Goal: Task Accomplishment & Management: Manage account settings

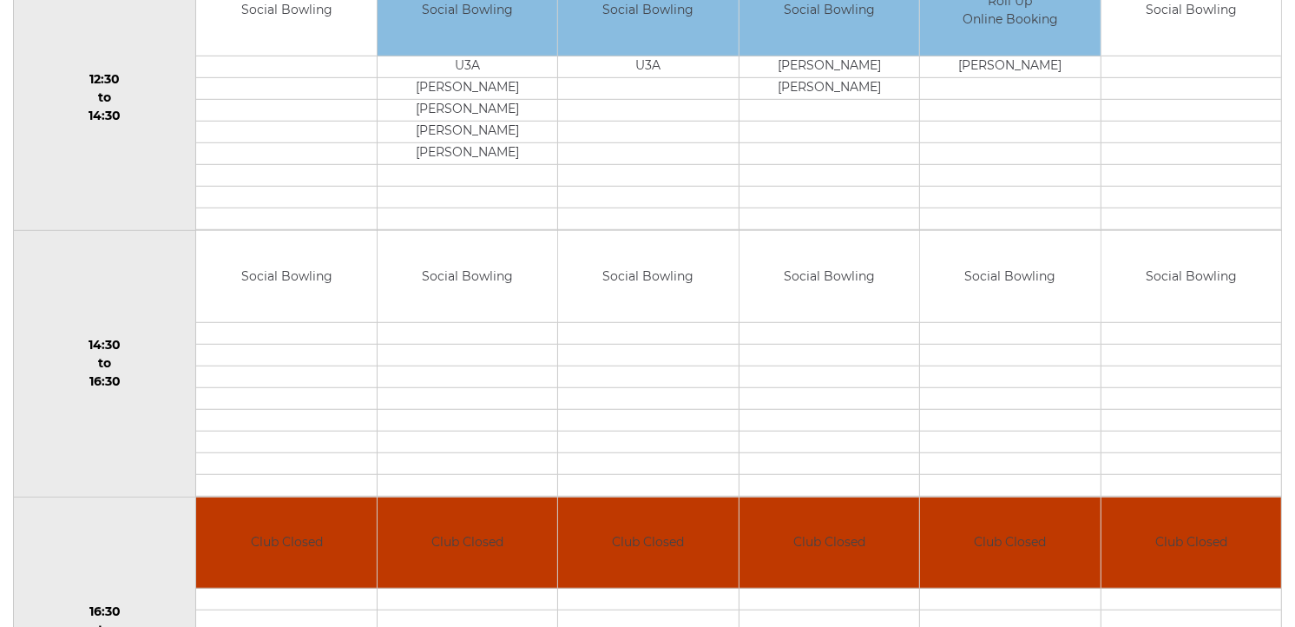
scroll to position [36, 0]
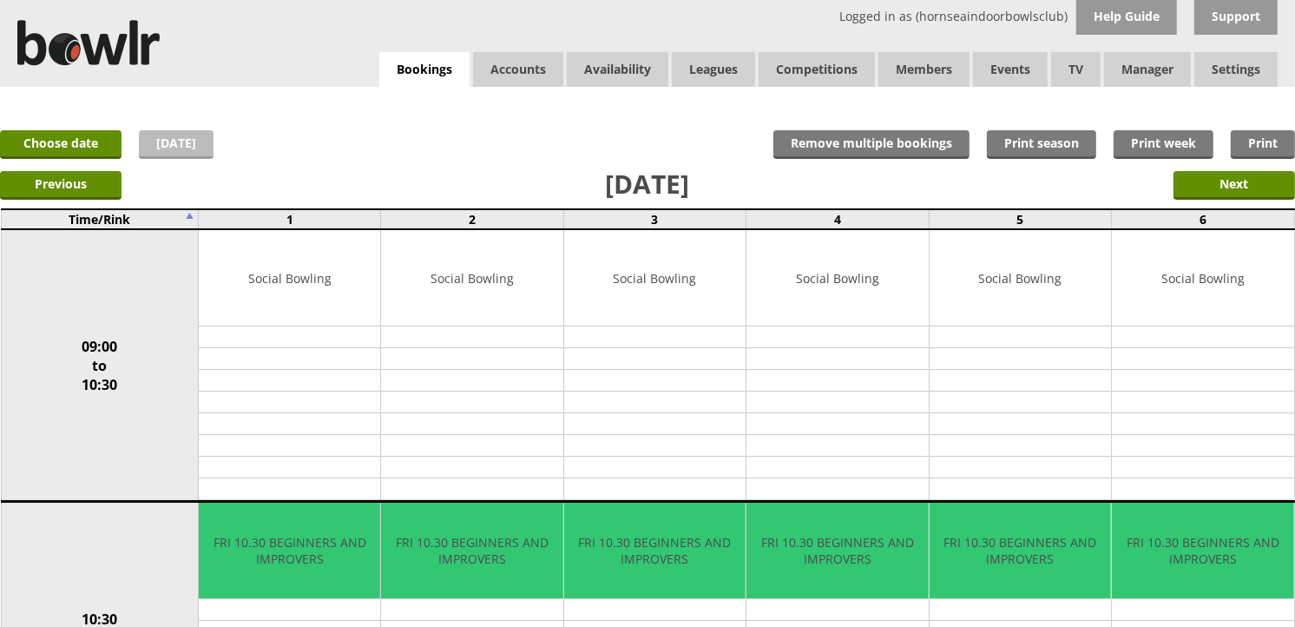
click at [174, 148] on link "[DATE]" at bounding box center [176, 144] width 75 height 29
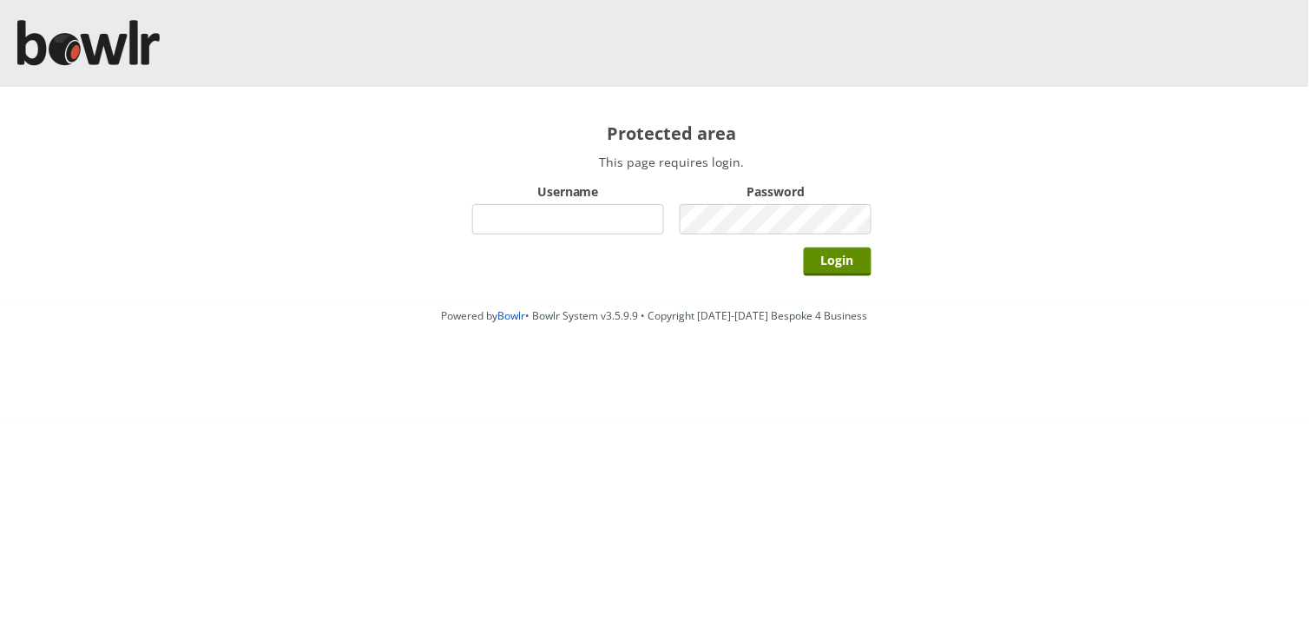
click at [618, 214] on input "Username" at bounding box center [568, 219] width 192 height 30
type input "BarRinkMonitor"
click at [804, 247] on input "Login" at bounding box center [838, 261] width 68 height 29
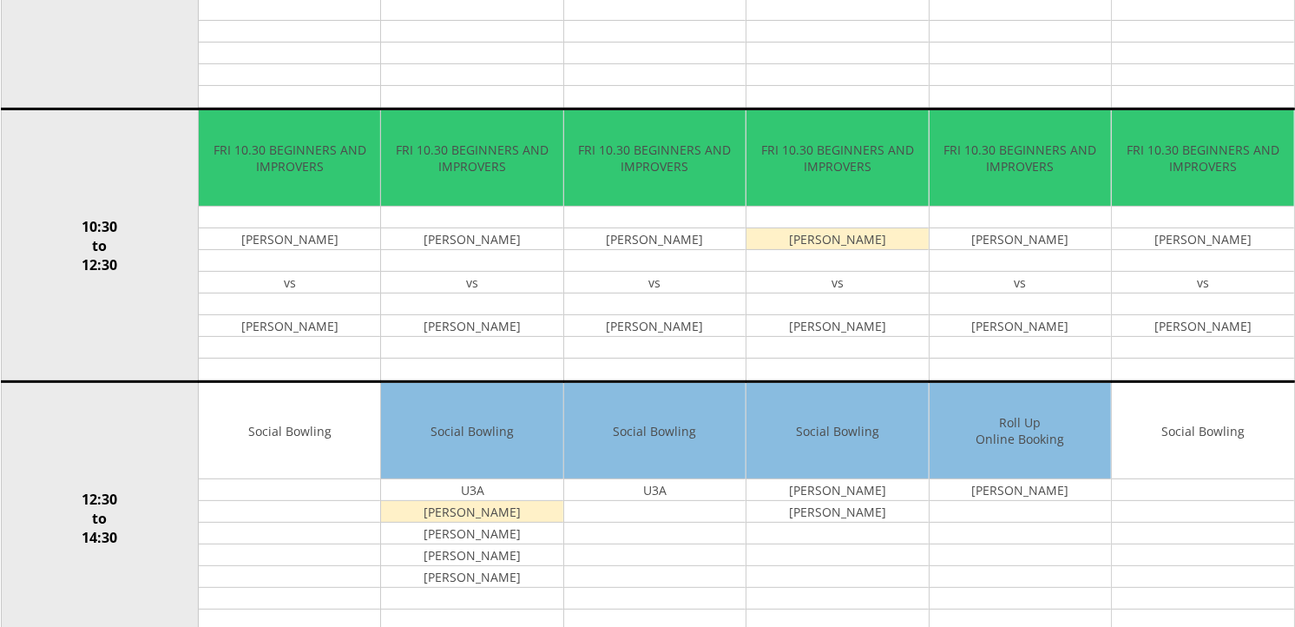
scroll to position [41, 0]
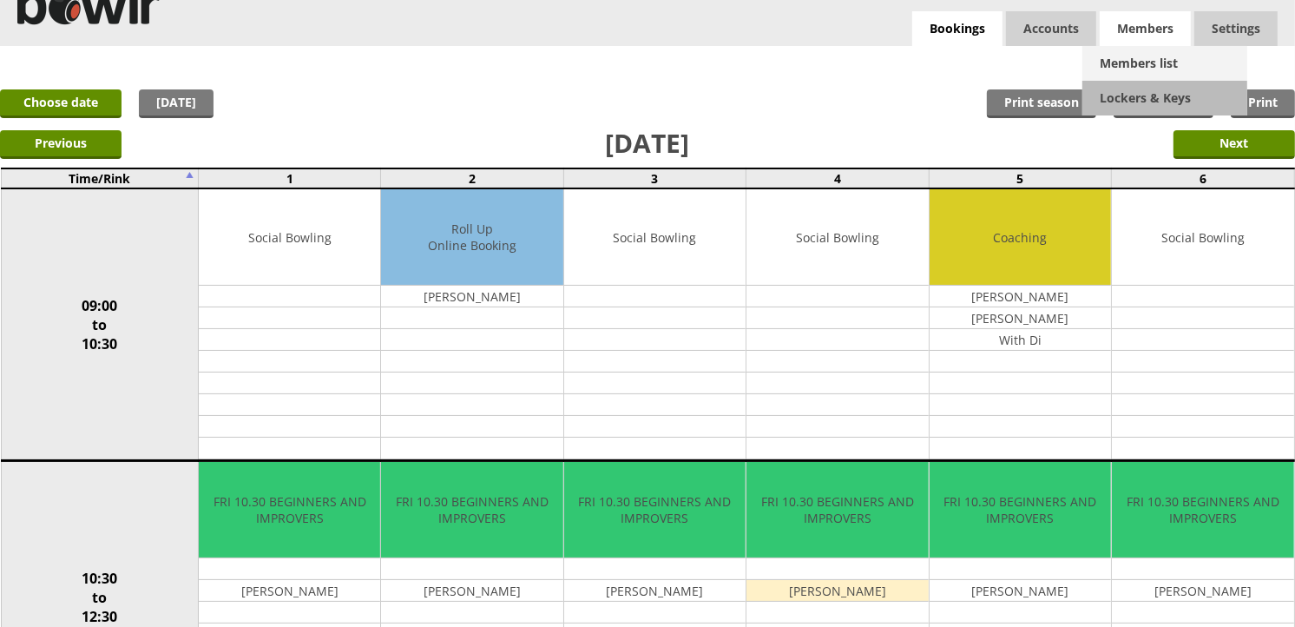
click at [1133, 70] on link "Members list" at bounding box center [1164, 63] width 165 height 35
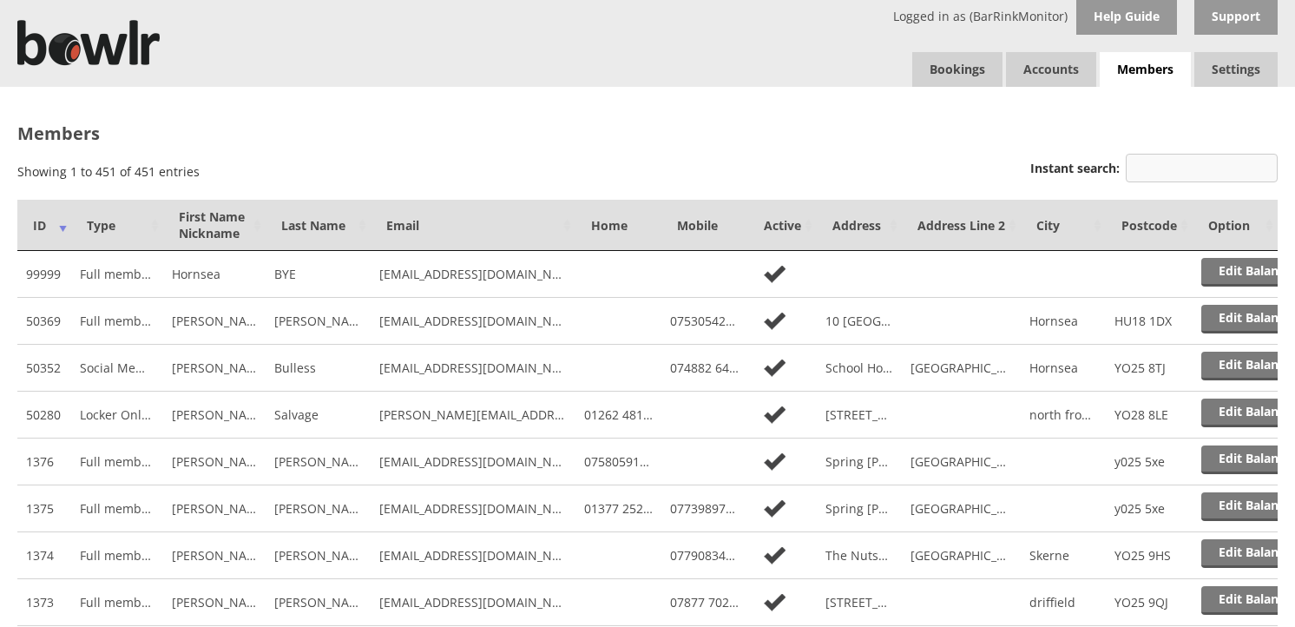
click at [1185, 163] on input "Instant search:" at bounding box center [1202, 168] width 152 height 29
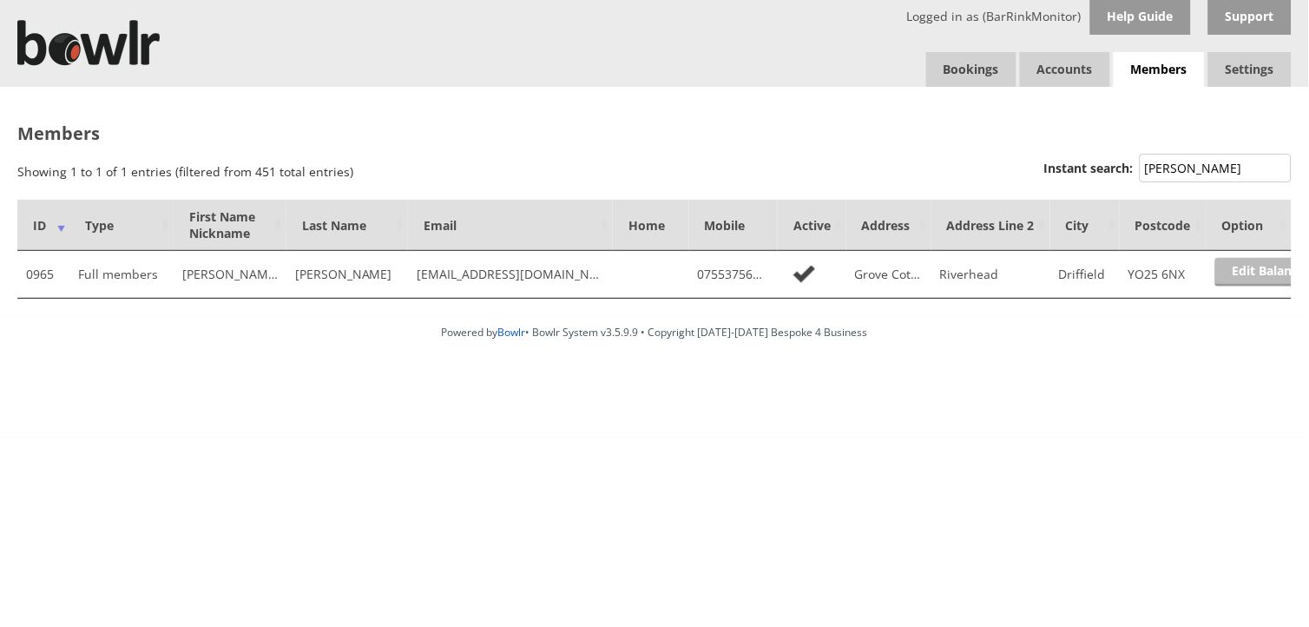
type input "TIM"
click at [1251, 273] on link "Edit Balance" at bounding box center [1269, 272] width 108 height 29
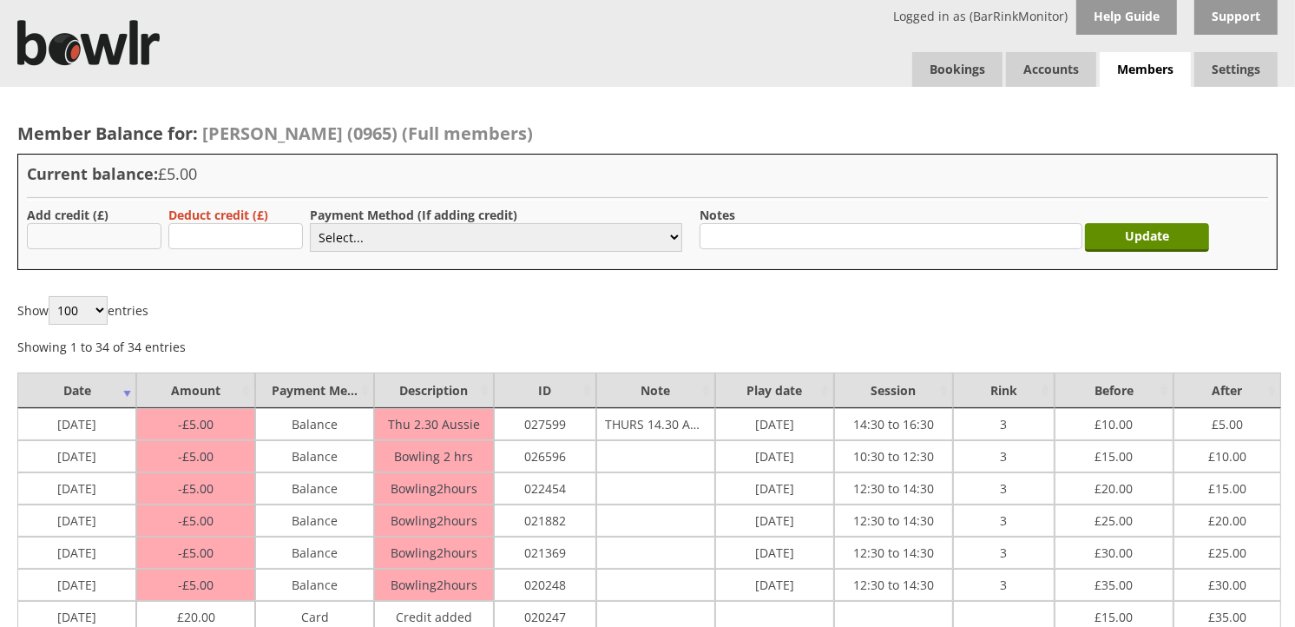
click at [63, 240] on input "text" at bounding box center [94, 236] width 135 height 26
type input "20.00"
click at [367, 235] on select "Select... Cash Card Cheque Bank Transfer Other Member Card Gift Voucher Balance" at bounding box center [496, 237] width 372 height 29
select select "1"
click at [310, 223] on select "Select... Cash Card Cheque Bank Transfer Other Member Card Gift Voucher Balance" at bounding box center [496, 237] width 372 height 29
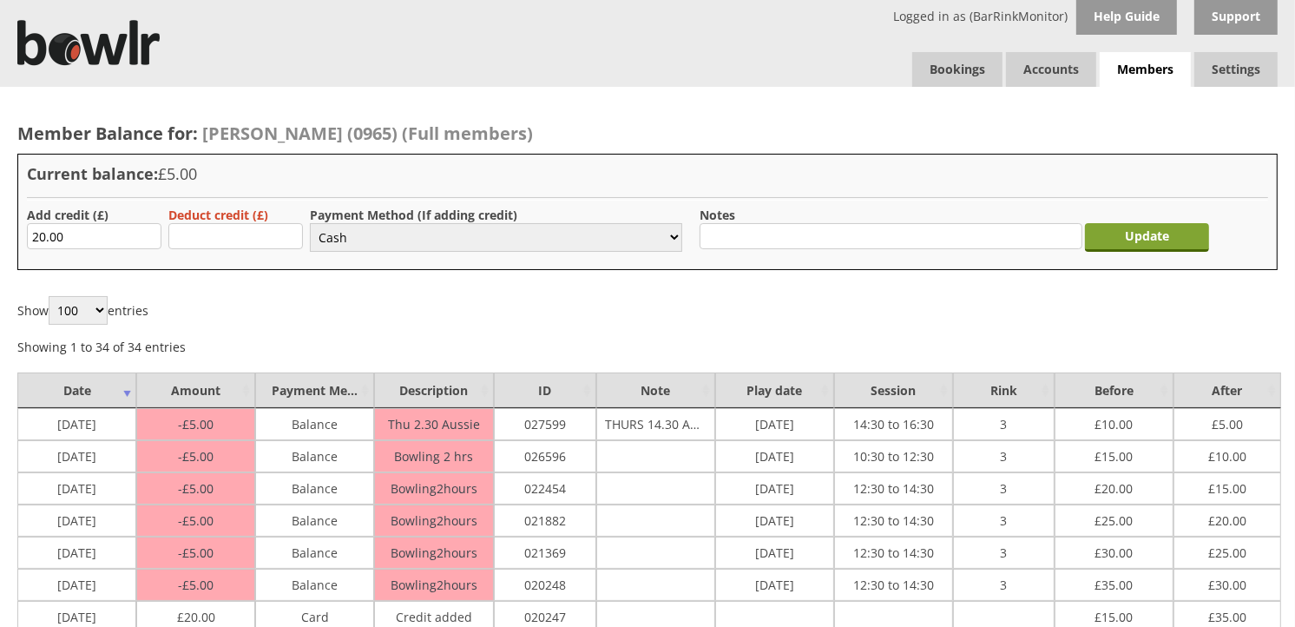
click at [1174, 232] on input "Update" at bounding box center [1147, 237] width 124 height 29
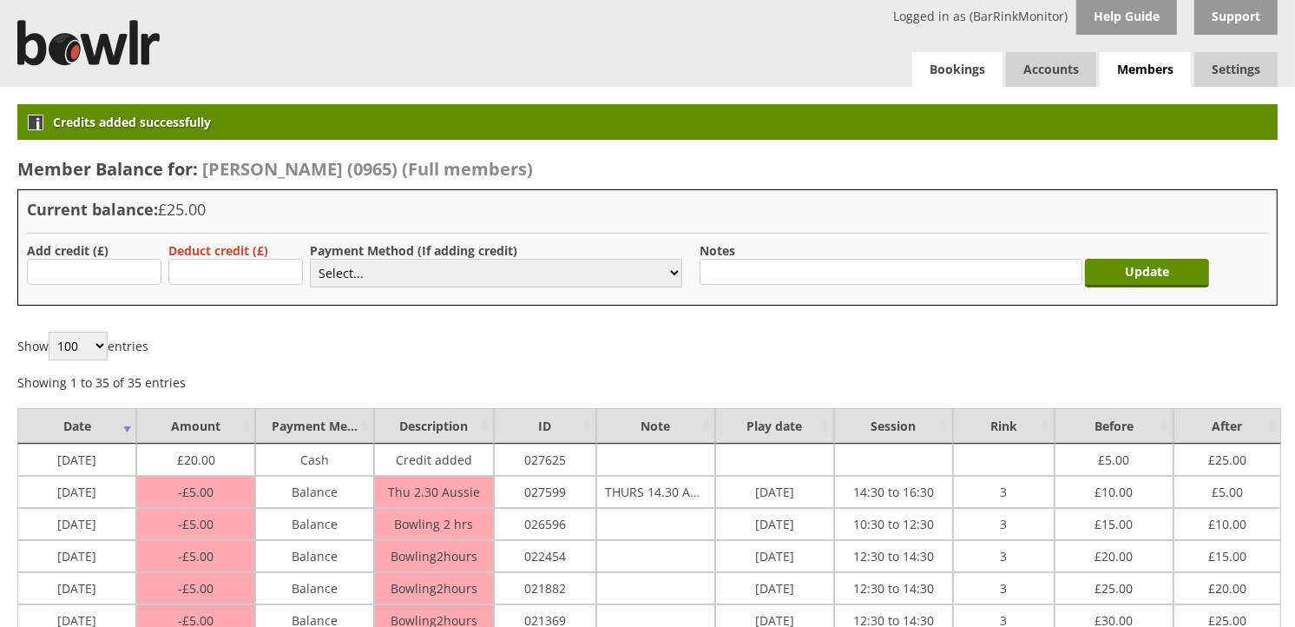
click at [969, 73] on link "Bookings" at bounding box center [957, 69] width 90 height 35
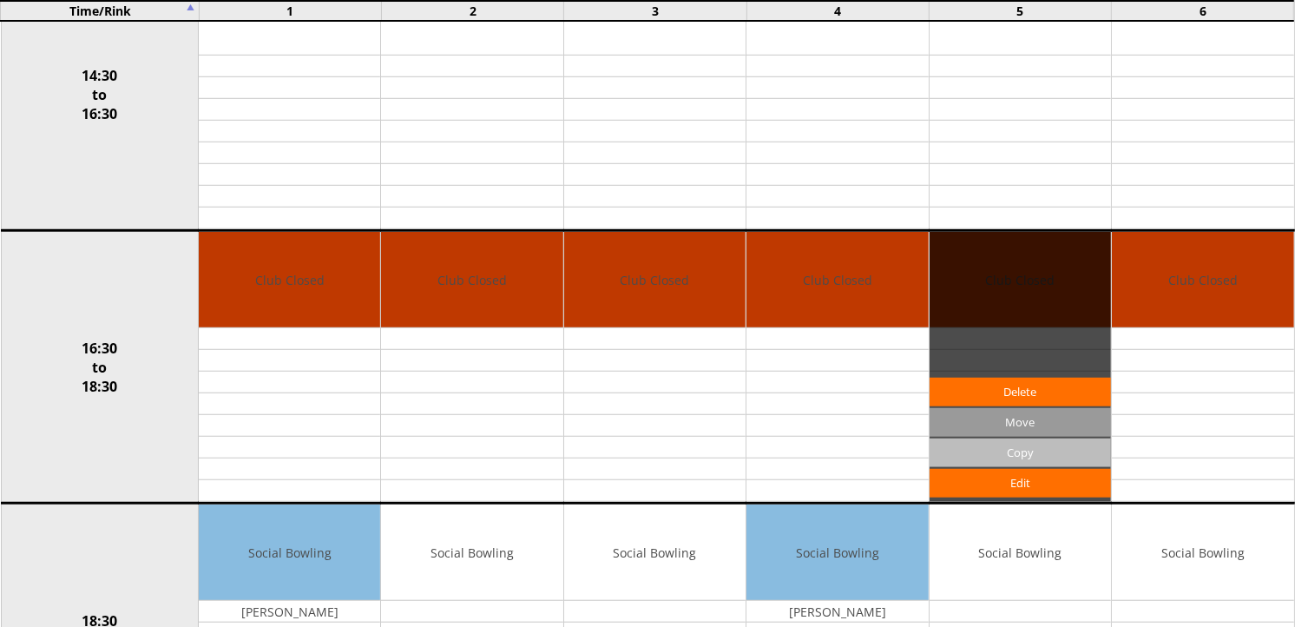
scroll to position [1350, 0]
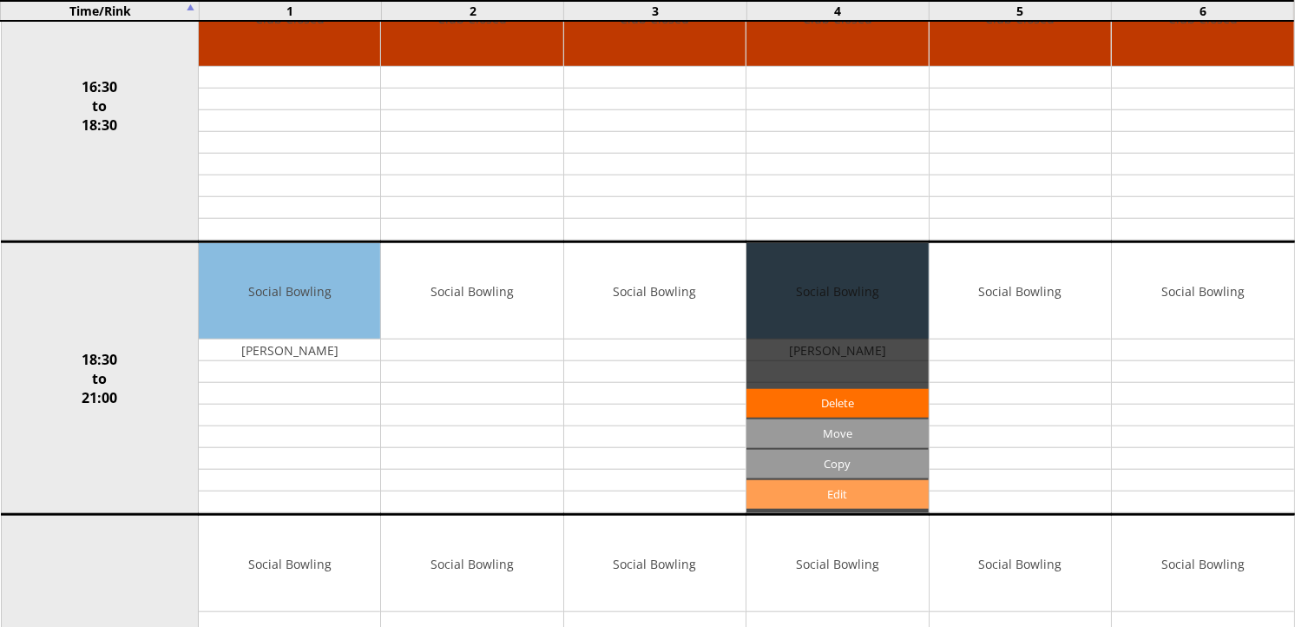
click at [845, 491] on link "Edit" at bounding box center [836, 494] width 181 height 29
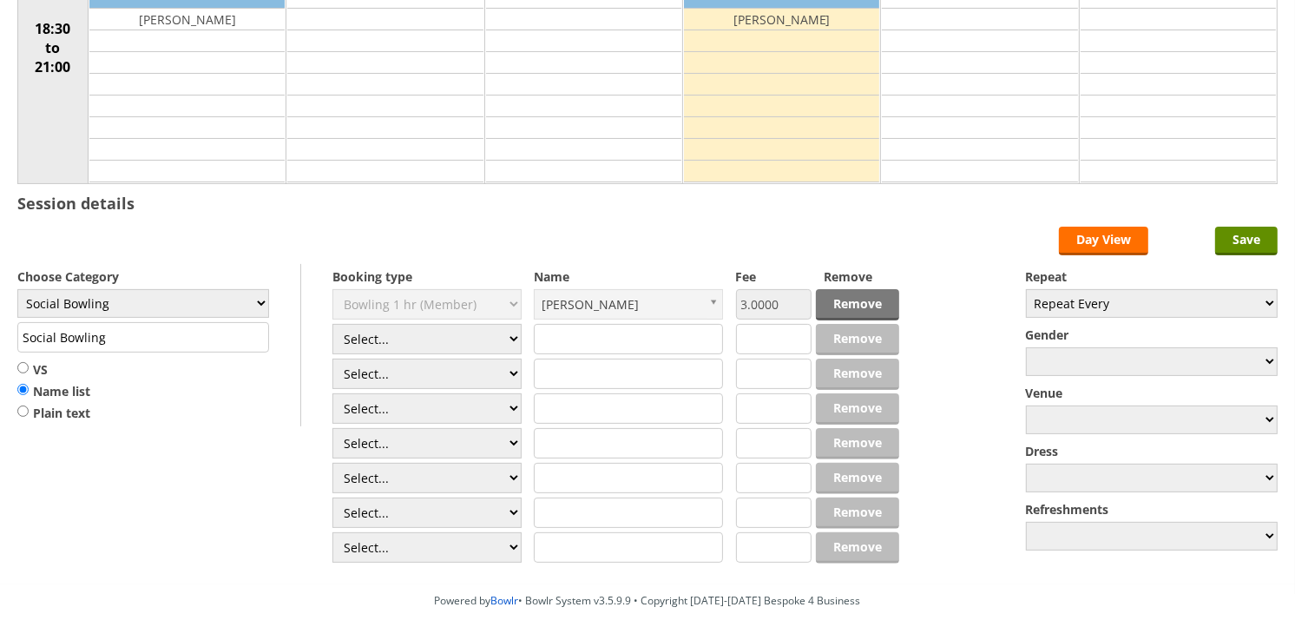
scroll to position [289, 0]
click at [509, 327] on select "Select... Club Competition (Member) Club Competition (Visitor) National (Member…" at bounding box center [426, 339] width 189 height 30
select select "1_54"
click at [332, 325] on select "Select... Club Competition (Member) Club Competition (Visitor) National (Member…" at bounding box center [426, 339] width 189 height 30
type input "3.0000"
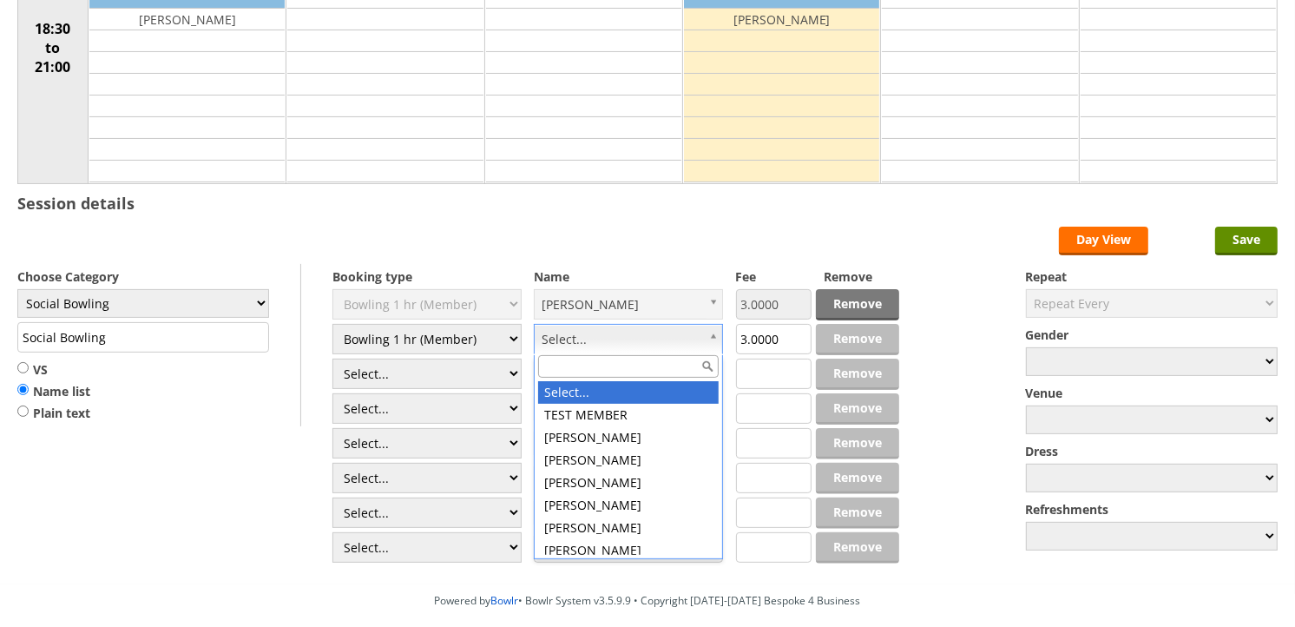
click at [568, 366] on input "text" at bounding box center [628, 366] width 181 height 23
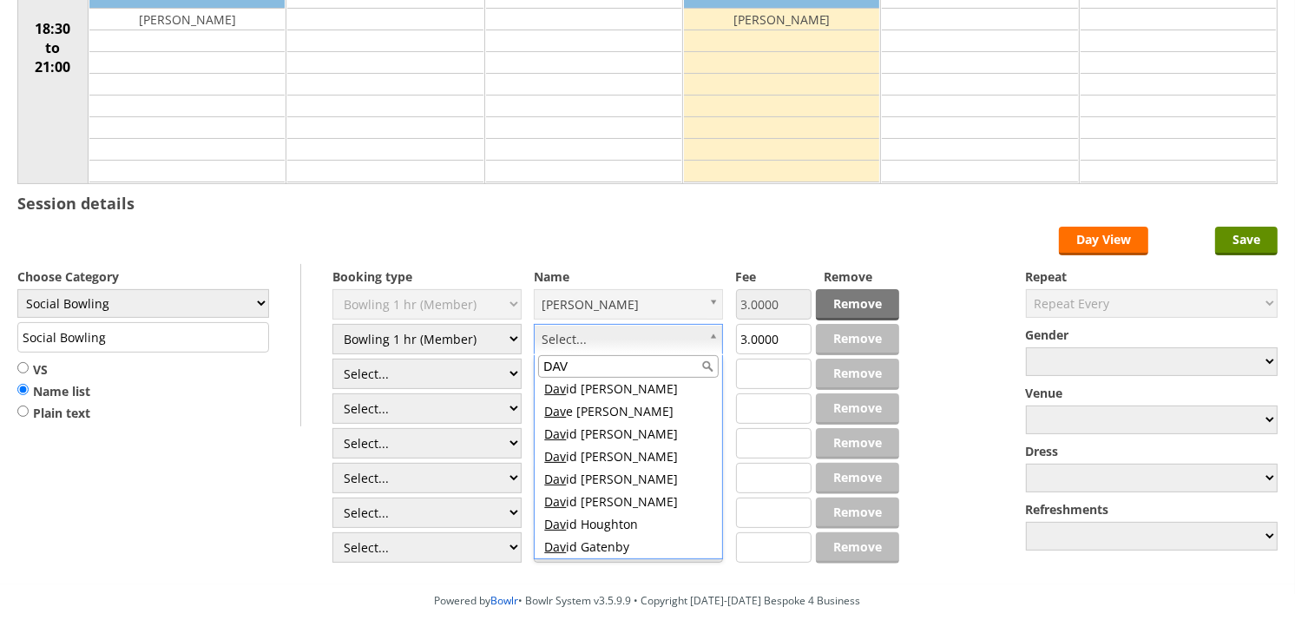
scroll to position [314, 0]
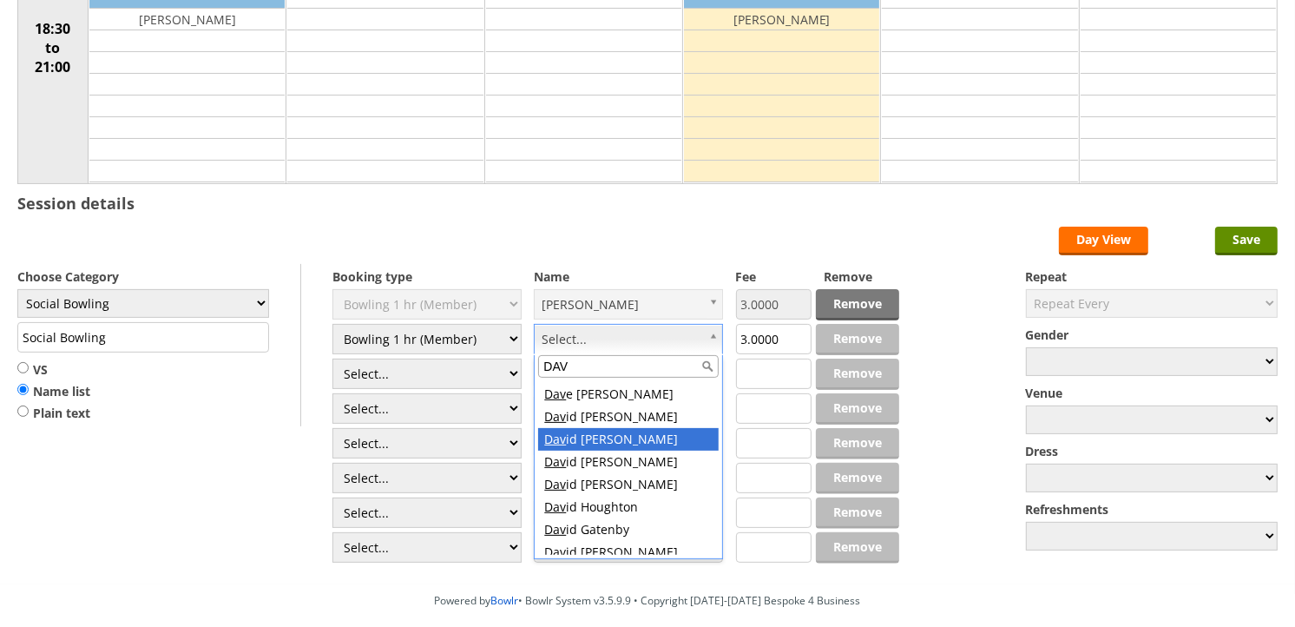
type input "DAV"
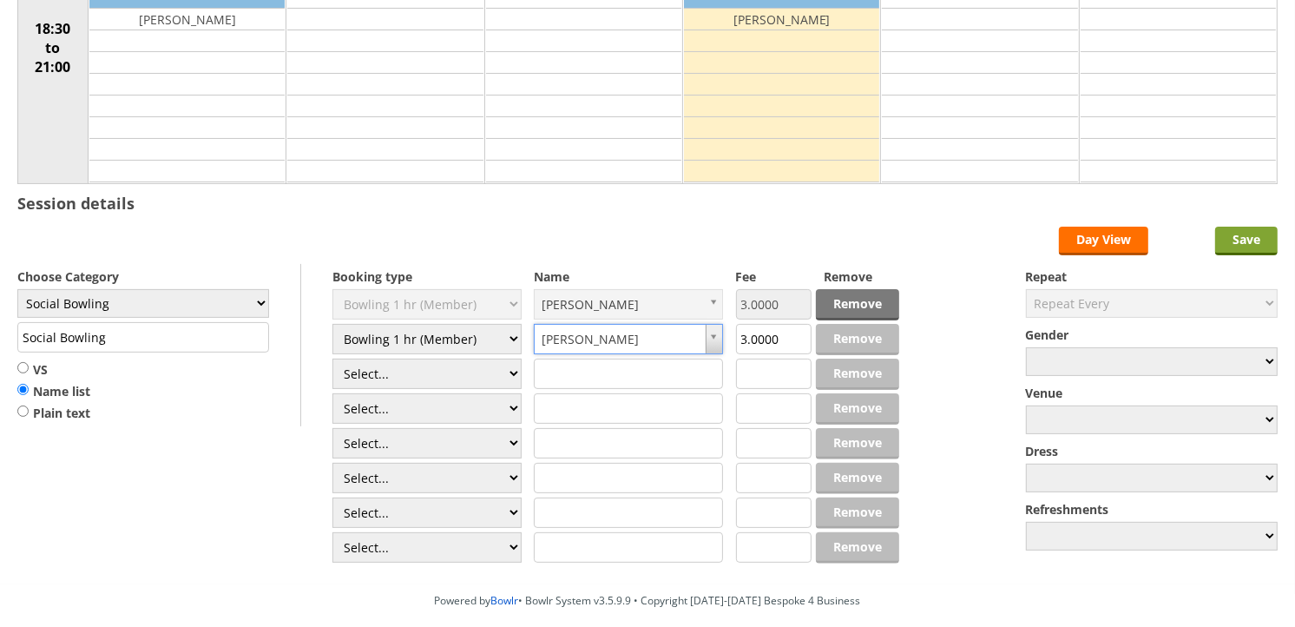
click at [1256, 241] on input "Save" at bounding box center [1246, 241] width 62 height 29
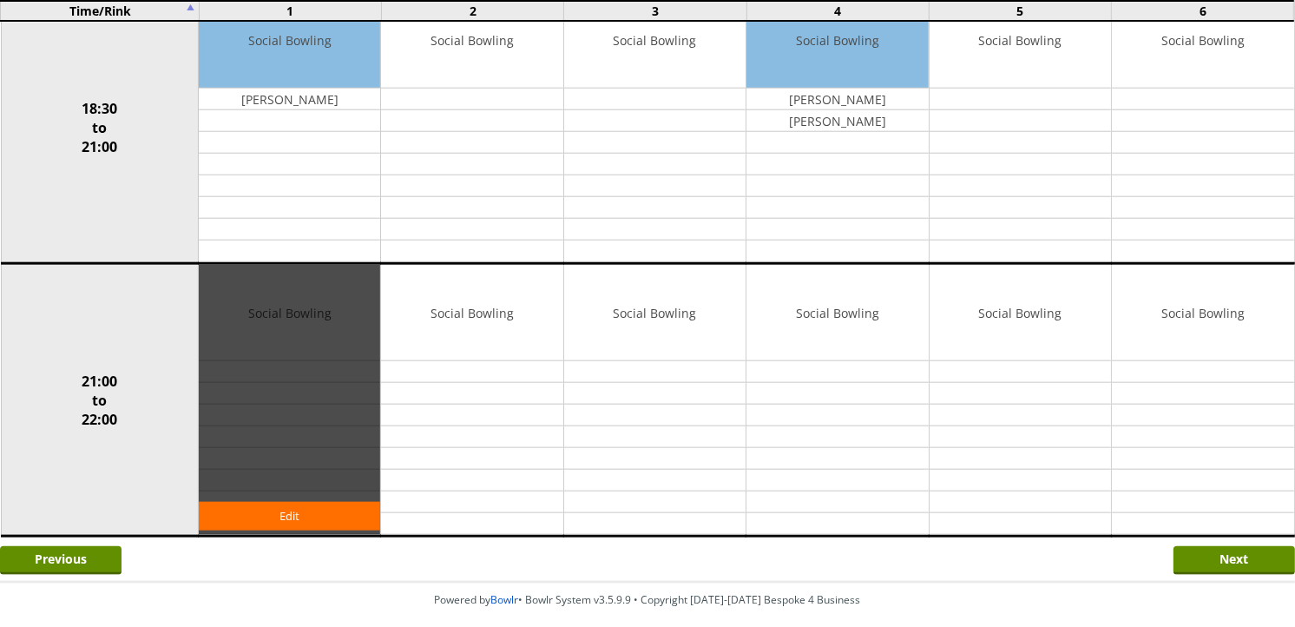
scroll to position [1639, 0]
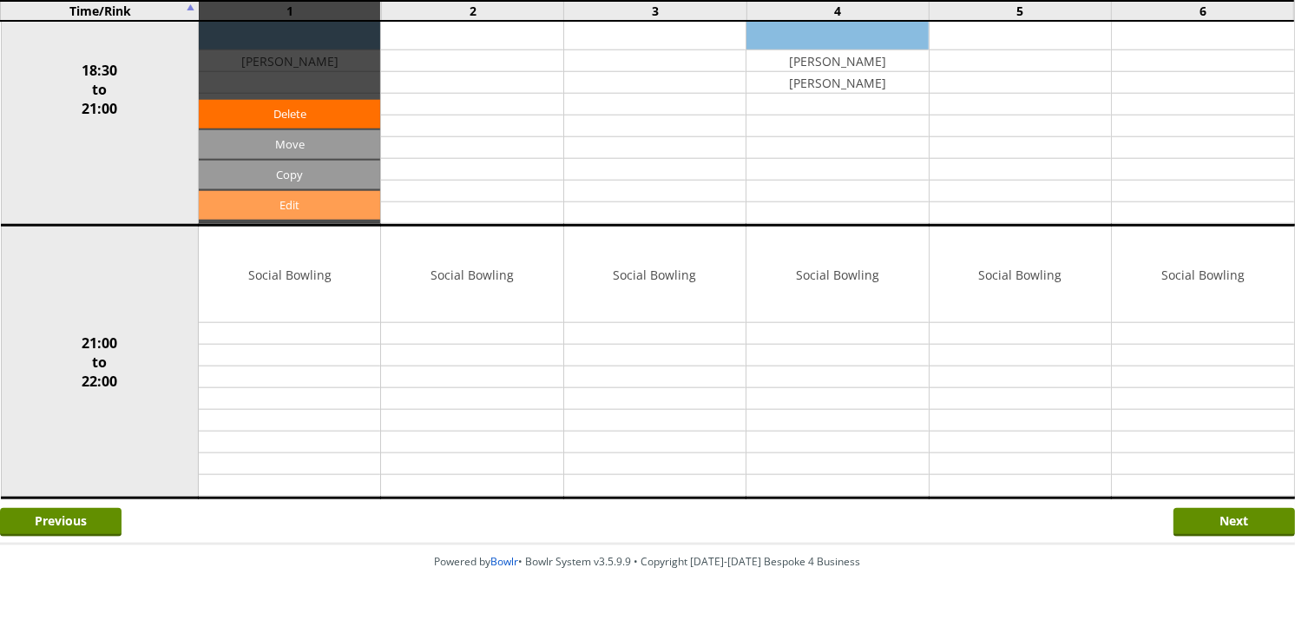
click at [293, 210] on link "Edit" at bounding box center [289, 205] width 181 height 29
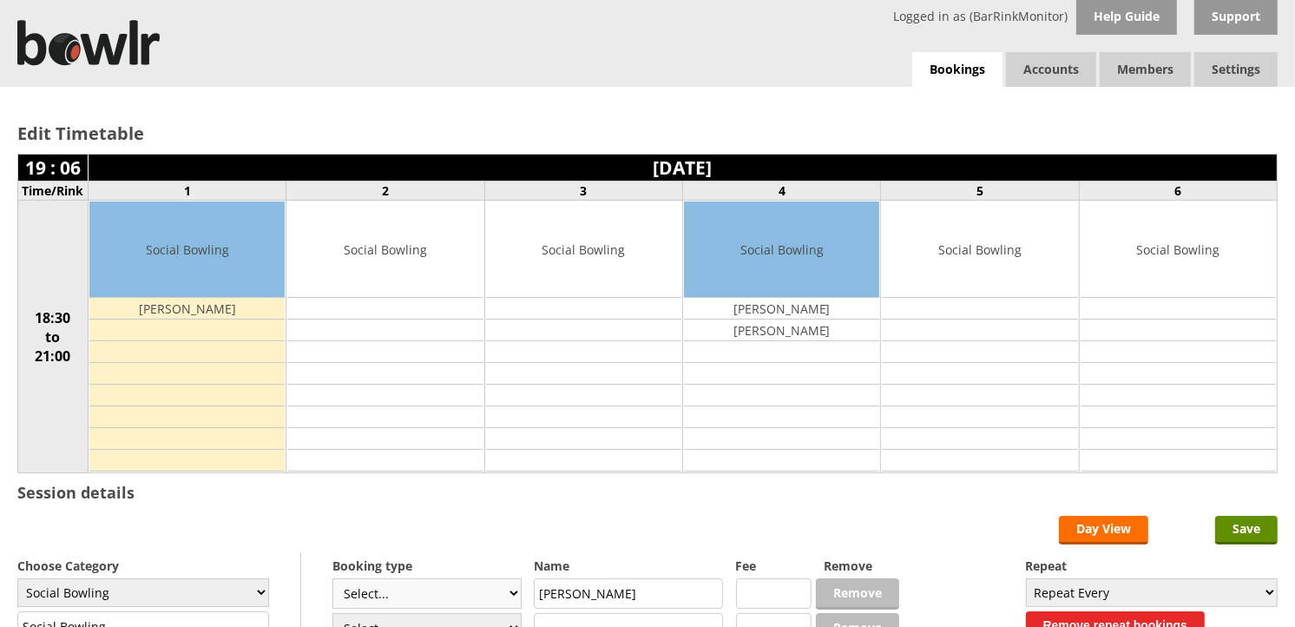
click at [509, 596] on select "Select... Club Competition (Member) Club Competition (Visitor) National (Member…" at bounding box center [426, 593] width 189 height 30
select select "1_54"
click at [332, 580] on select "Select... Club Competition (Member) Club Competition (Visitor) National (Member…" at bounding box center [426, 593] width 189 height 30
type input "3.0000"
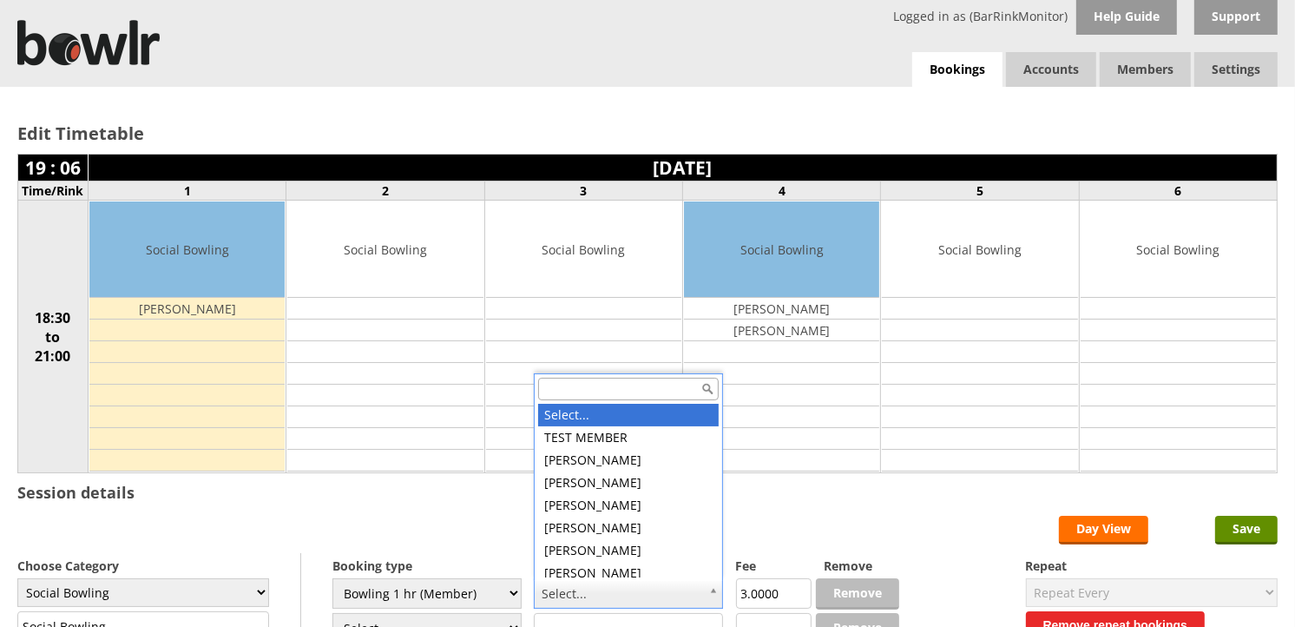
click at [571, 384] on input "text" at bounding box center [628, 389] width 181 height 23
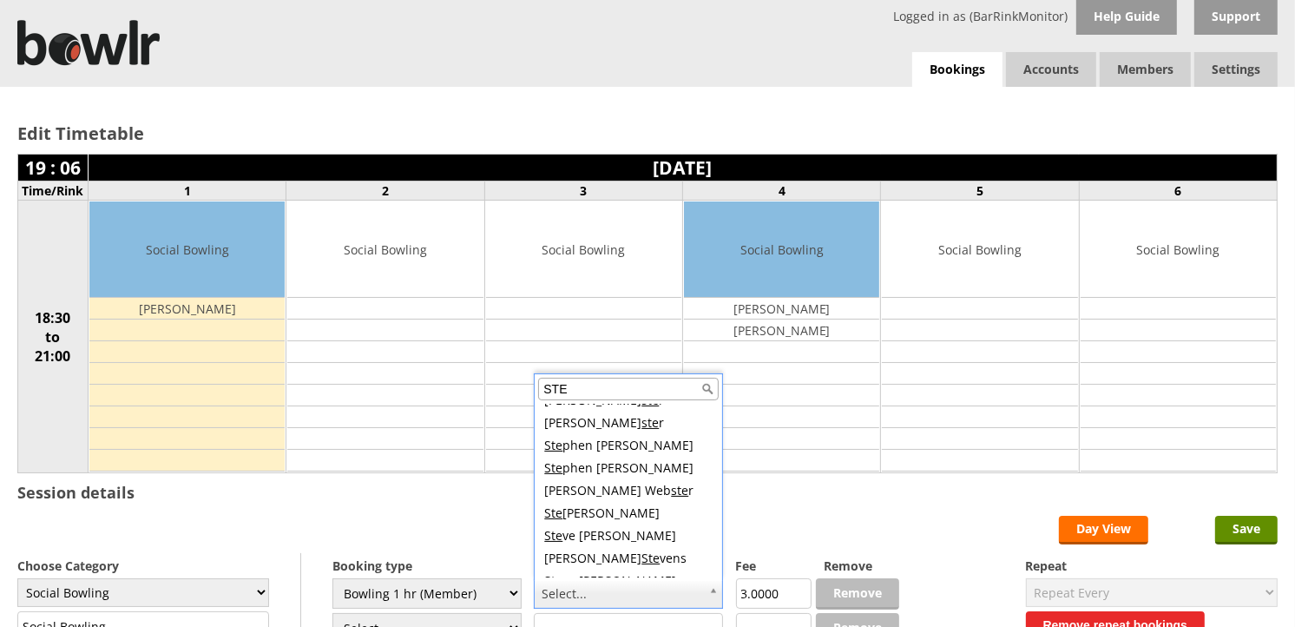
scroll to position [198, 0]
type input "STE"
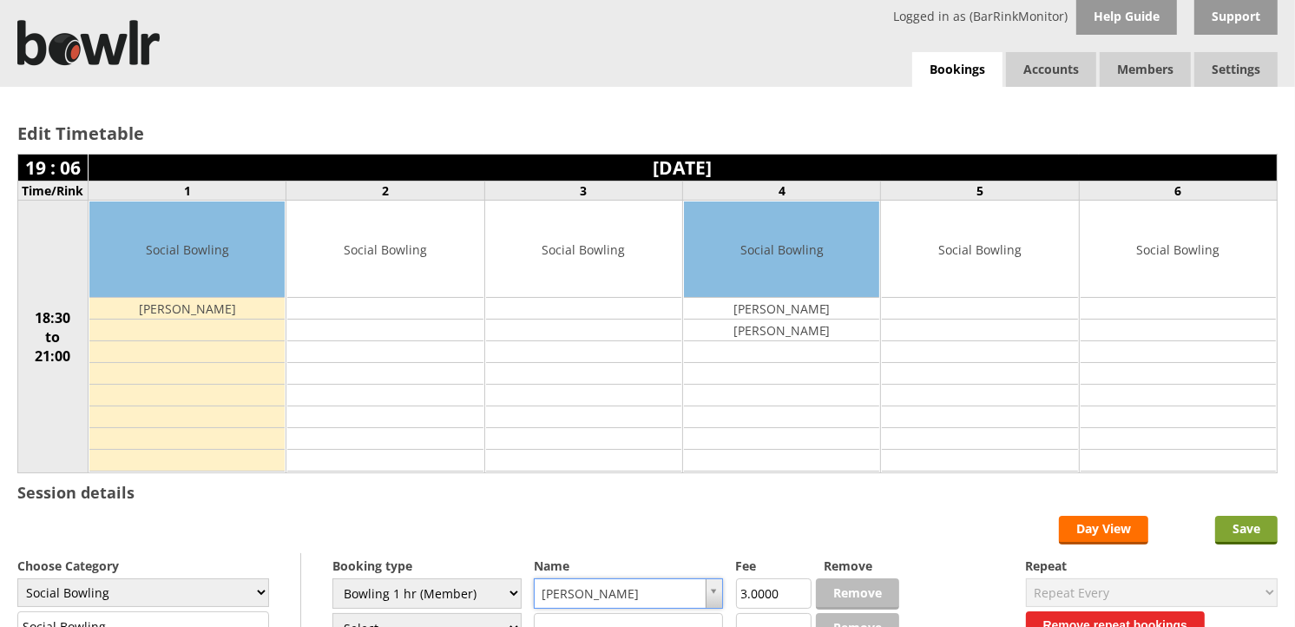
click at [1267, 533] on input "Save" at bounding box center [1246, 530] width 62 height 29
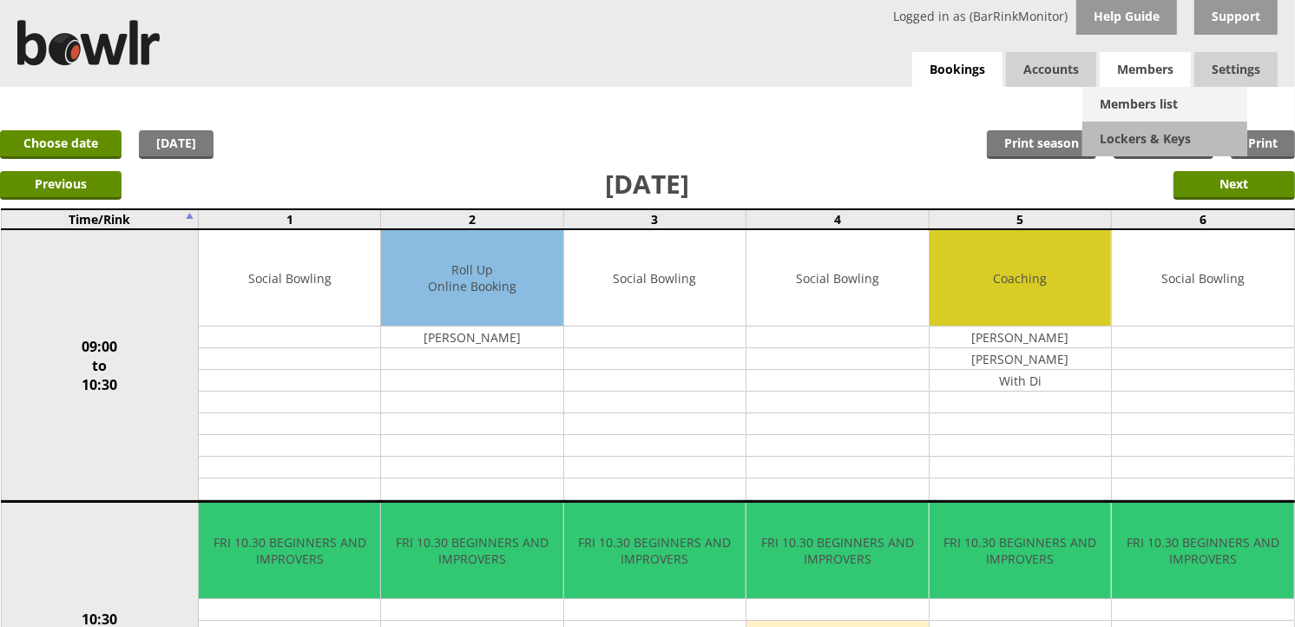
click at [1138, 107] on link "Members list" at bounding box center [1164, 104] width 165 height 35
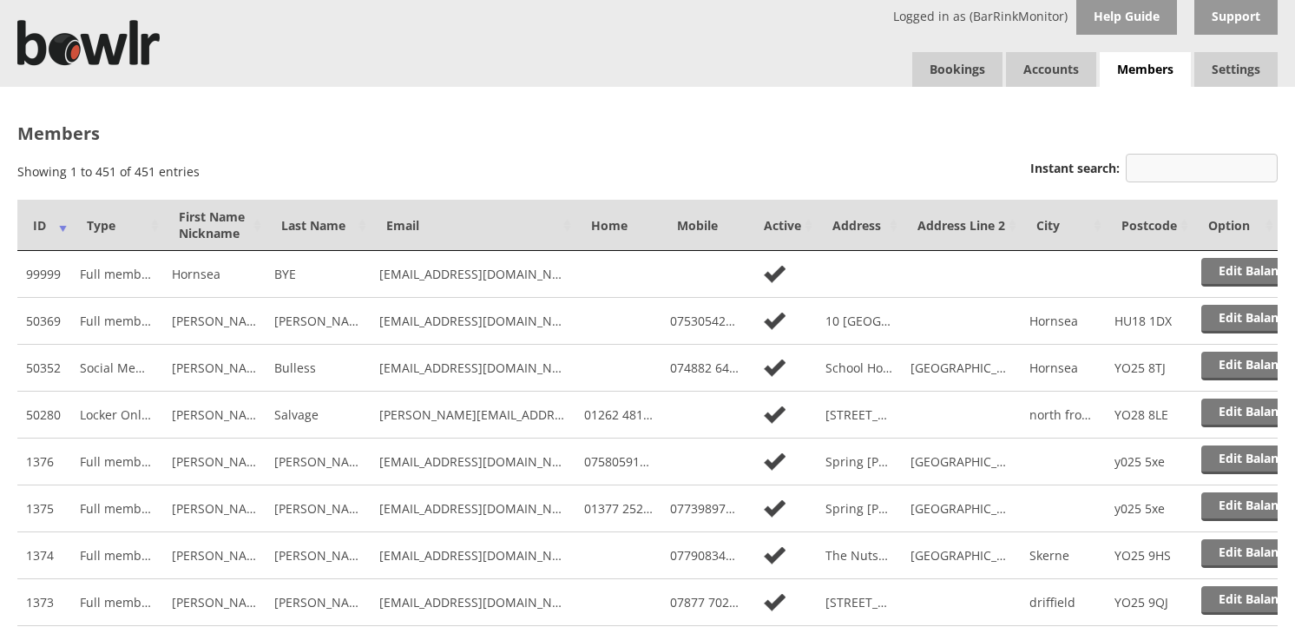
click at [1180, 167] on input "Instant search:" at bounding box center [1202, 168] width 152 height 29
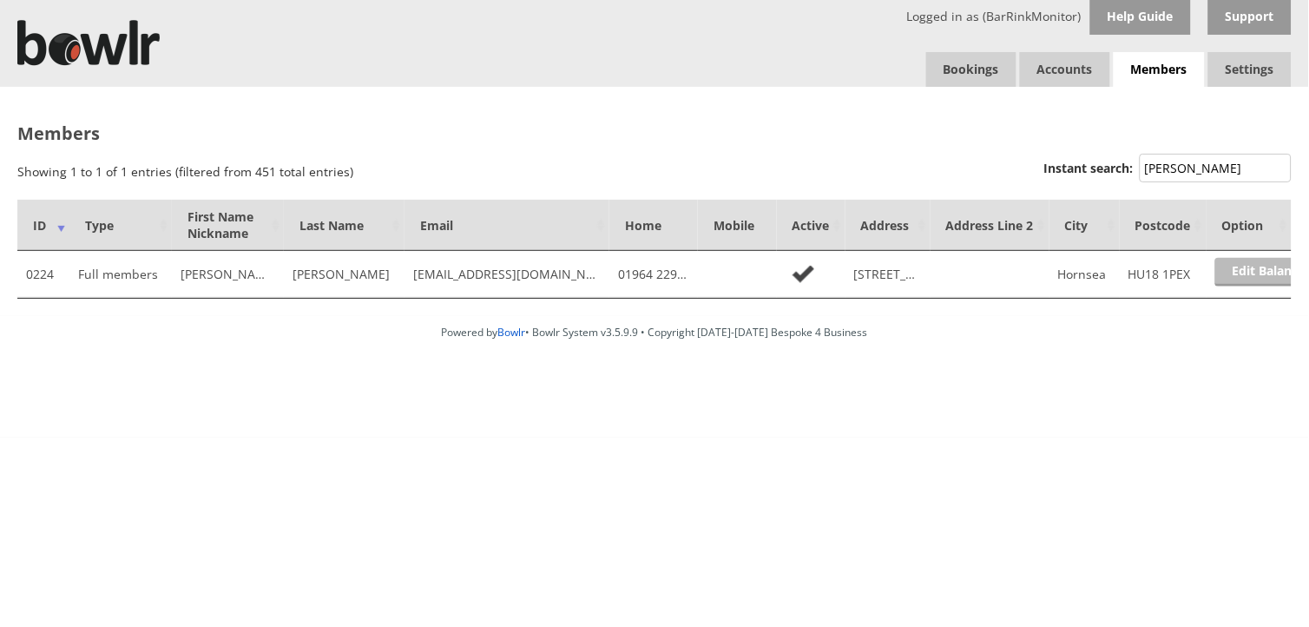
type input "[PERSON_NAME]"
click at [1247, 273] on link "Edit Balance" at bounding box center [1269, 272] width 108 height 29
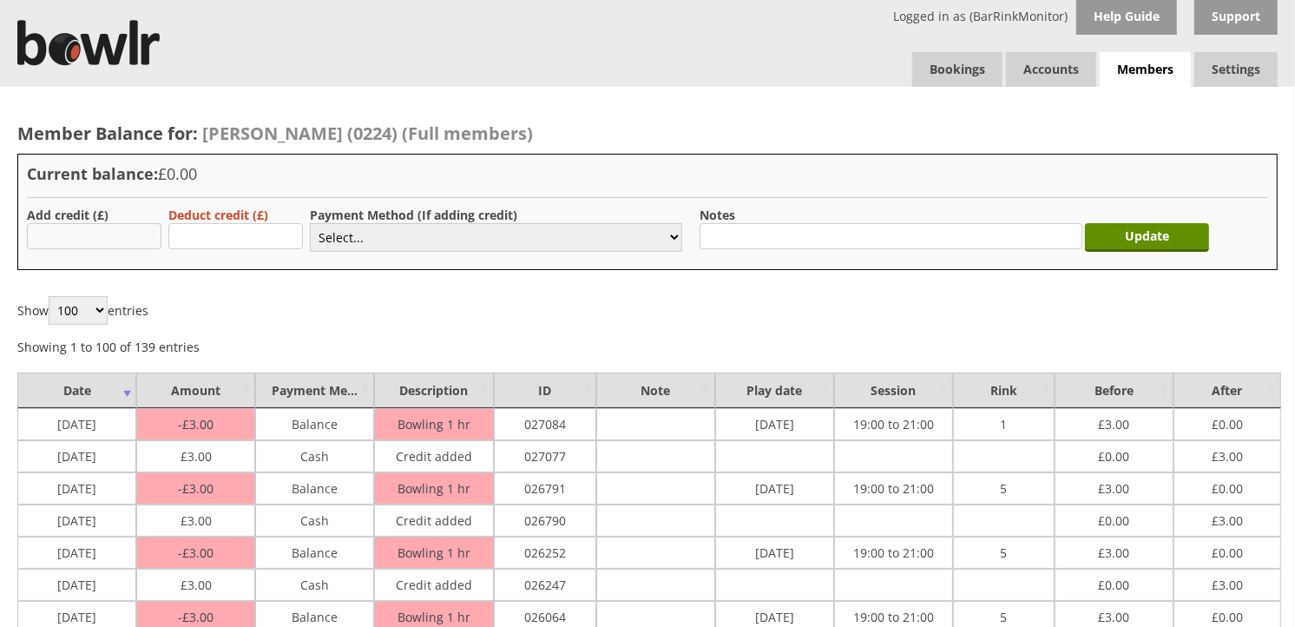
click at [41, 237] on input "text" at bounding box center [94, 236] width 135 height 26
type input "3.00"
click at [369, 244] on select "Select... Cash Card Cheque Bank Transfer Other Member Card Gift Voucher Balance" at bounding box center [496, 237] width 372 height 29
select select "1"
click at [310, 223] on select "Select... Cash Card Cheque Bank Transfer Other Member Card Gift Voucher Balance" at bounding box center [496, 237] width 372 height 29
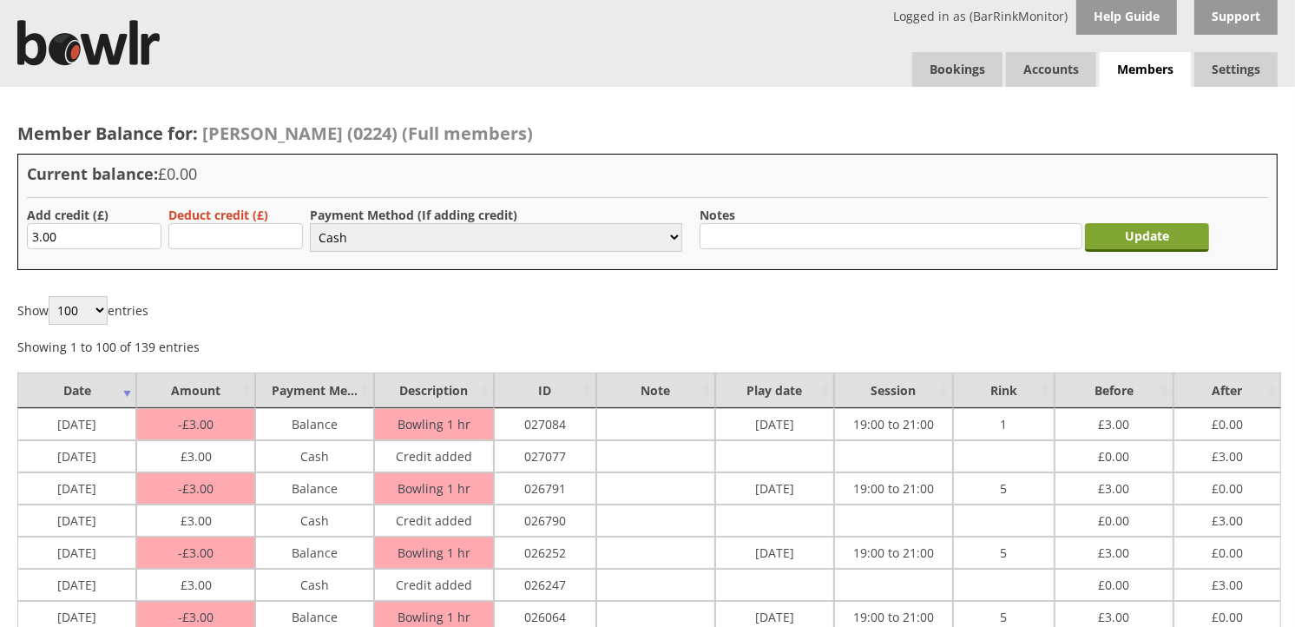
click at [1148, 235] on input "Update" at bounding box center [1147, 237] width 124 height 29
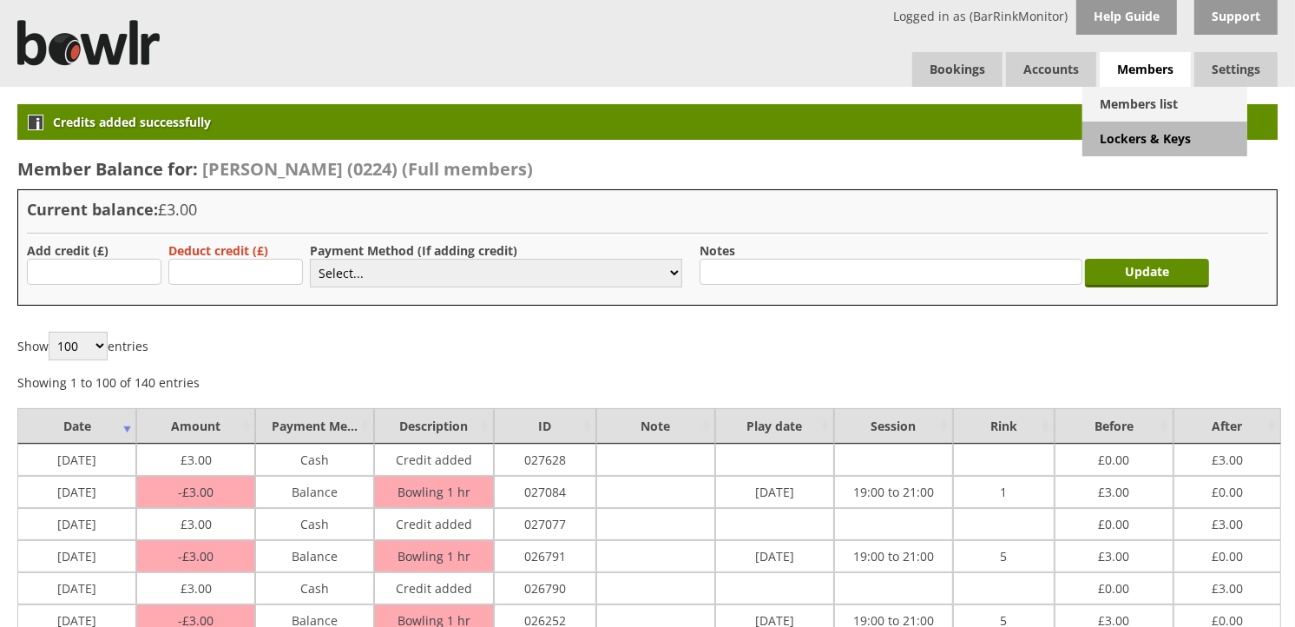
click at [1126, 99] on link "Members list" at bounding box center [1164, 104] width 165 height 35
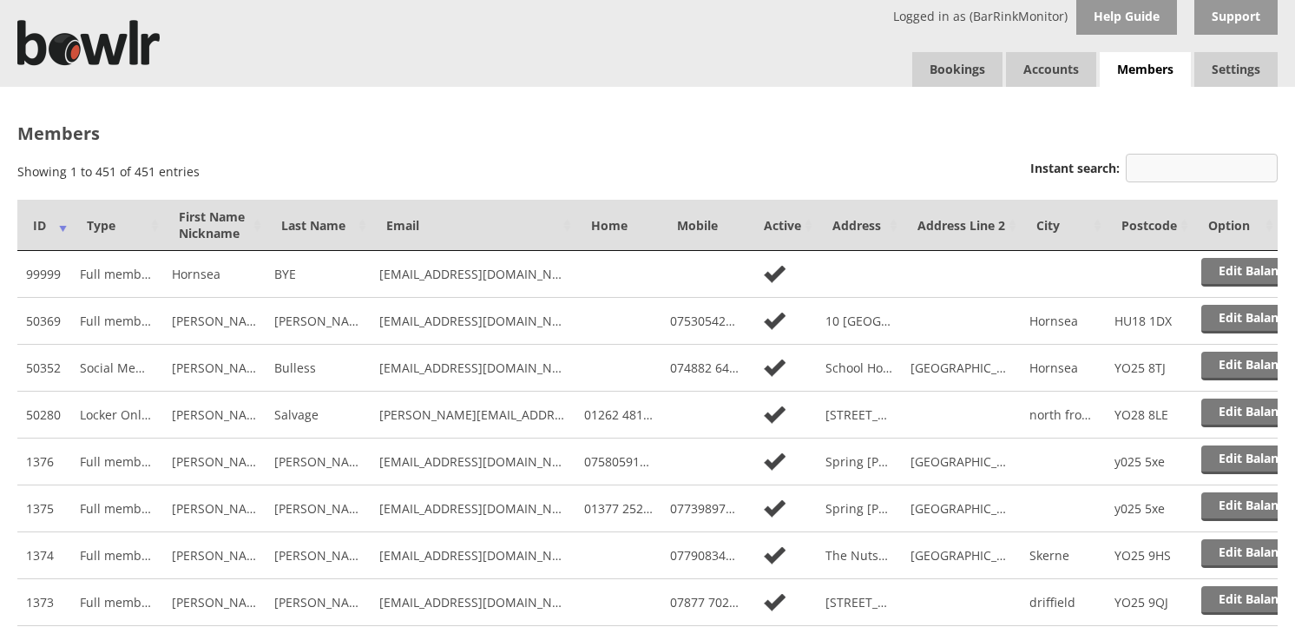
click at [1159, 169] on input "Instant search:" at bounding box center [1202, 168] width 152 height 29
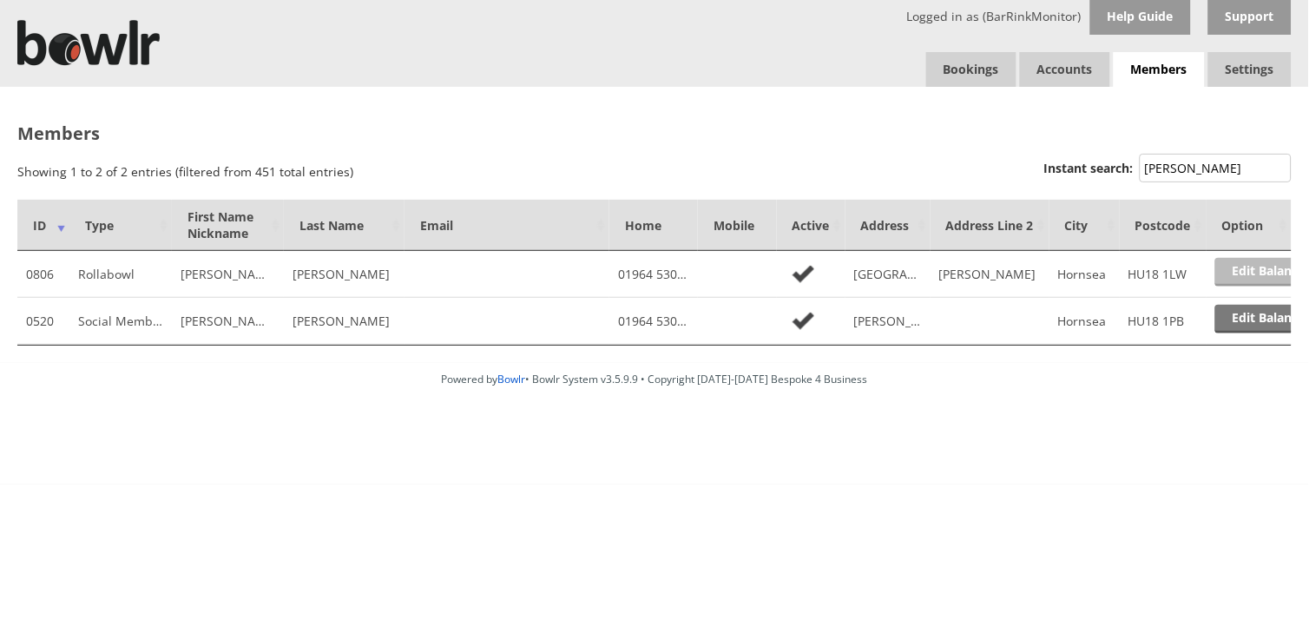
type input "EDKIN"
click at [1280, 276] on link "Edit Balance" at bounding box center [1269, 272] width 108 height 29
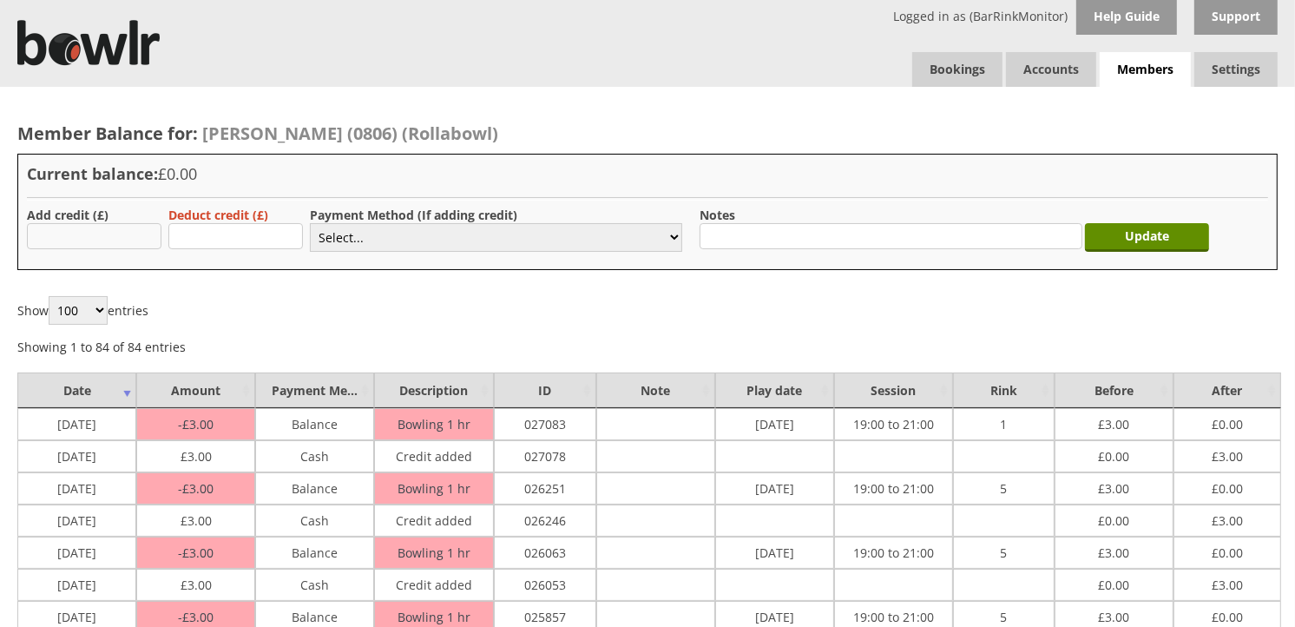
click at [64, 247] on input "text" at bounding box center [94, 236] width 135 height 26
type input "3.00"
click at [602, 231] on select "Select... Cash Card Cheque Bank Transfer Other Member Card Gift Voucher Balance" at bounding box center [496, 237] width 372 height 29
select select "1"
click at [310, 223] on select "Select... Cash Card Cheque Bank Transfer Other Member Card Gift Voucher Balance" at bounding box center [496, 237] width 372 height 29
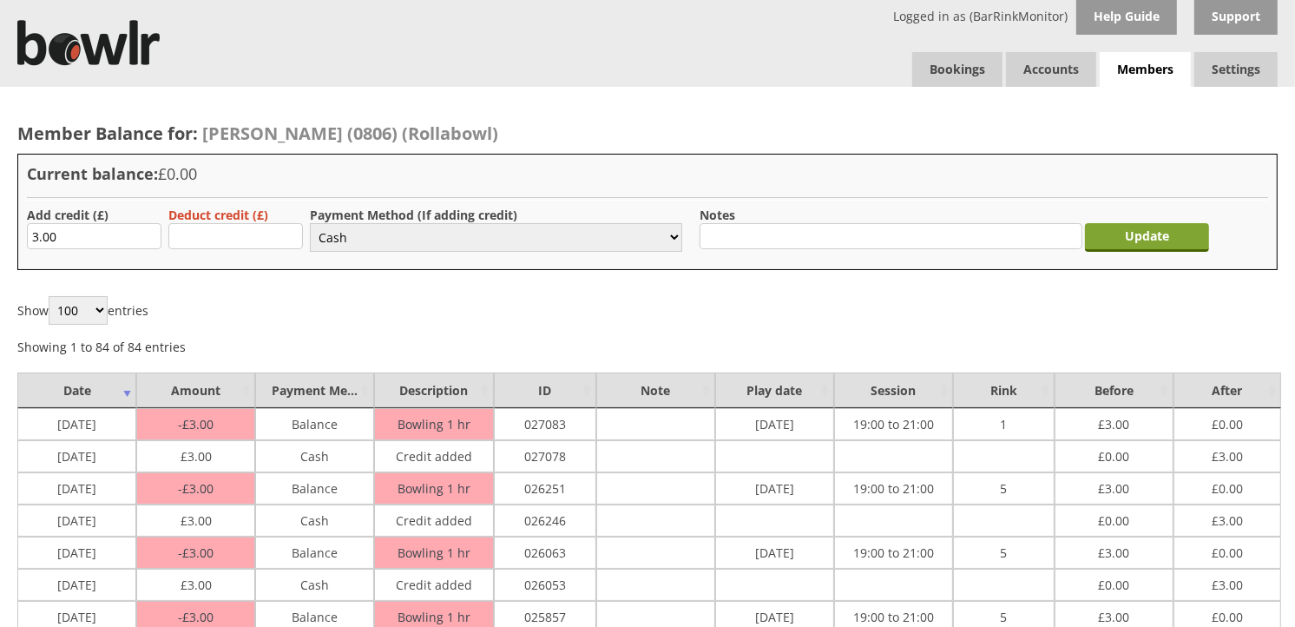
click at [1181, 236] on input "Update" at bounding box center [1147, 237] width 124 height 29
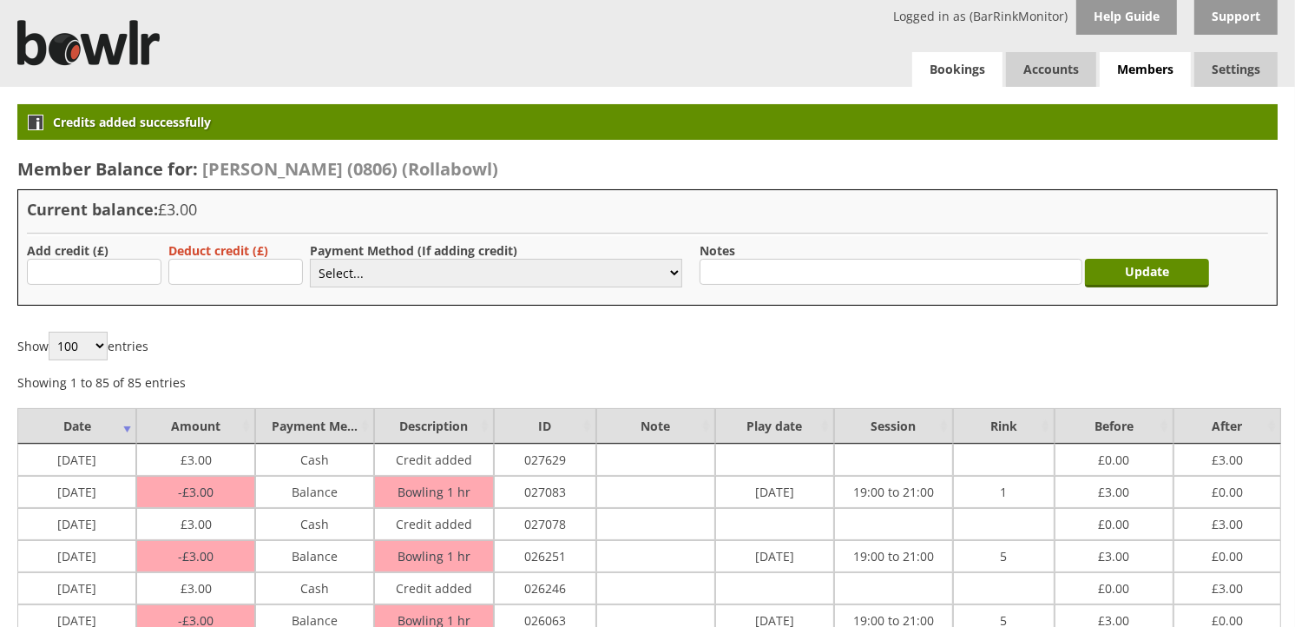
click at [966, 75] on link "Bookings" at bounding box center [957, 69] width 90 height 35
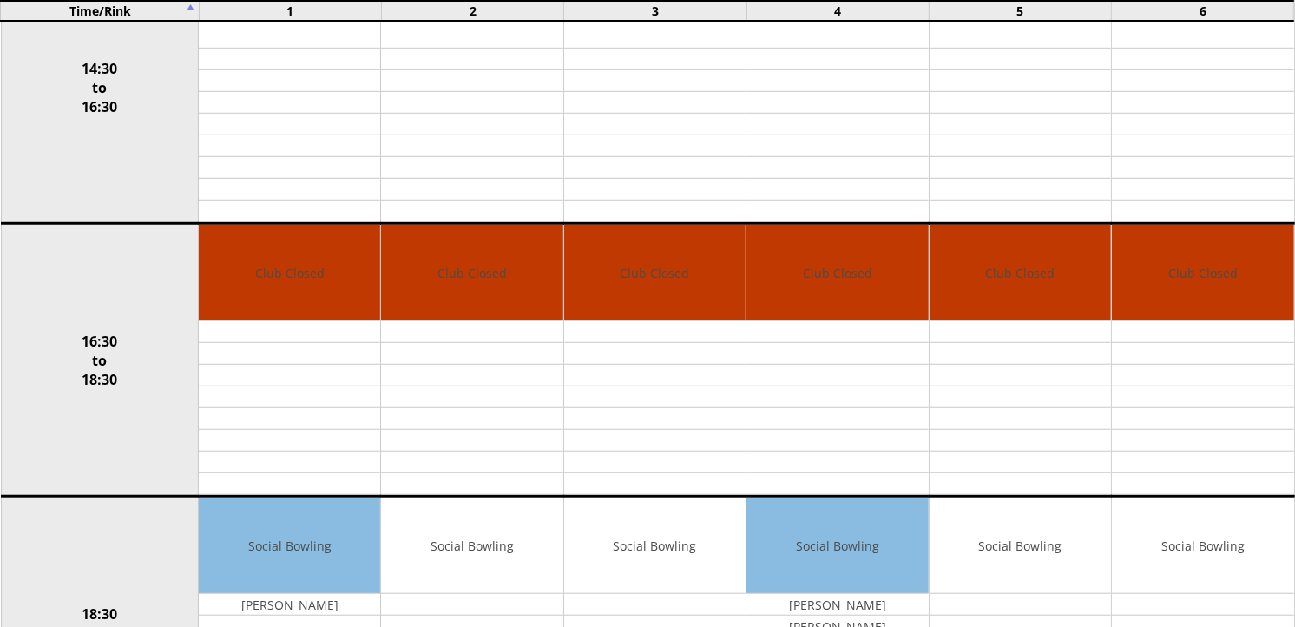
scroll to position [1643, 0]
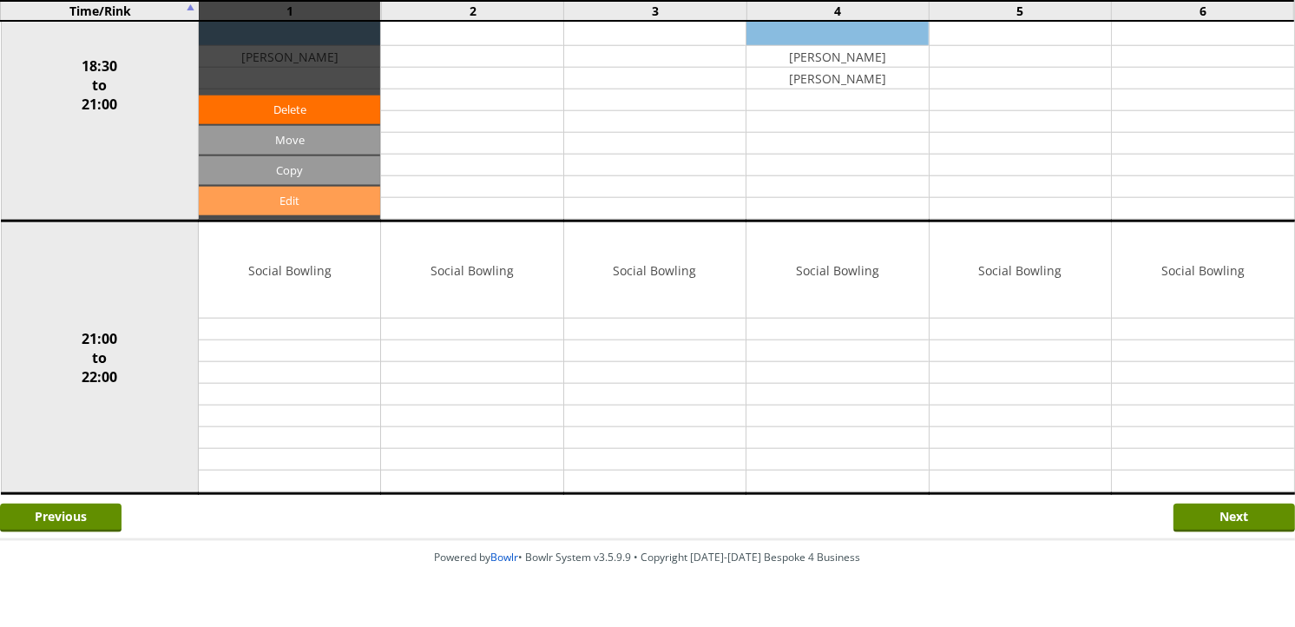
click at [342, 206] on link "Edit" at bounding box center [289, 201] width 181 height 29
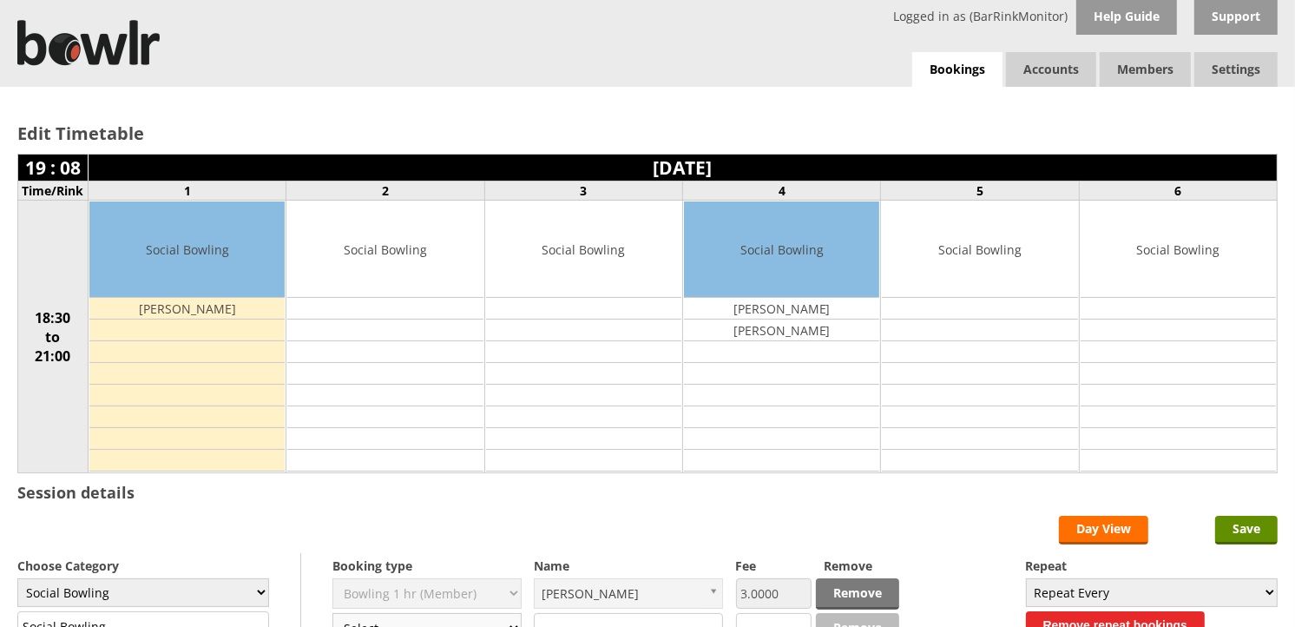
click at [483, 618] on select "Select... Club Competition (Member) Club Competition (Visitor) National (Member…" at bounding box center [426, 628] width 189 height 30
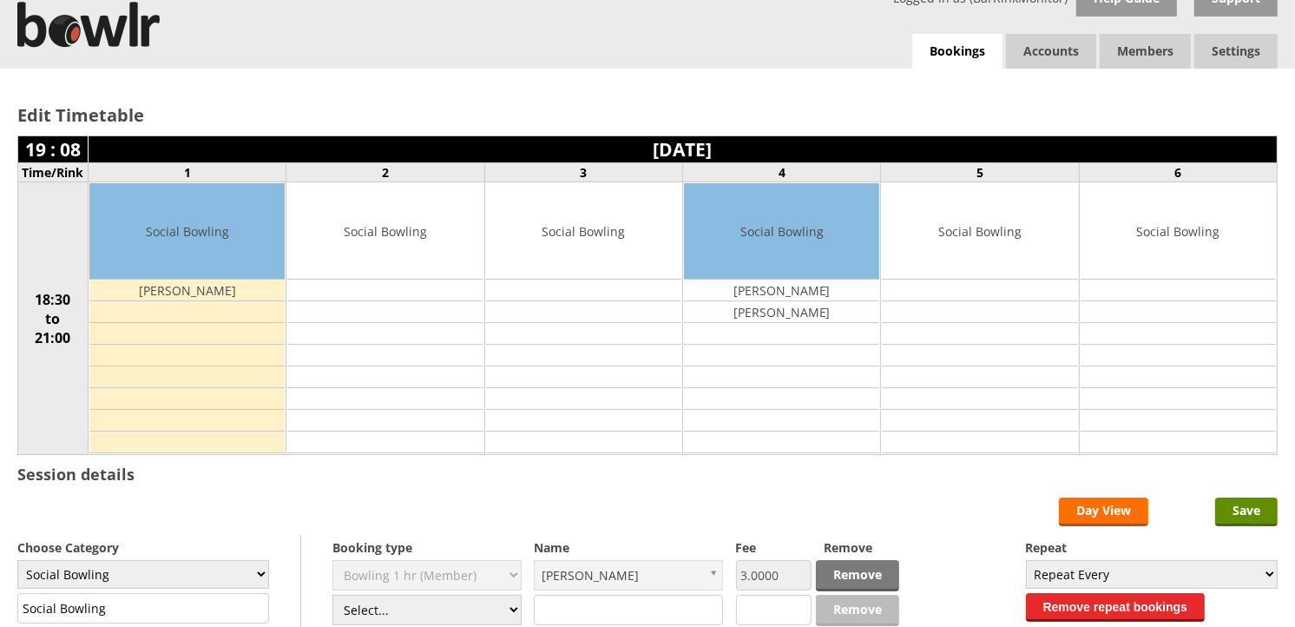
select select "1_54"
click at [332, 595] on select "Select... Club Competition (Member) Club Competition (Visitor) National (Member…" at bounding box center [426, 609] width 189 height 30
type input "3.0000"
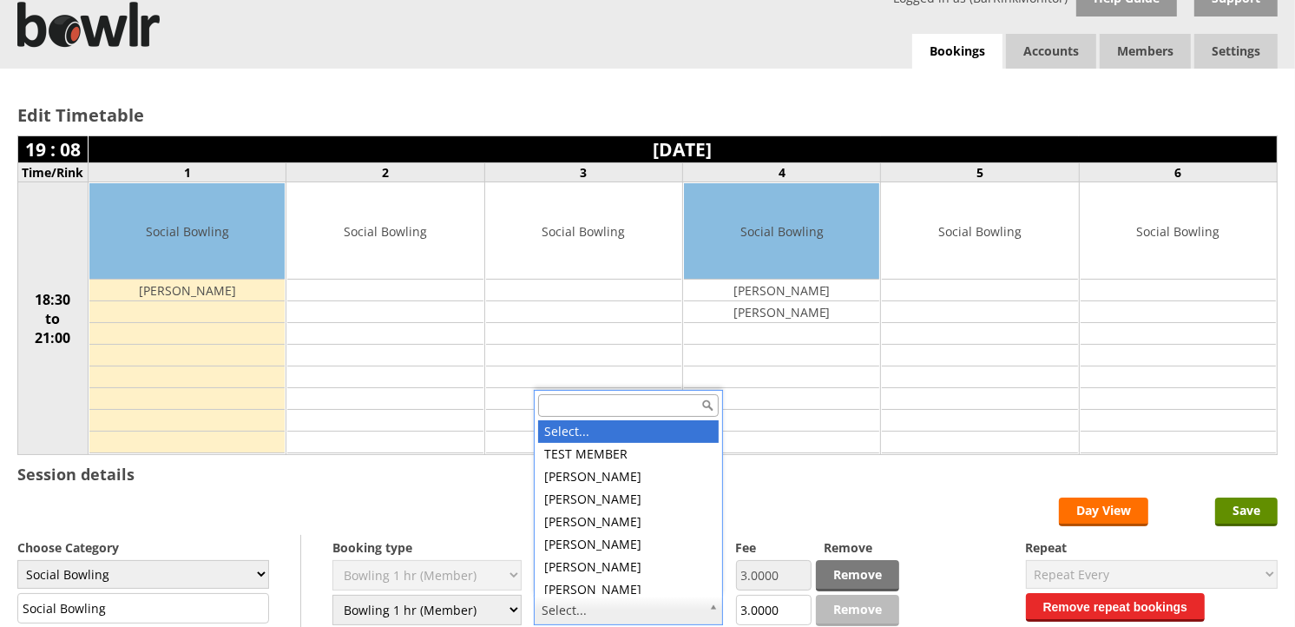
click at [627, 405] on input "text" at bounding box center [628, 405] width 181 height 23
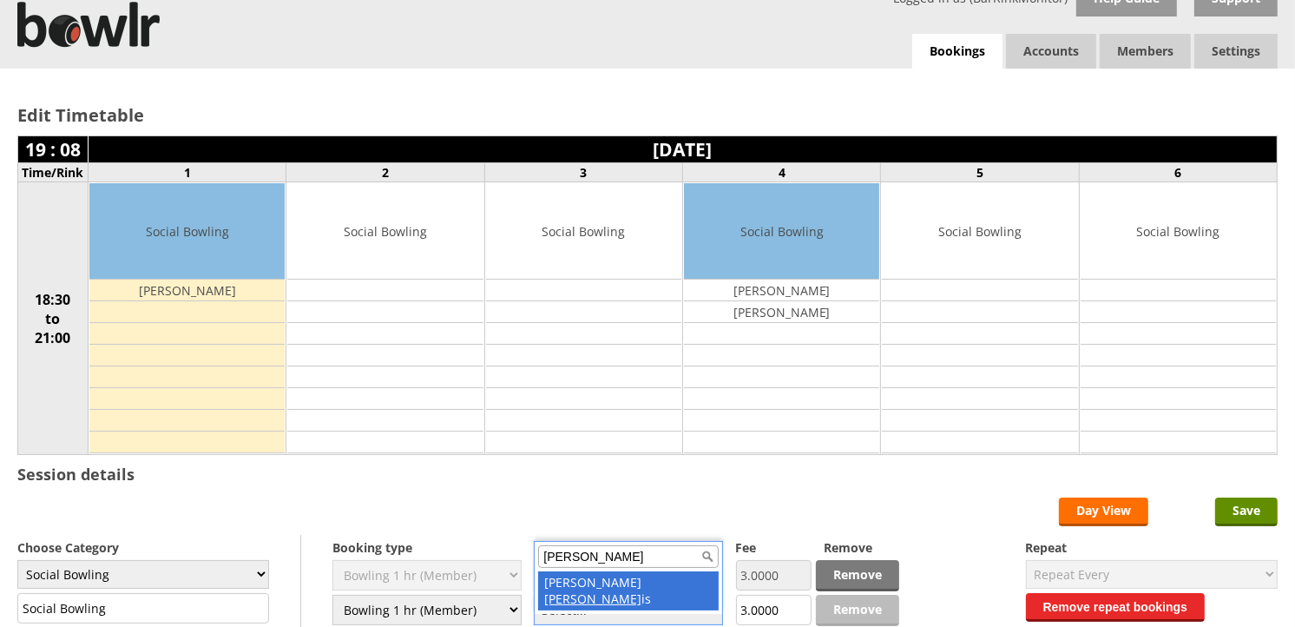
type input "CURT"
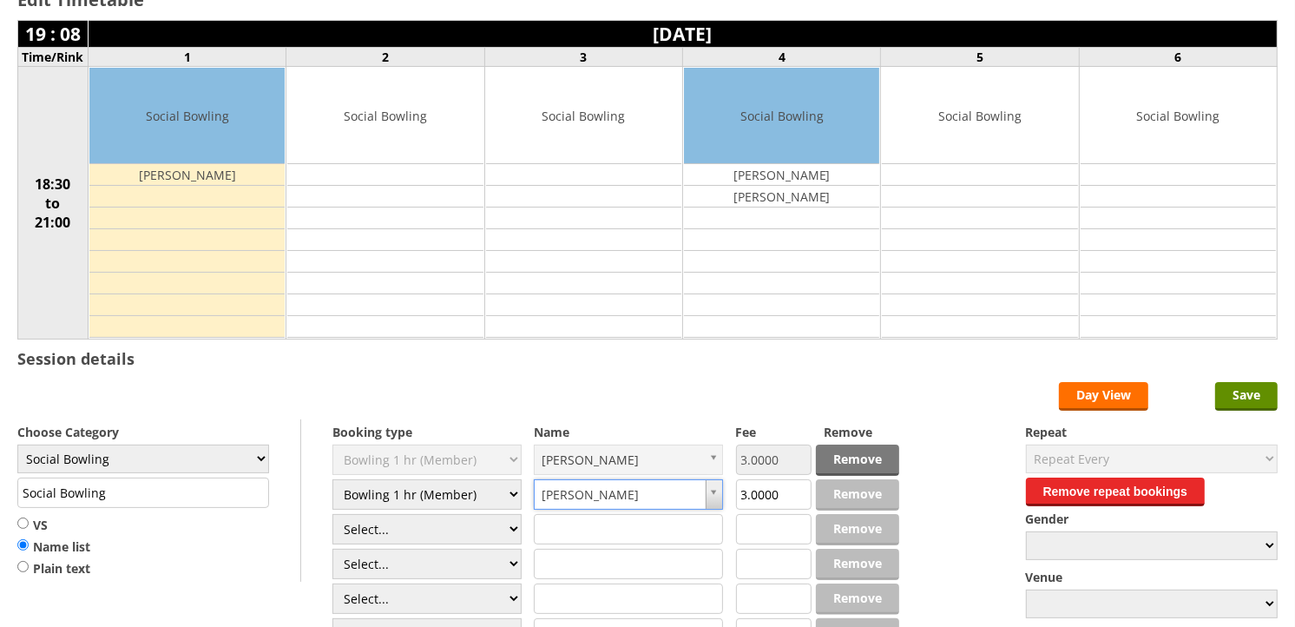
scroll to position [172, 0]
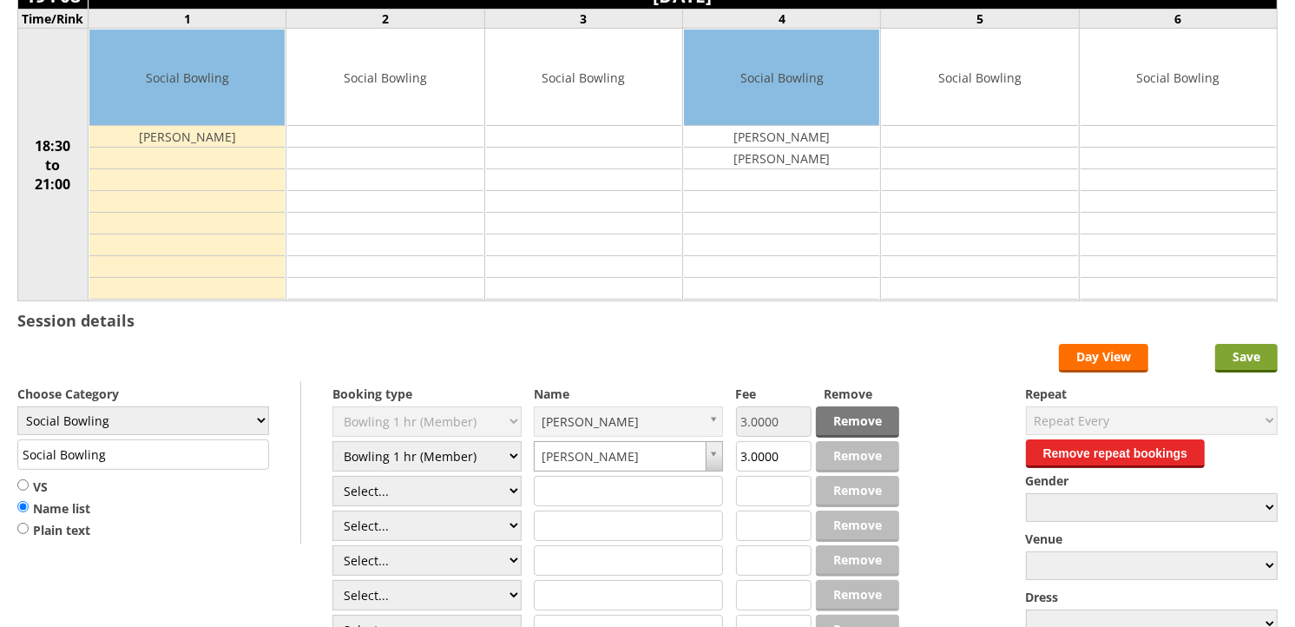
click at [1257, 363] on input "Save" at bounding box center [1246, 358] width 62 height 29
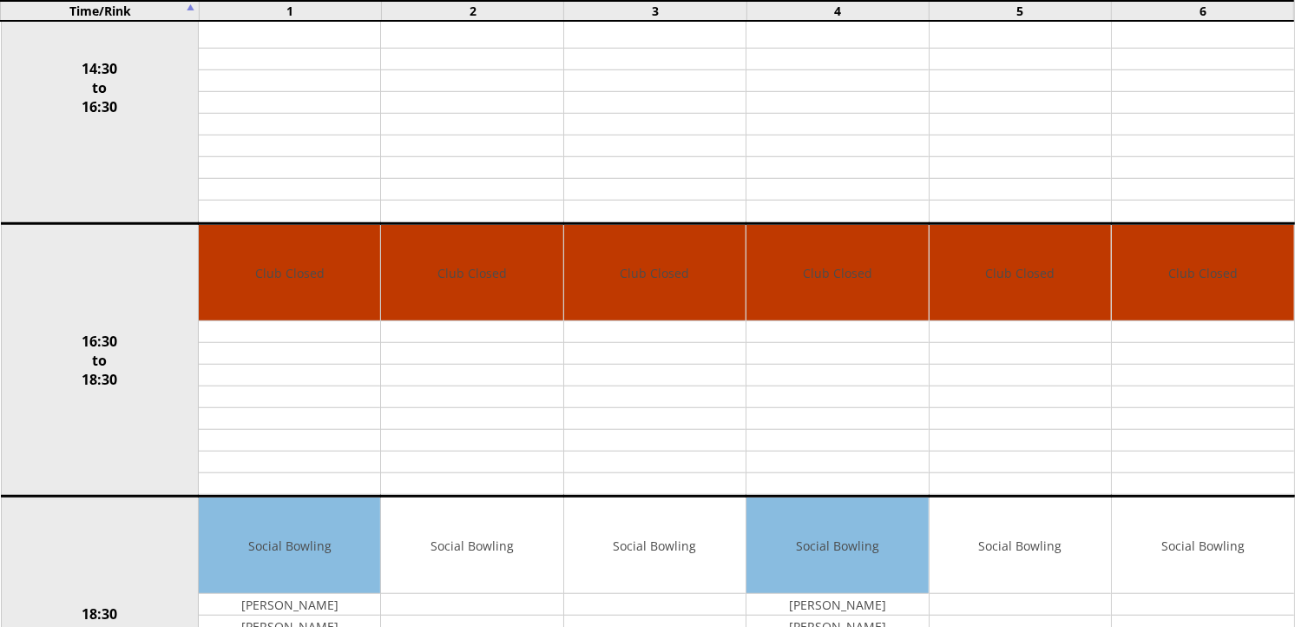
scroll to position [1643, 0]
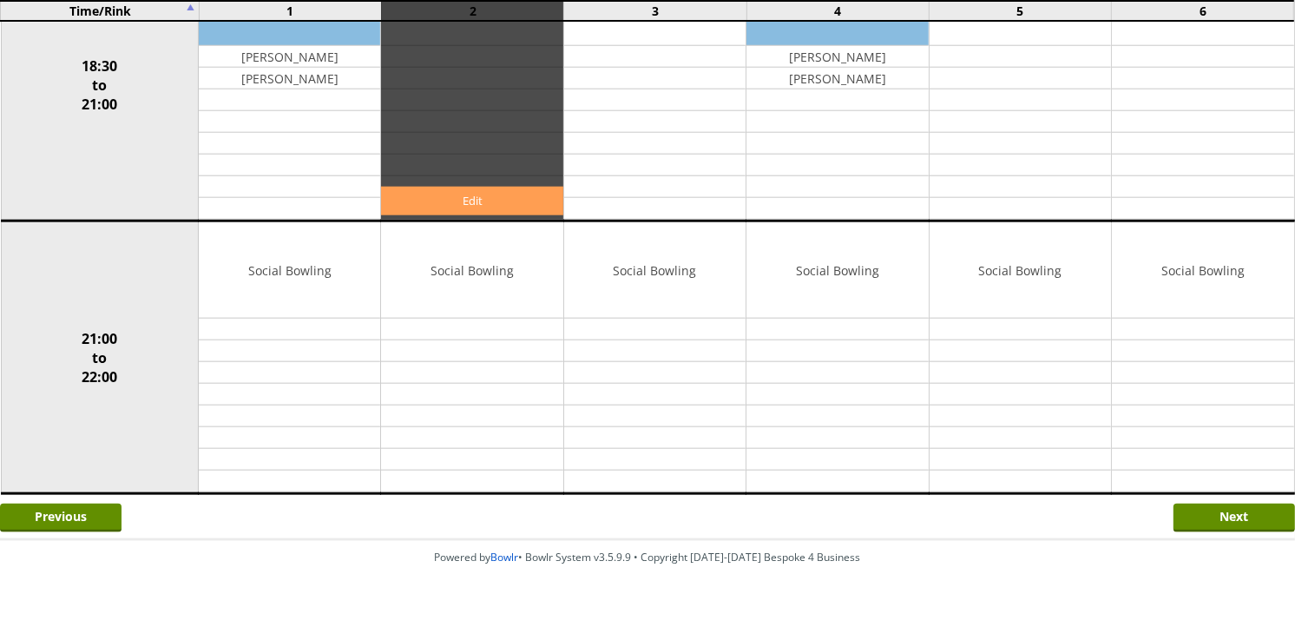
click at [512, 205] on link "Edit" at bounding box center [471, 201] width 181 height 29
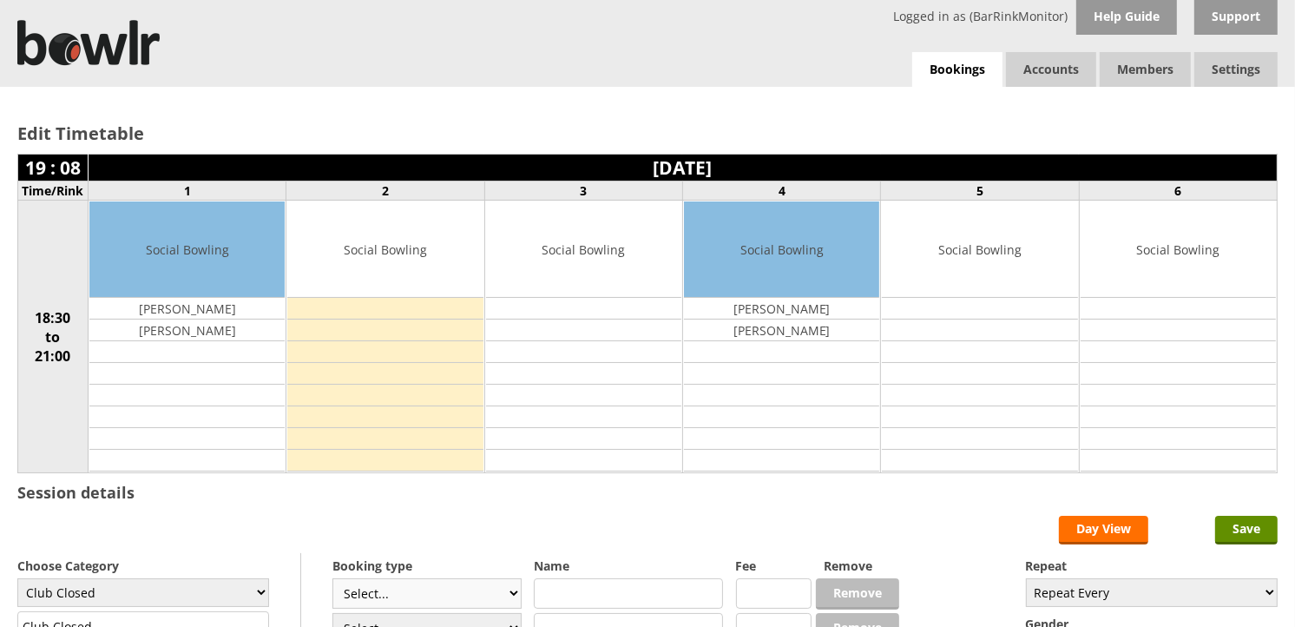
click at [510, 594] on select "Select... Club Competition (Member) Club Competition (Visitor) National (Member…" at bounding box center [426, 593] width 189 height 30
select select "1_54"
click at [332, 580] on select "Select... Club Competition (Member) Club Competition (Visitor) National (Member…" at bounding box center [426, 593] width 189 height 30
type input "3.0000"
click at [233, 595] on select "Club Closed Singles League Triples League Pairs League Friendly Social Bowling …" at bounding box center [143, 592] width 252 height 29
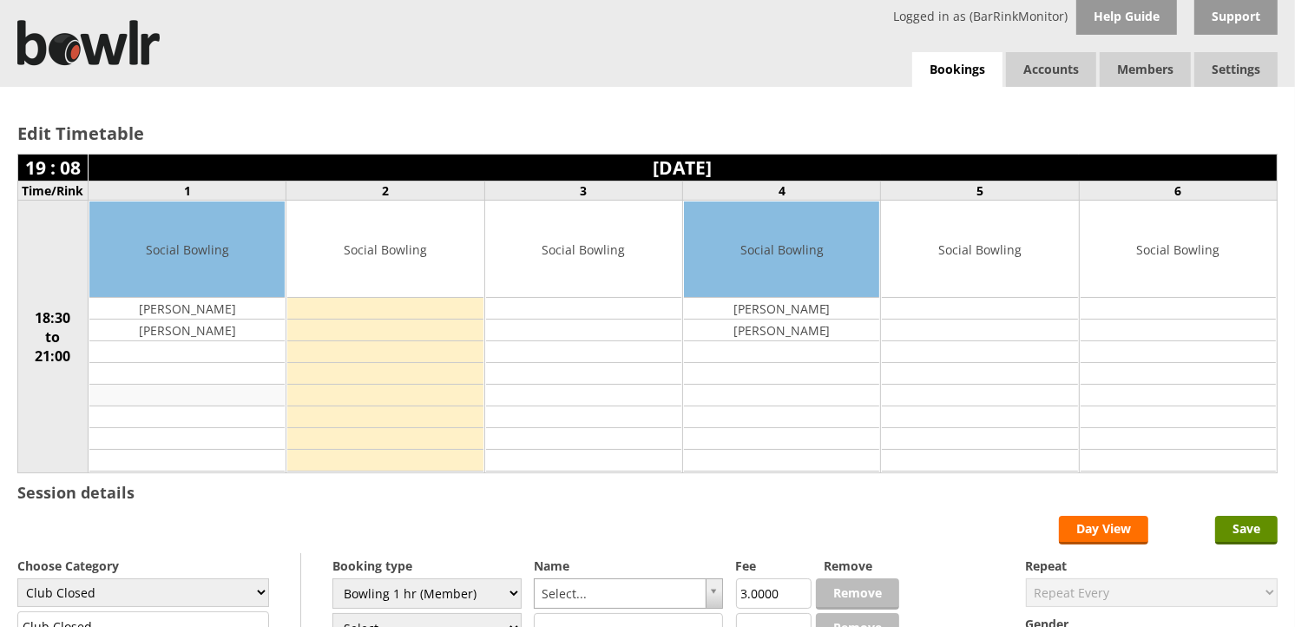
select select "132"
click at [17, 580] on select "Club Closed Singles League Triples League Pairs League Friendly Social Bowling …" at bounding box center [143, 592] width 252 height 29
type input "Social Bowling"
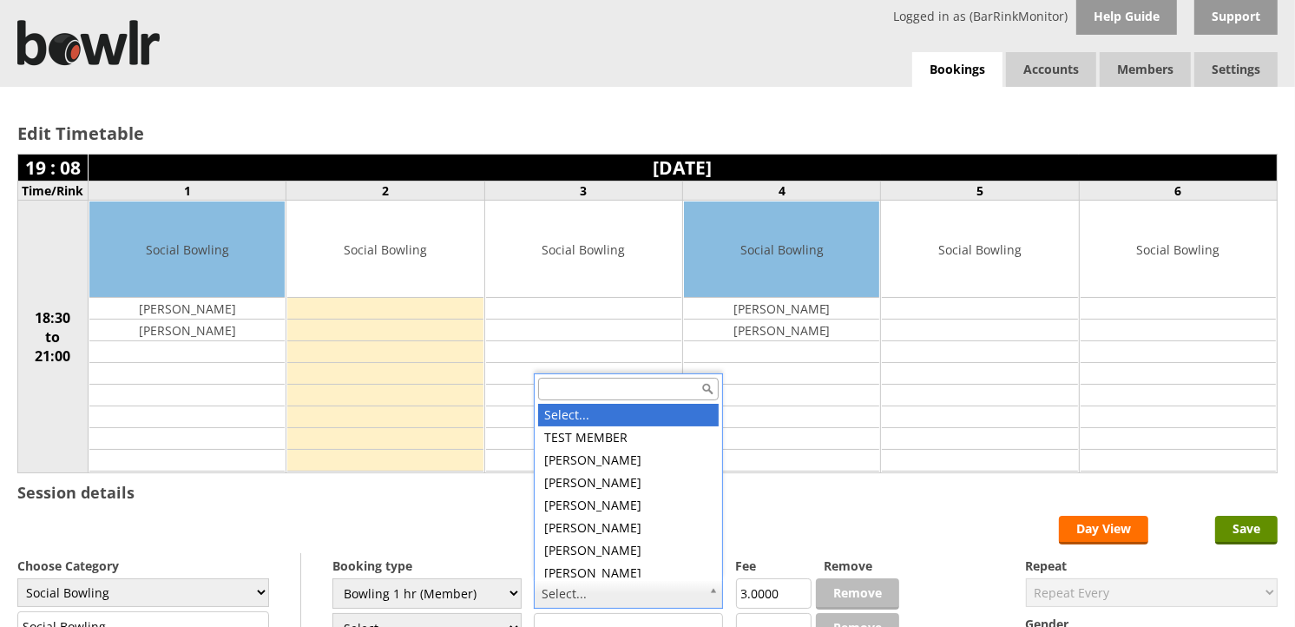
click at [608, 392] on input "text" at bounding box center [628, 389] width 181 height 23
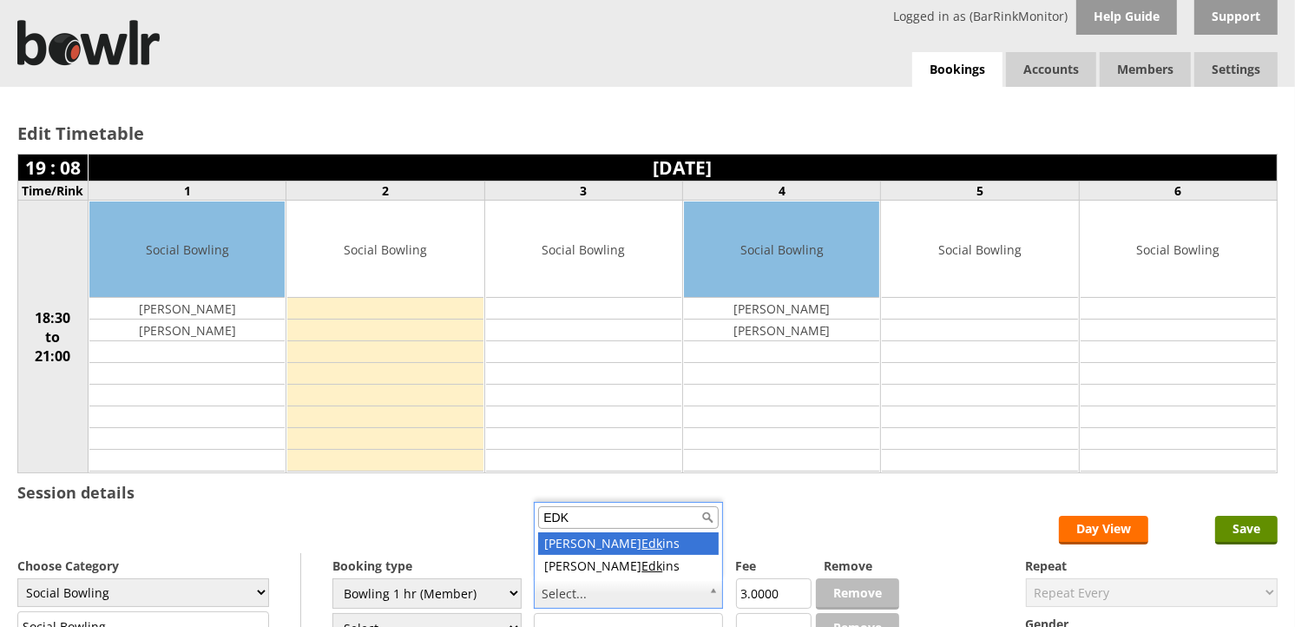
type input "EDK"
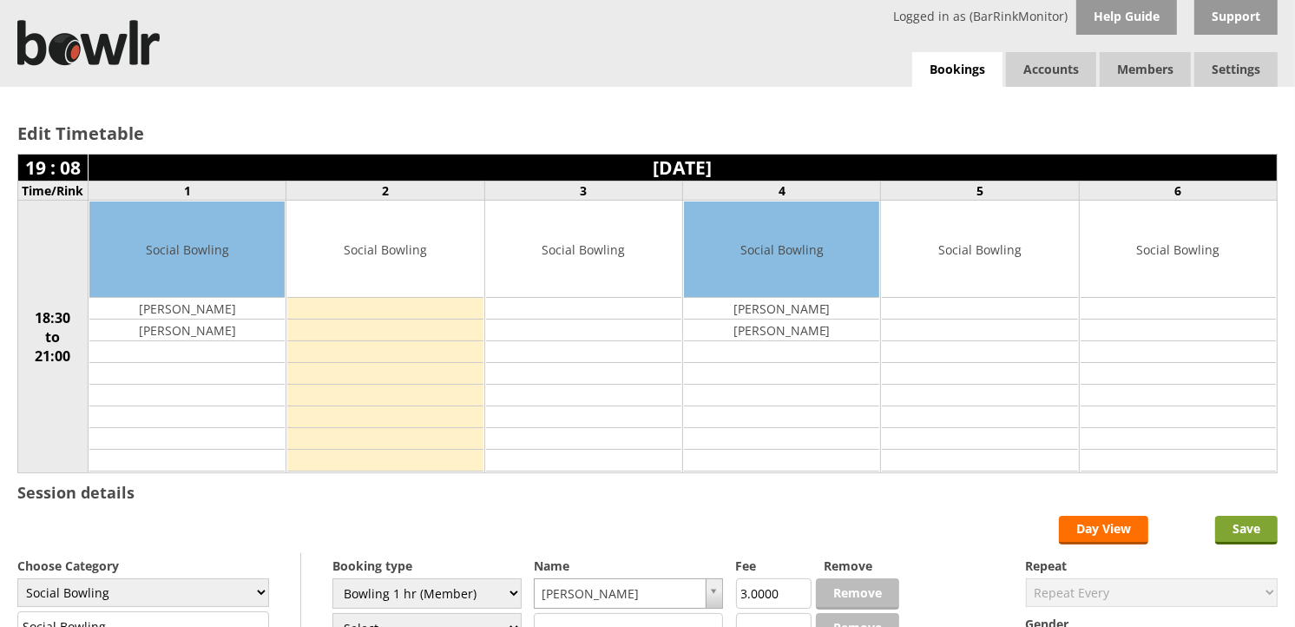
click at [1245, 531] on input "Save" at bounding box center [1246, 530] width 62 height 29
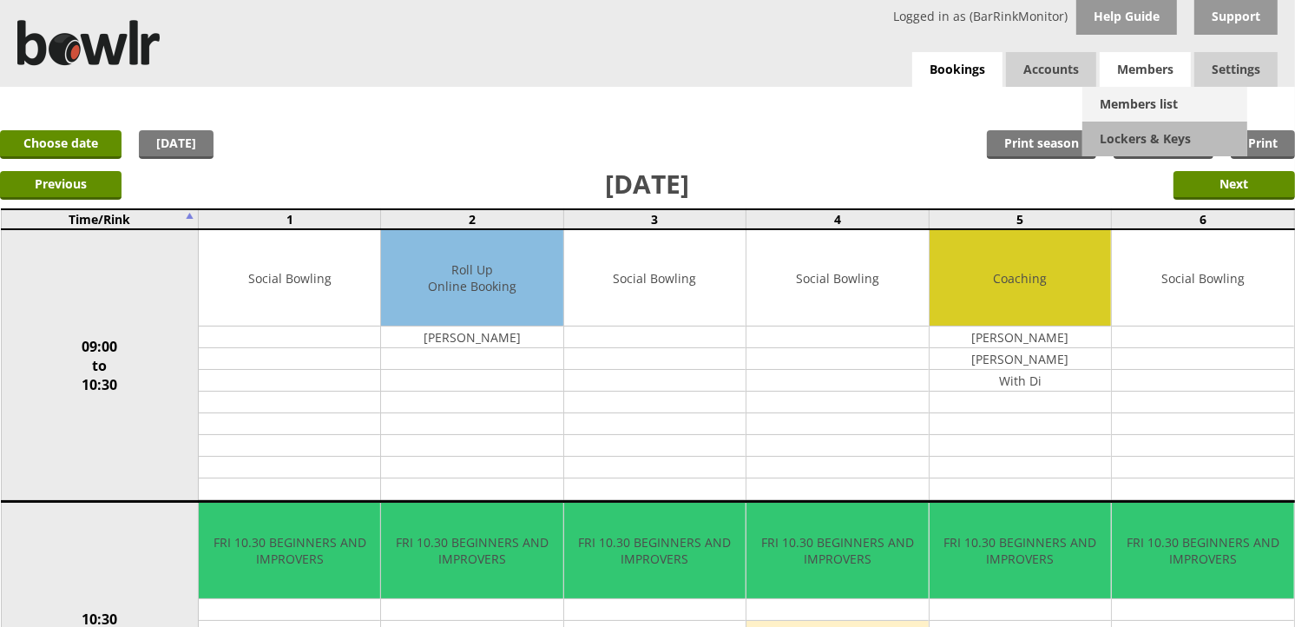
click at [1138, 101] on link "Members list" at bounding box center [1164, 104] width 165 height 35
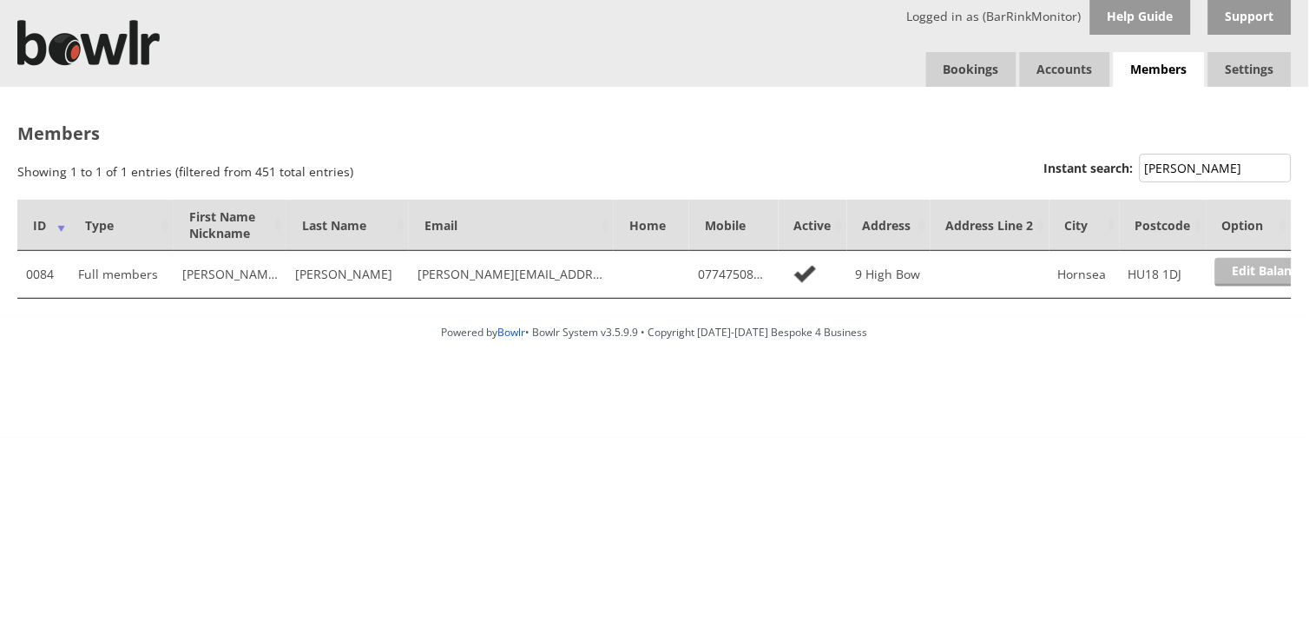
type input "HORNER"
click at [1256, 275] on link "Edit Balance" at bounding box center [1269, 272] width 108 height 29
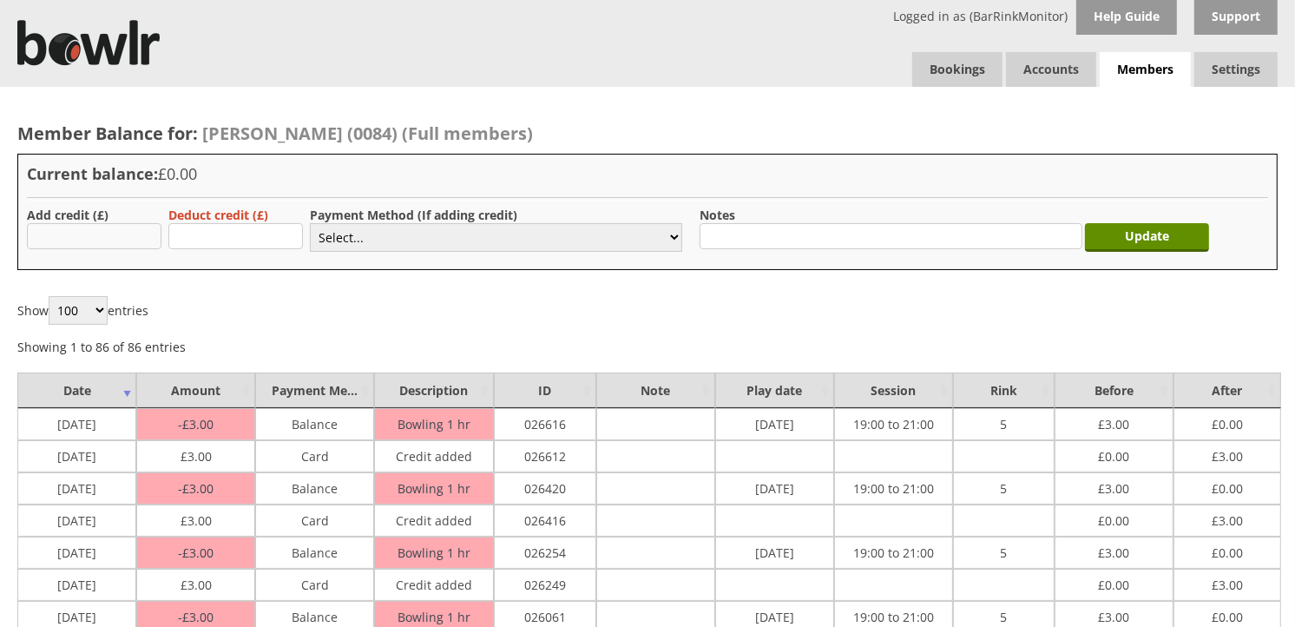
click at [97, 230] on input "text" at bounding box center [94, 236] width 135 height 26
type input "3.00"
click at [385, 220] on label "Payment Method (If adding credit)" at bounding box center [413, 215] width 207 height 16
click at [389, 240] on select "Select... Cash Card Cheque Bank Transfer Other Member Card Gift Voucher Balance" at bounding box center [496, 237] width 372 height 29
select select "2"
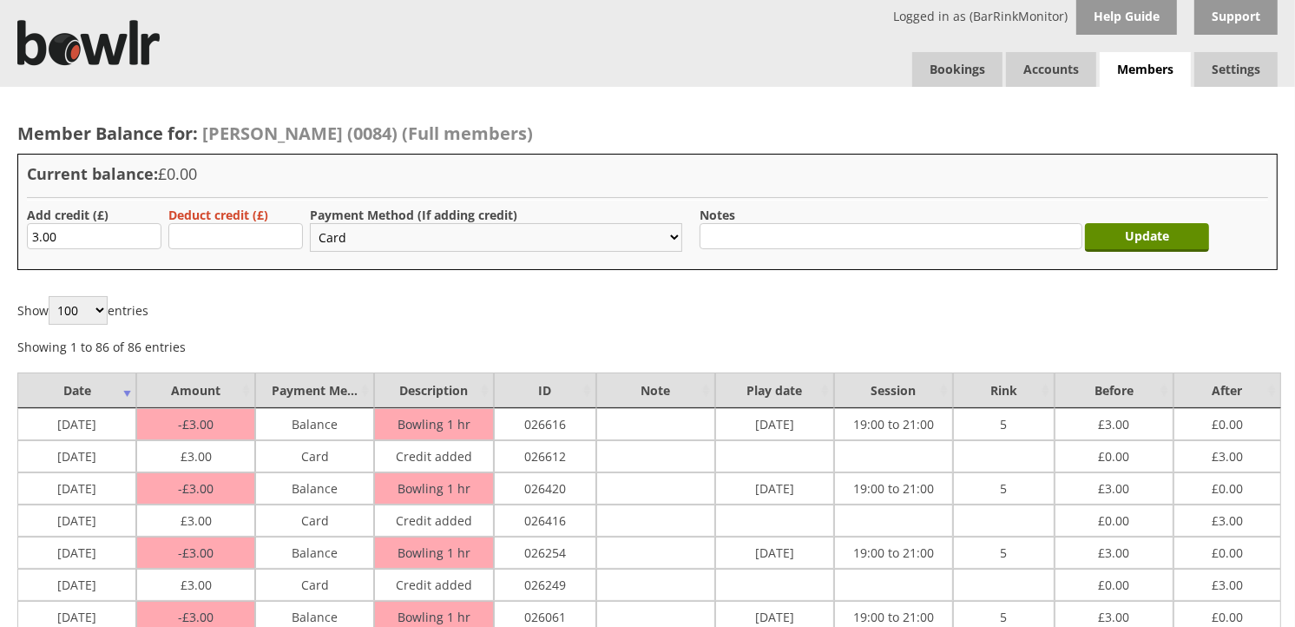
click at [310, 223] on select "Select... Cash Card Cheque Bank Transfer Other Member Card Gift Voucher Balance" at bounding box center [496, 237] width 372 height 29
click at [1124, 240] on input "Update" at bounding box center [1147, 237] width 124 height 29
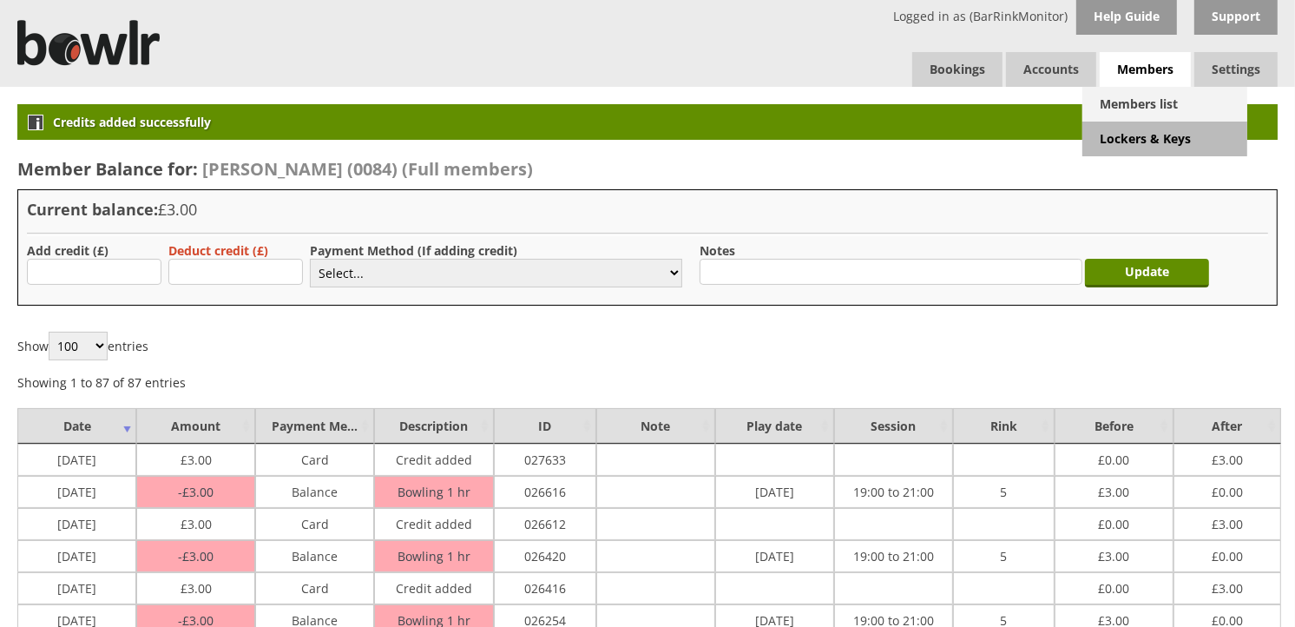
click at [1144, 104] on link "Members list" at bounding box center [1164, 104] width 165 height 35
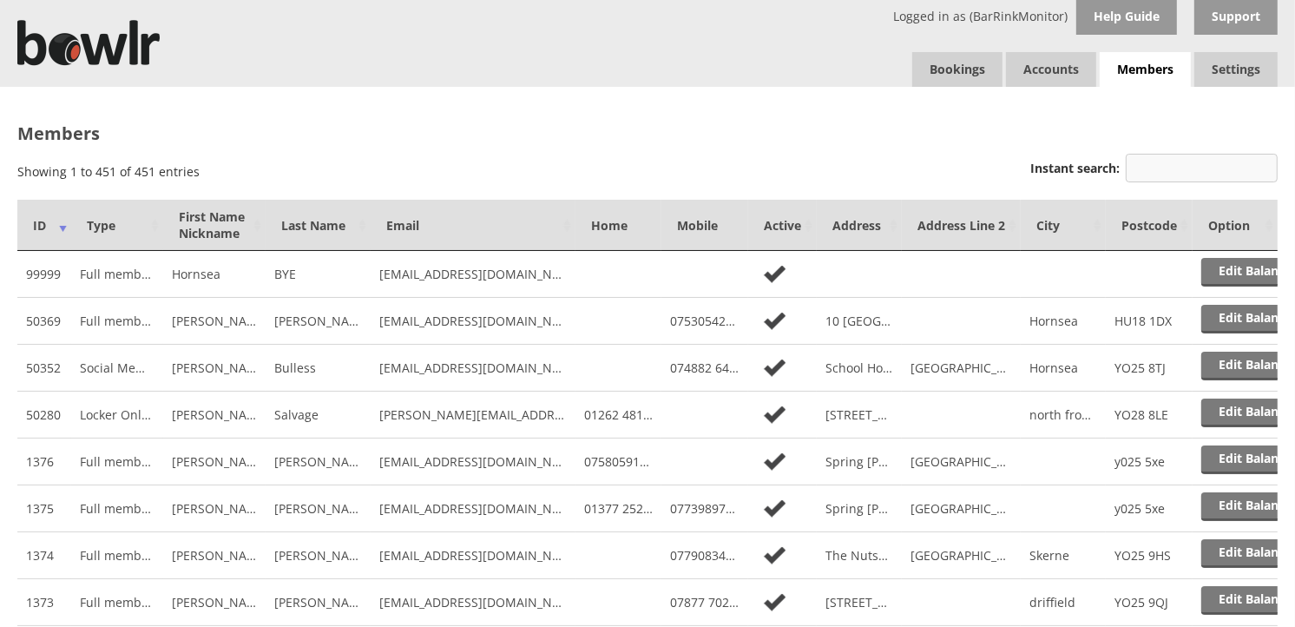
click at [1159, 171] on input "Instant search:" at bounding box center [1202, 168] width 152 height 29
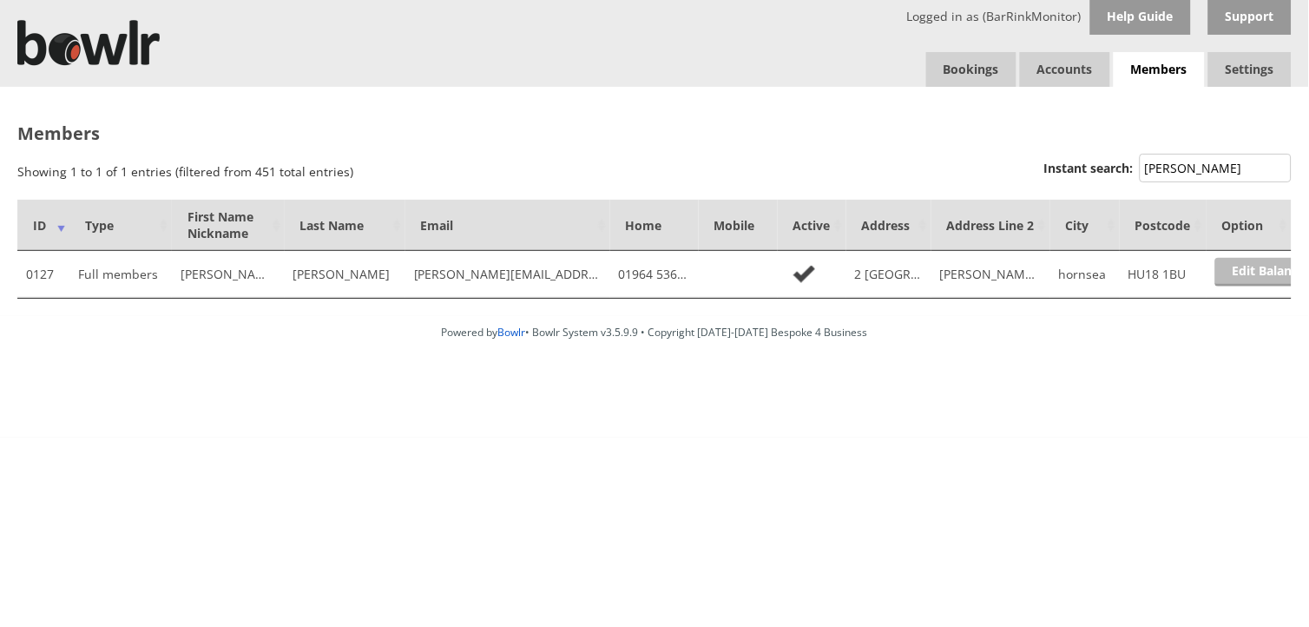
type input "SAUNDERS"
click at [1231, 265] on link "Edit Balance" at bounding box center [1269, 272] width 108 height 29
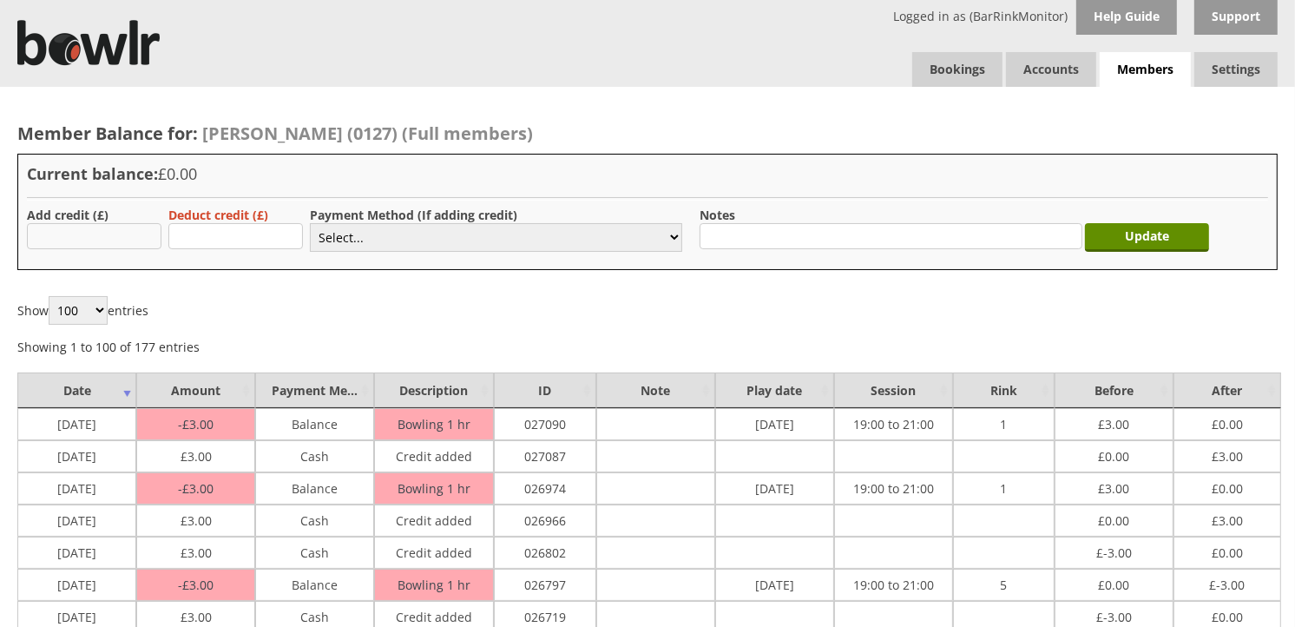
click at [135, 237] on input "text" at bounding box center [94, 236] width 135 height 26
type input "3.00"
click at [370, 245] on select "Select... Cash Card Cheque Bank Transfer Other Member Card Gift Voucher Balance" at bounding box center [496, 237] width 372 height 29
select select "1"
click at [310, 223] on select "Select... Cash Card Cheque Bank Transfer Other Member Card Gift Voucher Balance" at bounding box center [496, 237] width 372 height 29
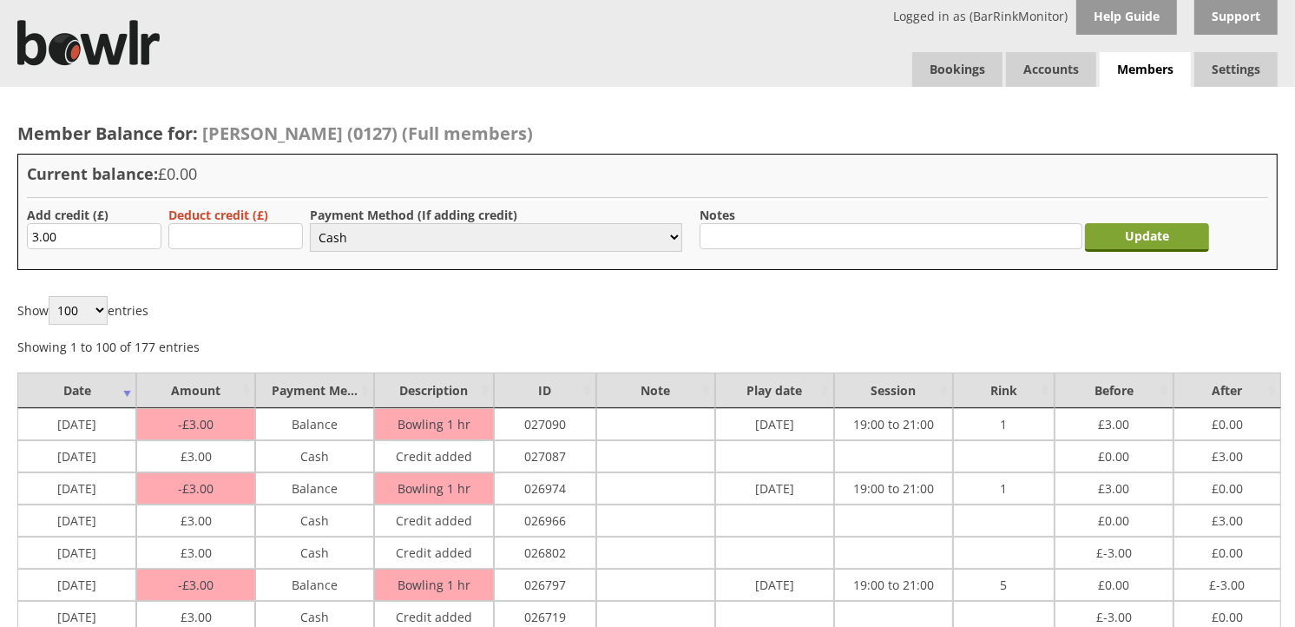
click at [1125, 240] on input "Update" at bounding box center [1147, 237] width 124 height 29
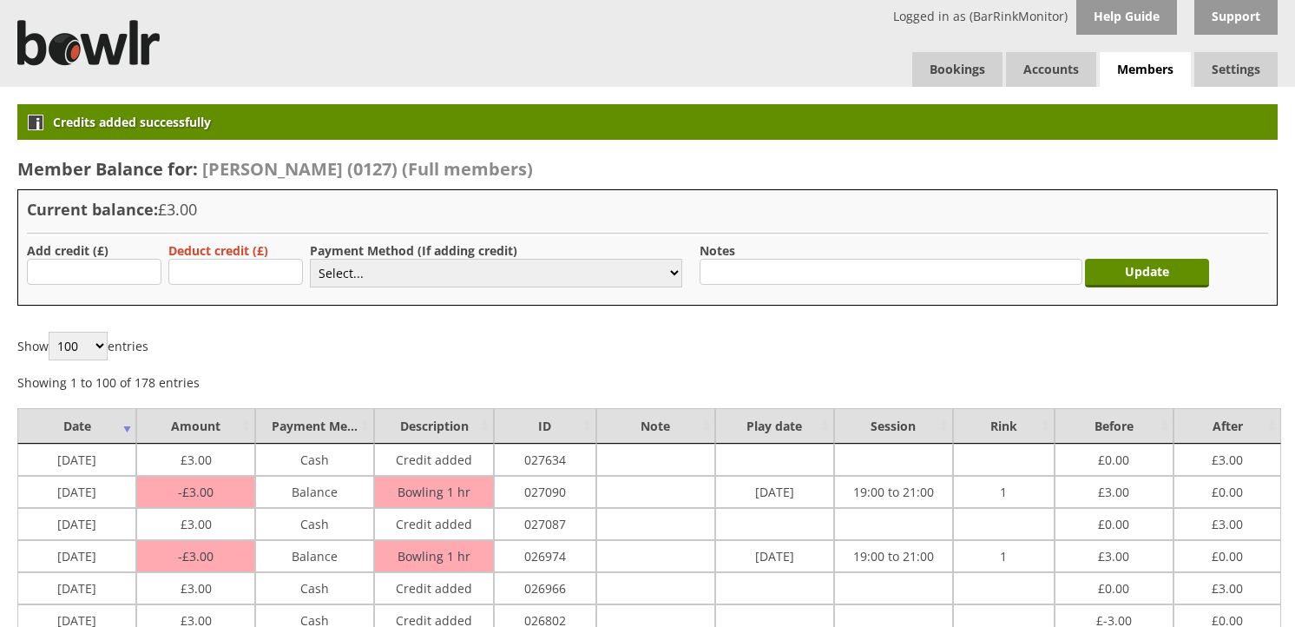
click at [1146, 67] on span "Members" at bounding box center [1145, 70] width 91 height 36
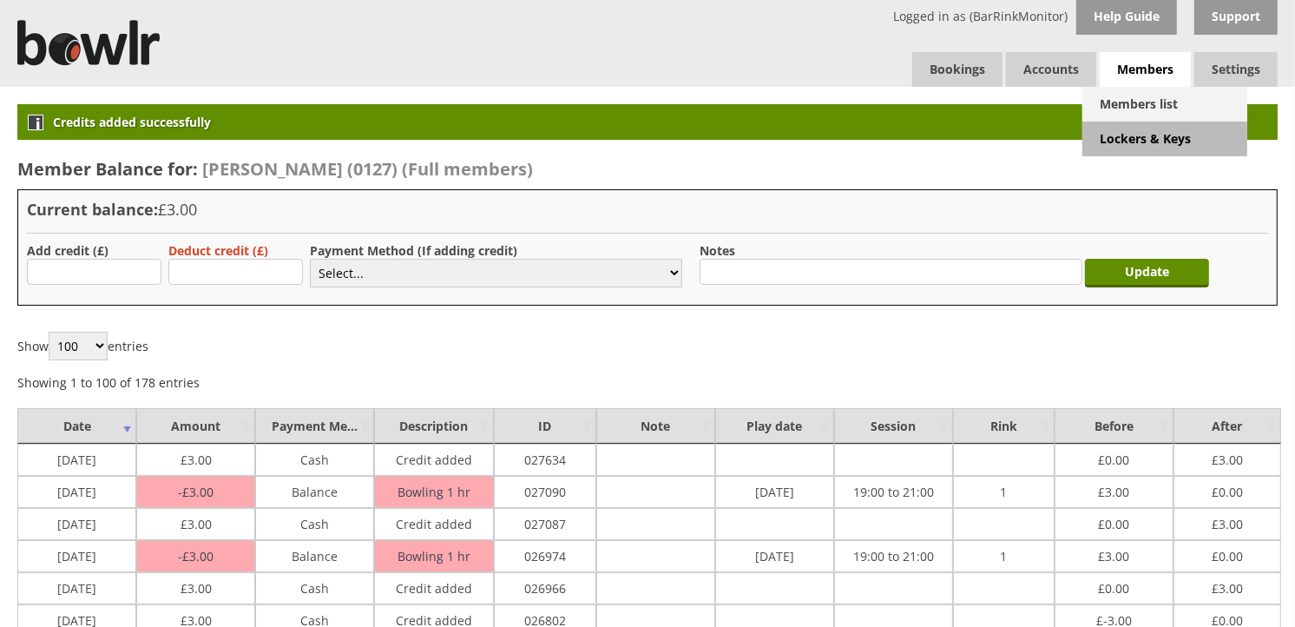
click at [1149, 110] on link "Members list" at bounding box center [1164, 104] width 165 height 35
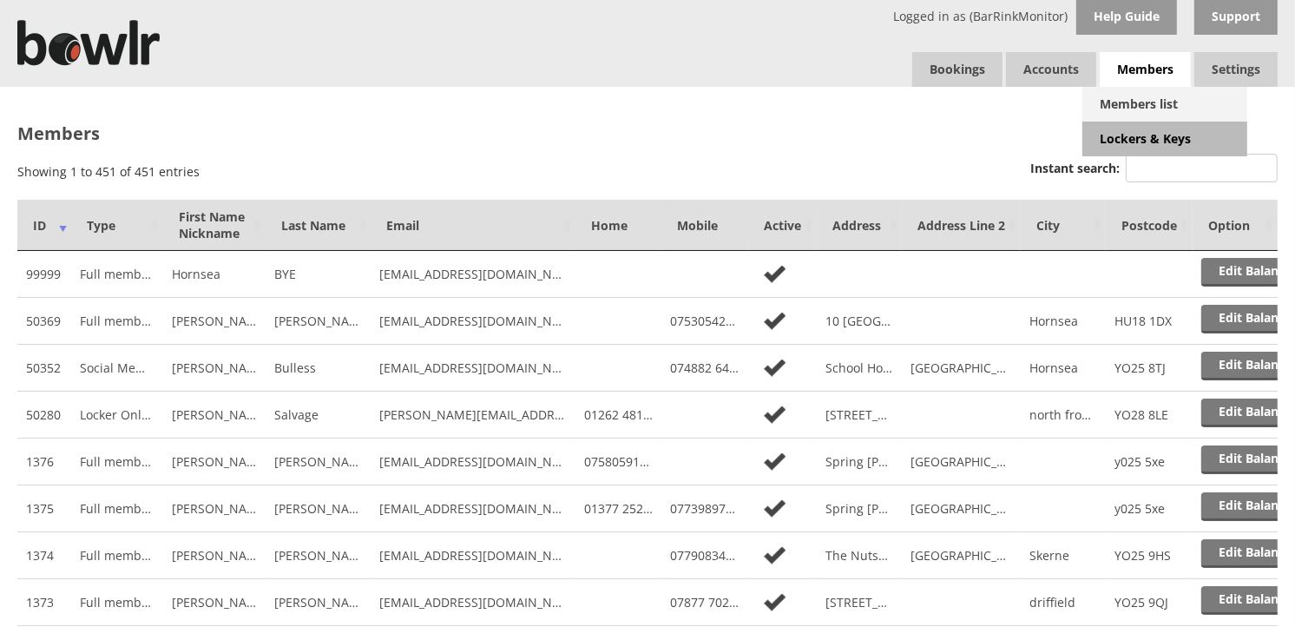
click at [1112, 104] on link "Members list" at bounding box center [1164, 104] width 165 height 35
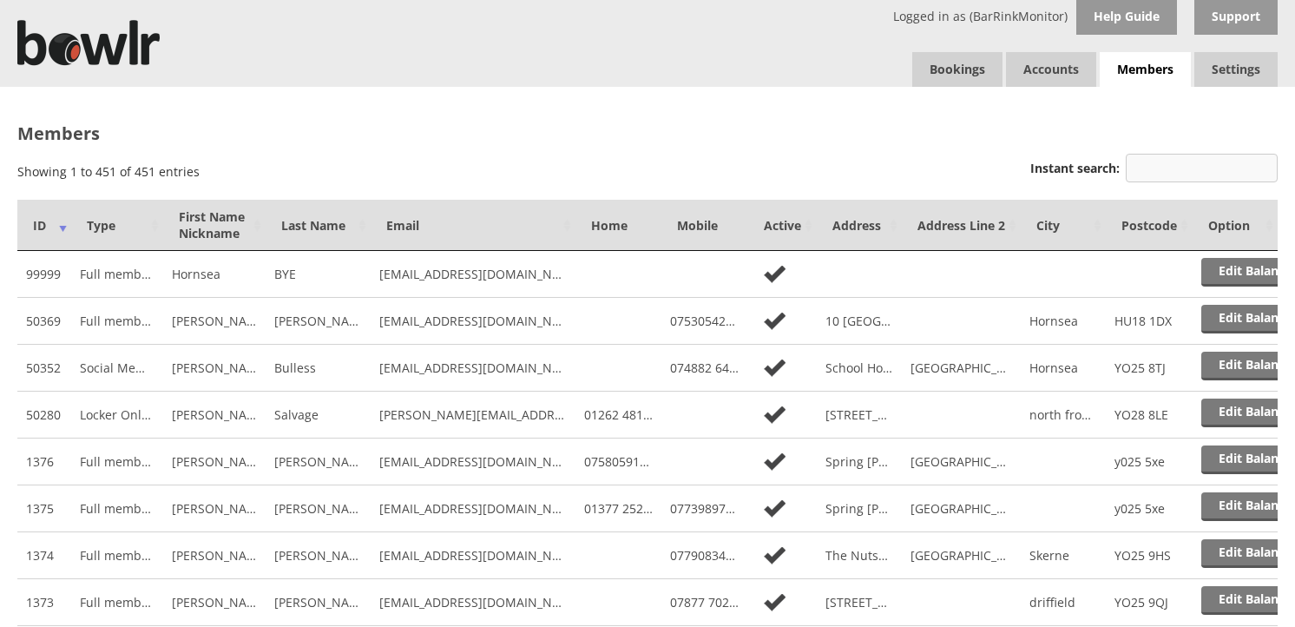
click at [1190, 174] on input "Instant search:" at bounding box center [1202, 168] width 152 height 29
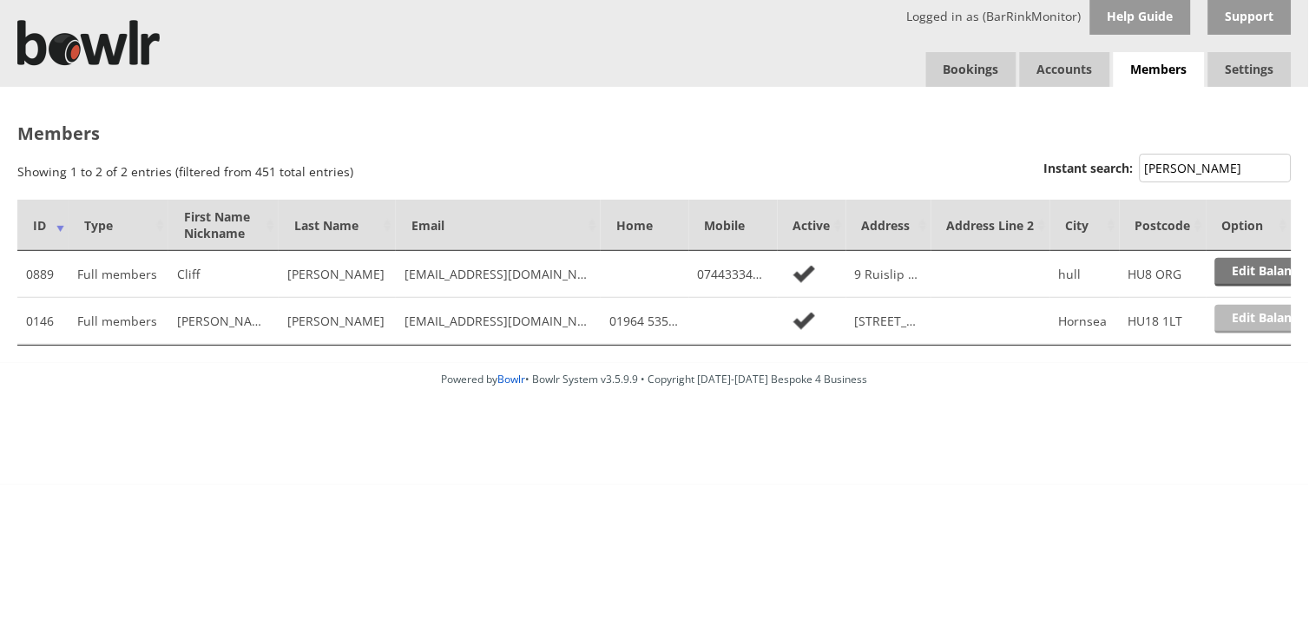
type input "[PERSON_NAME]"
click at [1233, 318] on link "Edit Balance" at bounding box center [1269, 319] width 108 height 29
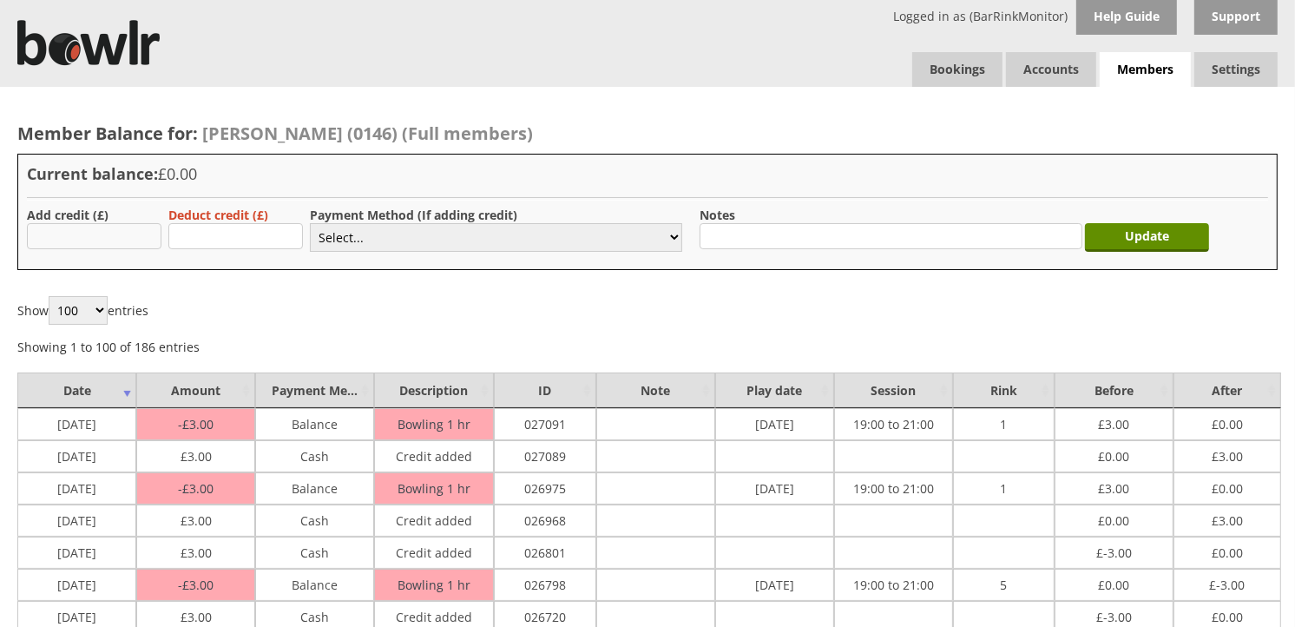
click at [41, 235] on input "text" at bounding box center [94, 236] width 135 height 26
type input "3.00"
click at [338, 238] on select "Select... Cash Card Cheque Bank Transfer Other Member Card Gift Voucher Balance" at bounding box center [496, 237] width 372 height 29
select select "1"
click at [310, 223] on select "Select... Cash Card Cheque Bank Transfer Other Member Card Gift Voucher Balance" at bounding box center [496, 237] width 372 height 29
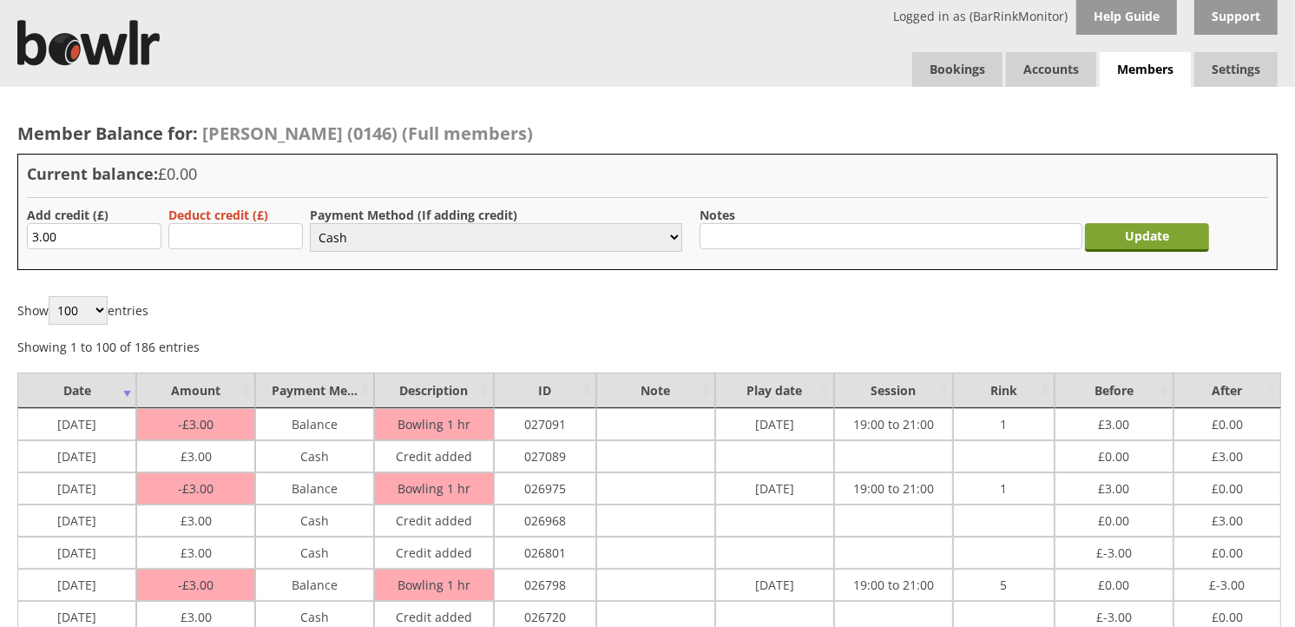
click at [1117, 227] on input "Update" at bounding box center [1147, 237] width 124 height 29
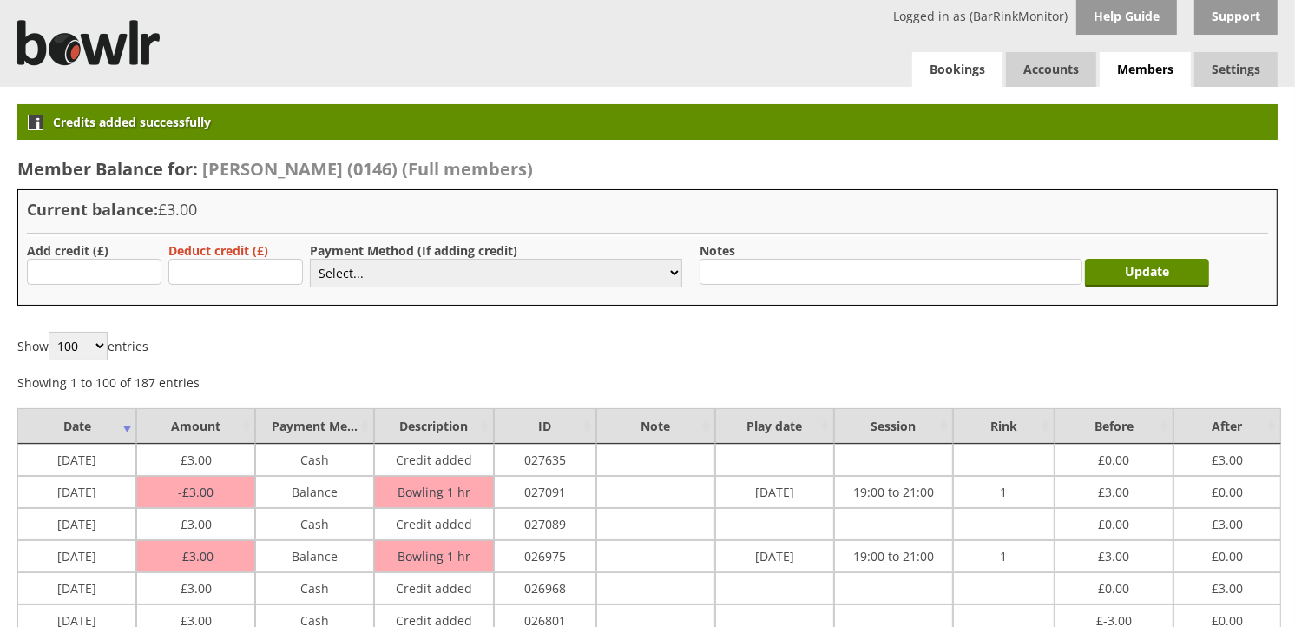
drag, startPoint x: 0, startPoint y: 0, endPoint x: 959, endPoint y: 79, distance: 962.3
click at [959, 79] on link "Bookings" at bounding box center [957, 69] width 90 height 35
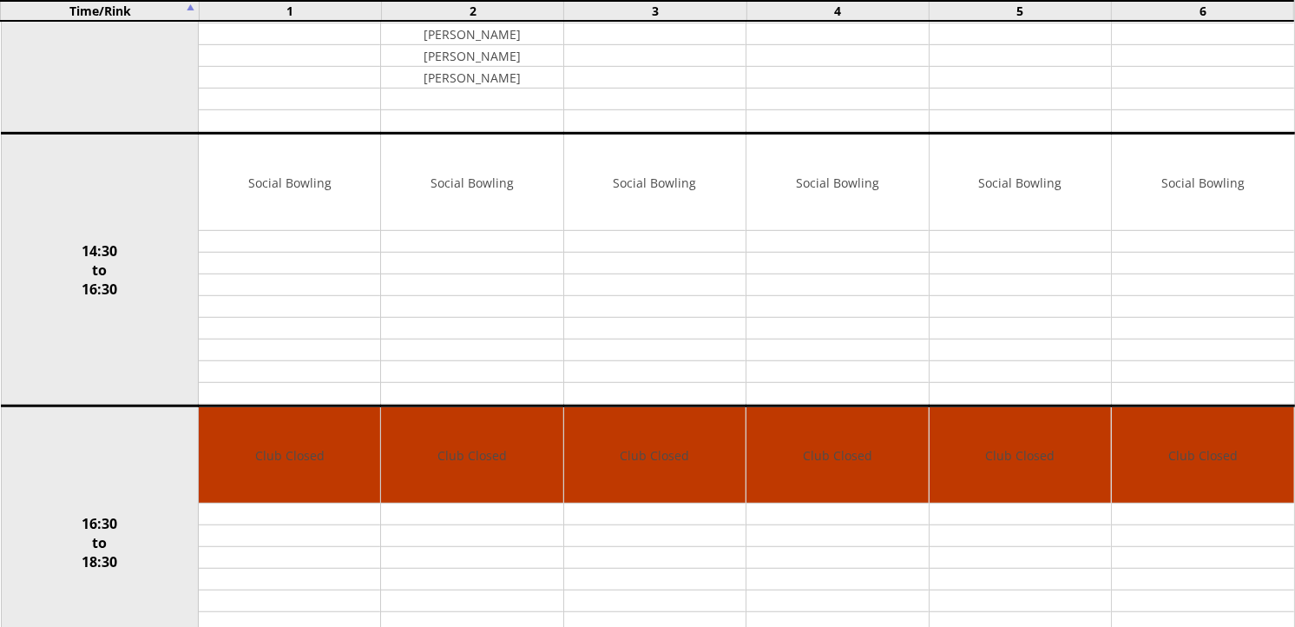
scroll to position [1643, 0]
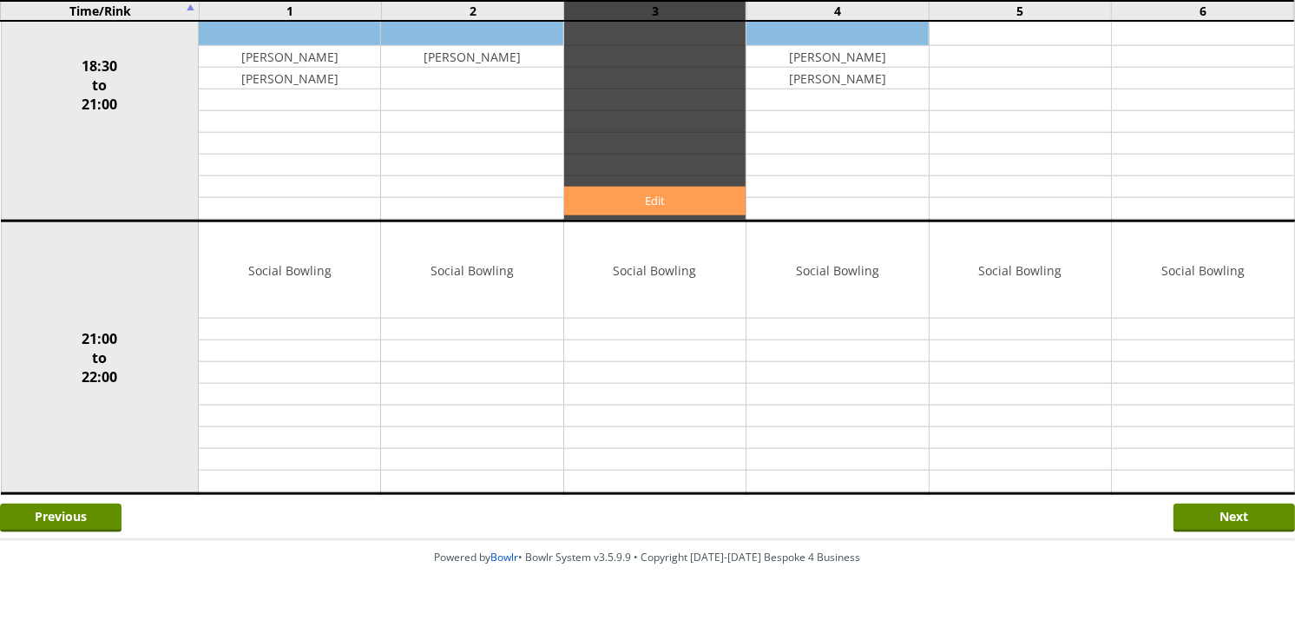
click at [660, 206] on link "Edit" at bounding box center [654, 201] width 181 height 29
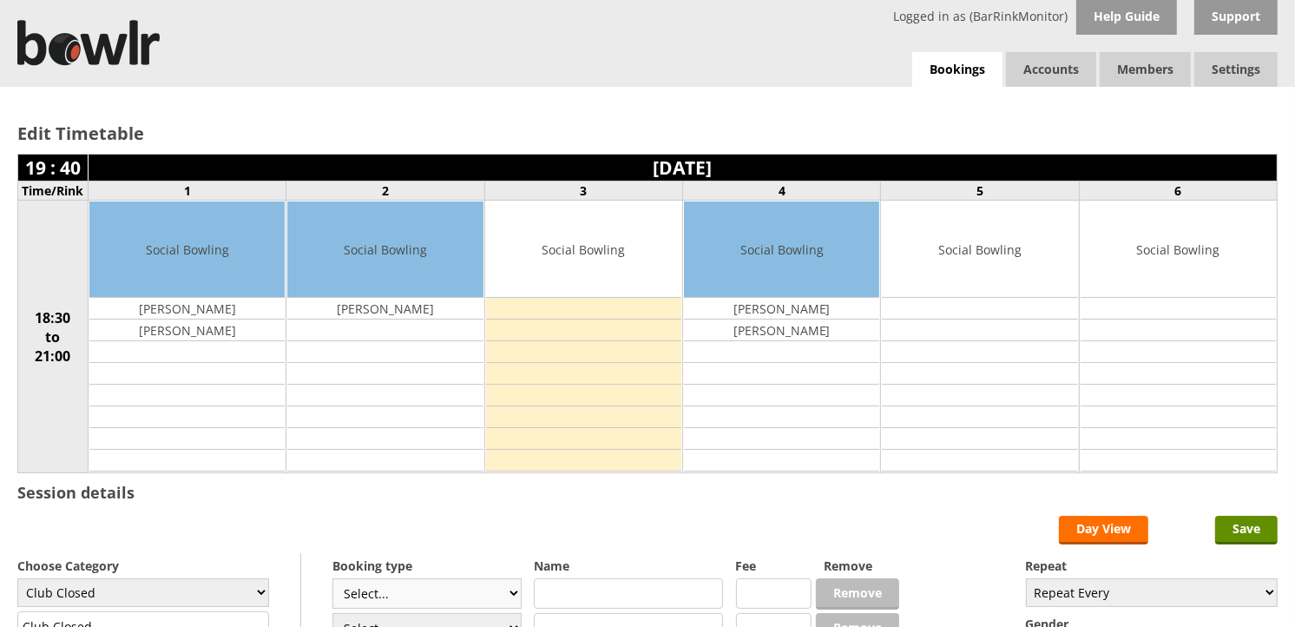
click at [504, 597] on select "Select... Club Competition (Member) Club Competition (Visitor) National (Member…" at bounding box center [426, 593] width 189 height 30
select select "1_54"
click at [332, 580] on select "Select... Club Competition (Member) Club Competition (Visitor) National (Member…" at bounding box center [426, 593] width 189 height 30
type input "3.0000"
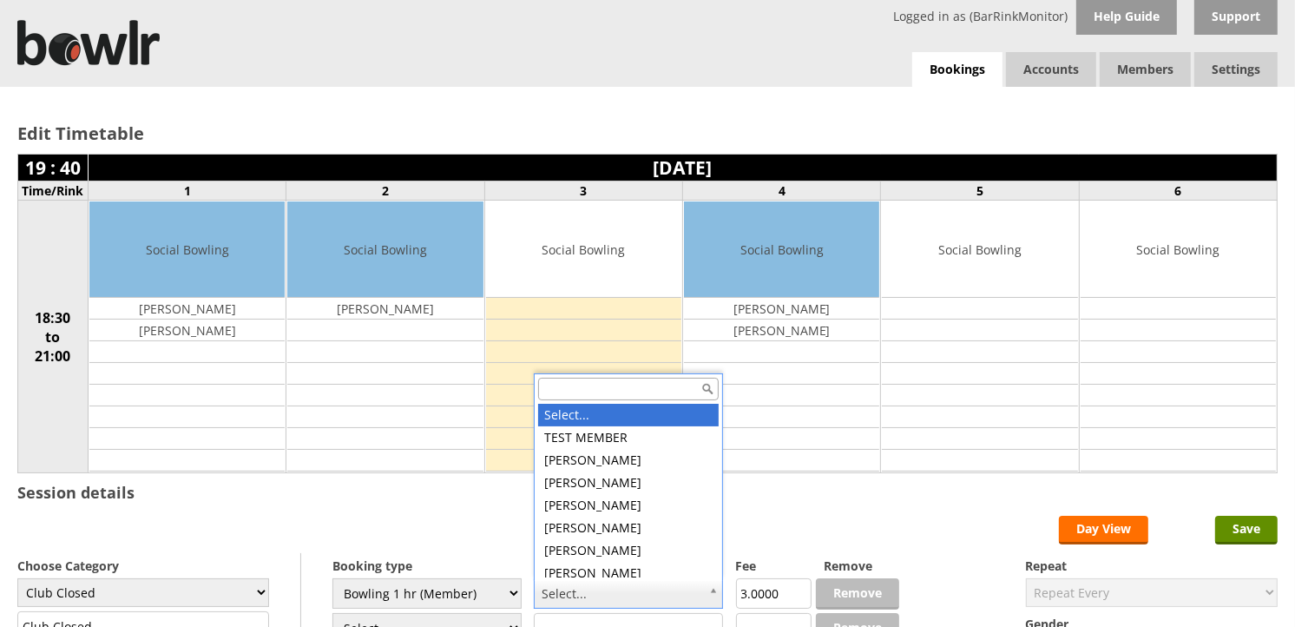
click at [616, 391] on input "text" at bounding box center [628, 389] width 181 height 23
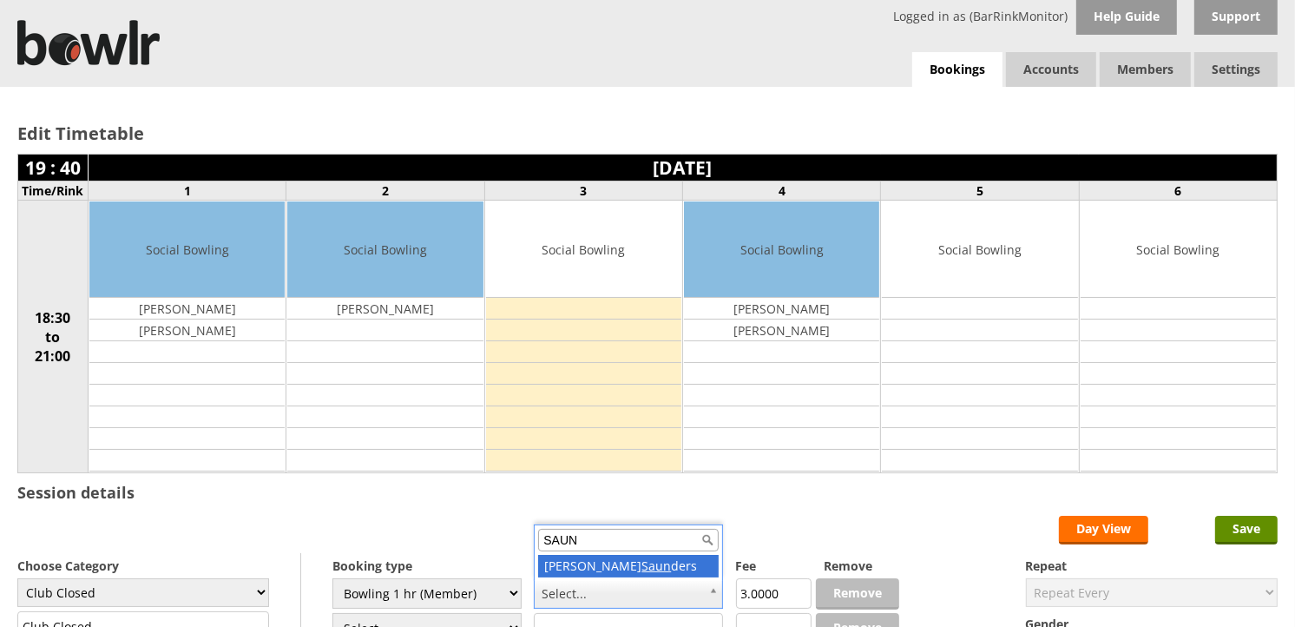
type input "SAUN"
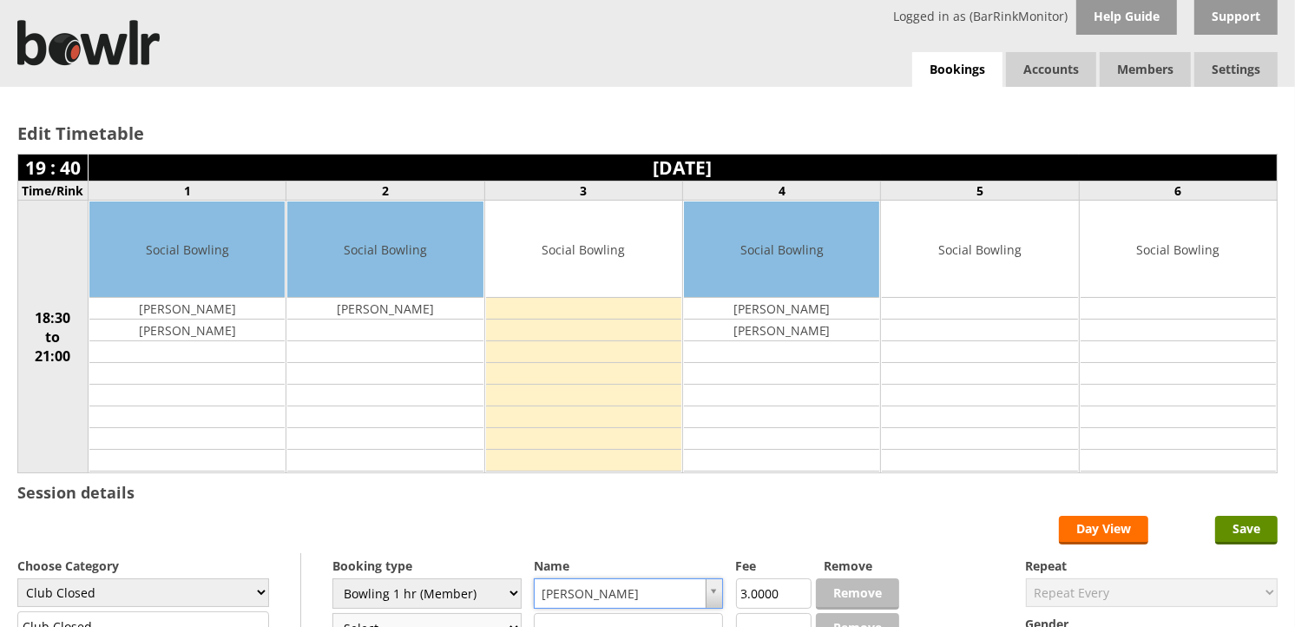
click at [507, 625] on select "Select... Club Competition (Member) Club Competition (Visitor) National (Member…" at bounding box center [426, 628] width 189 height 30
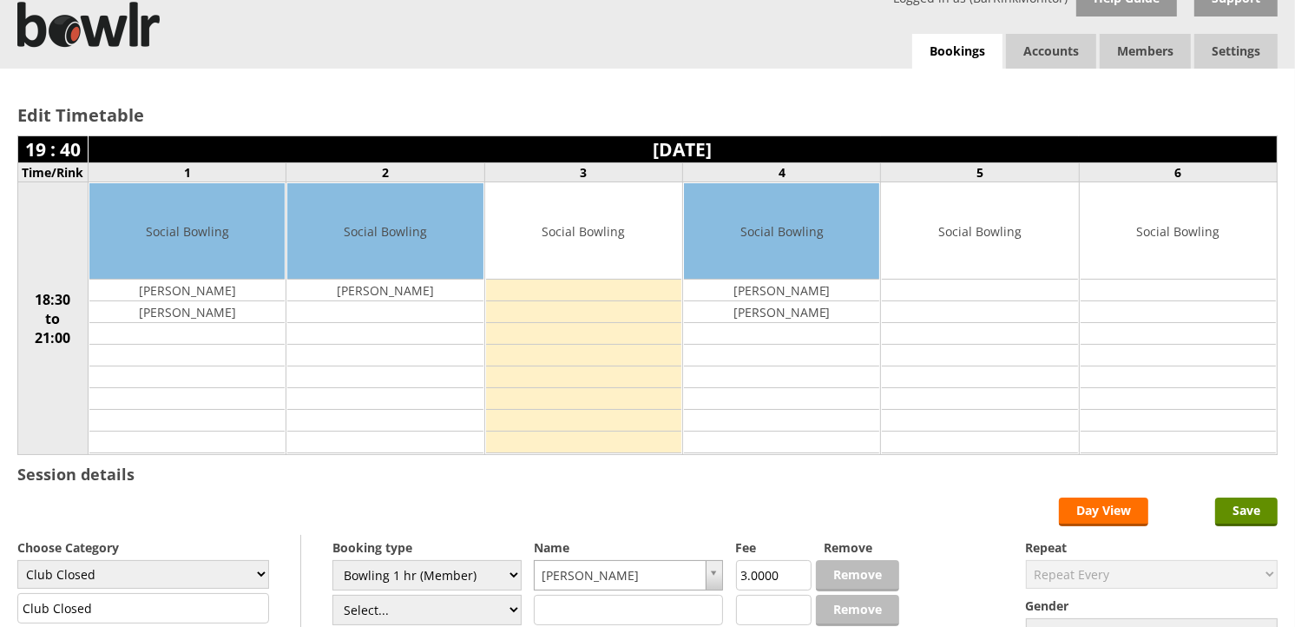
select select "1_54"
click at [332, 595] on select "Select... Club Competition (Member) Club Competition (Visitor) National (Member…" at bounding box center [426, 609] width 189 height 30
type input "3.0000"
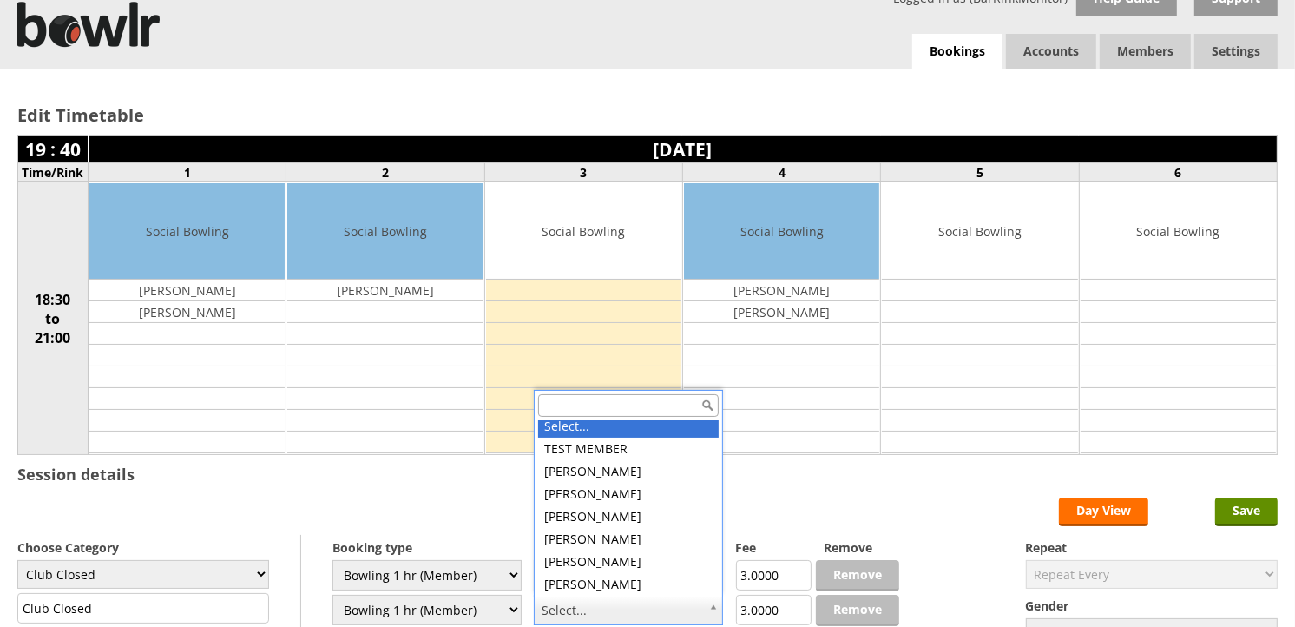
scroll to position [0, 0]
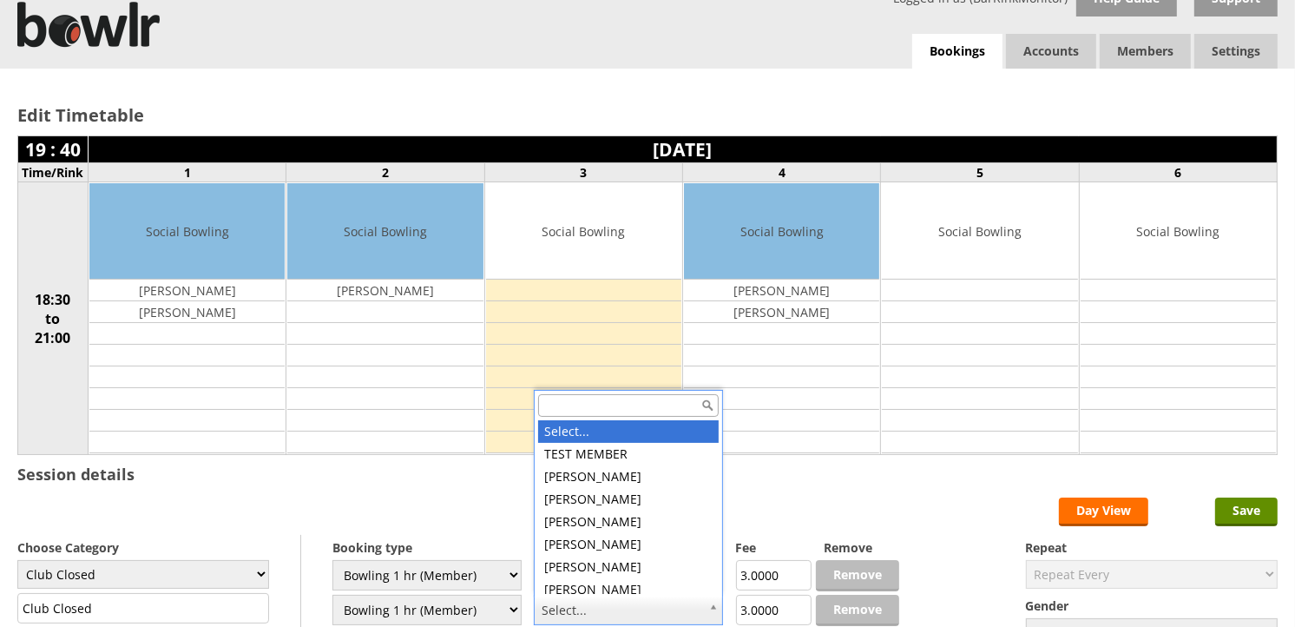
click at [637, 410] on input "text" at bounding box center [628, 405] width 181 height 23
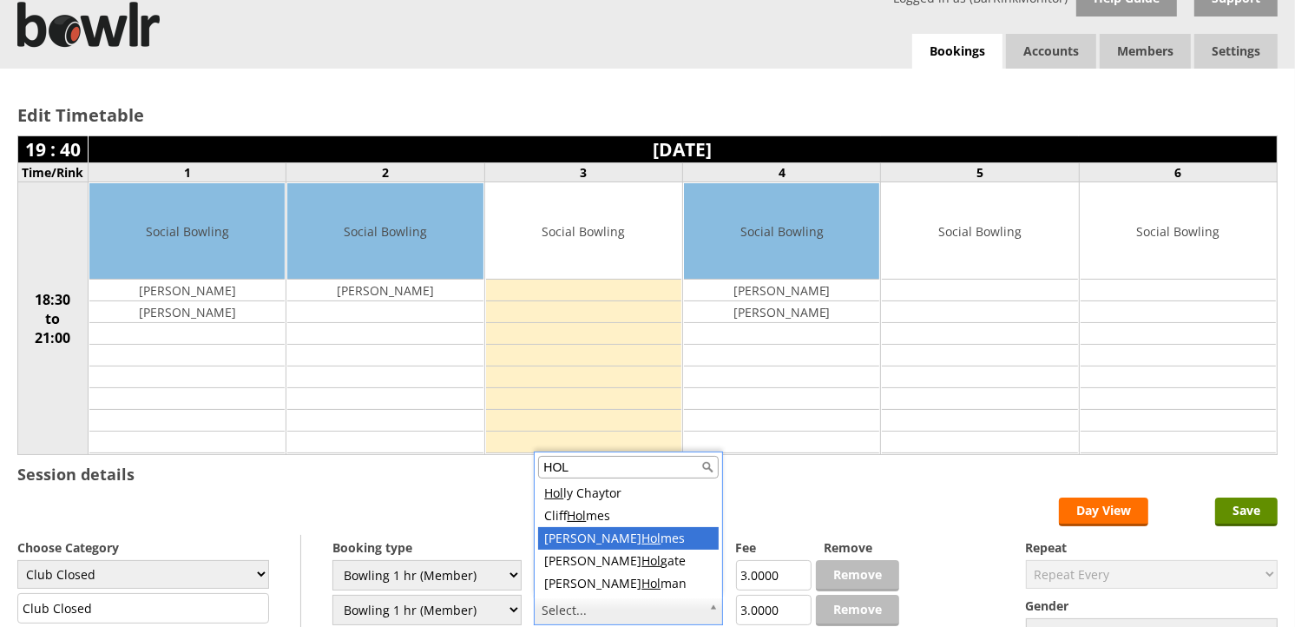
type input "HOL"
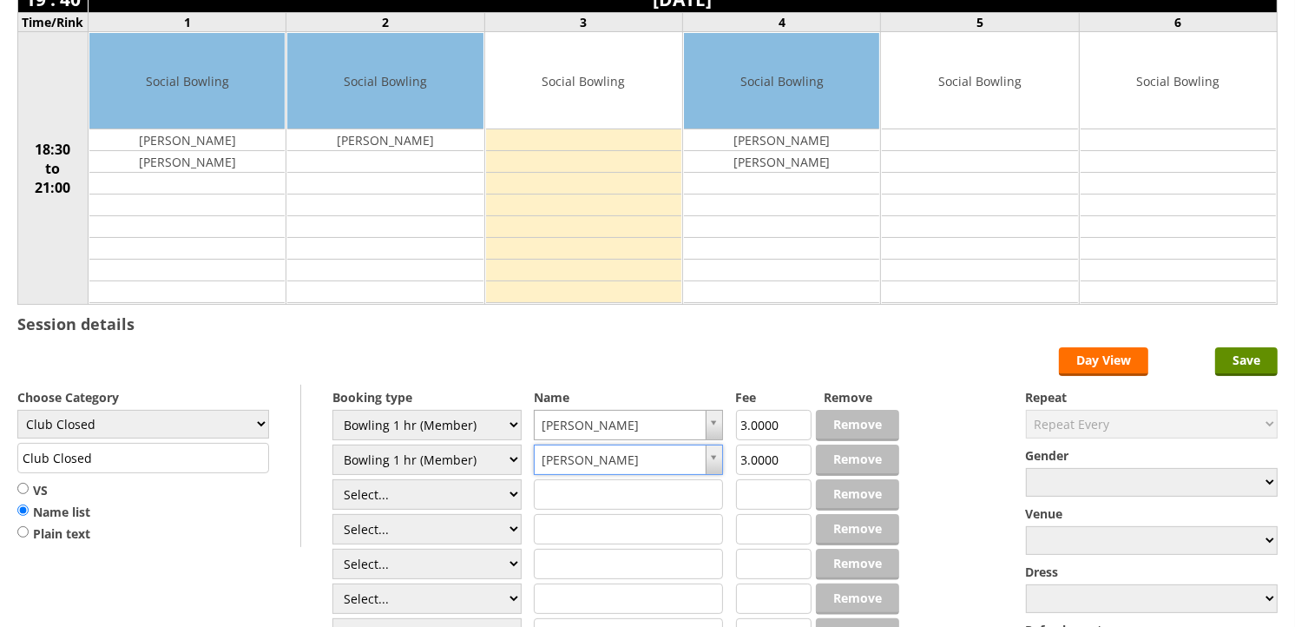
scroll to position [211, 0]
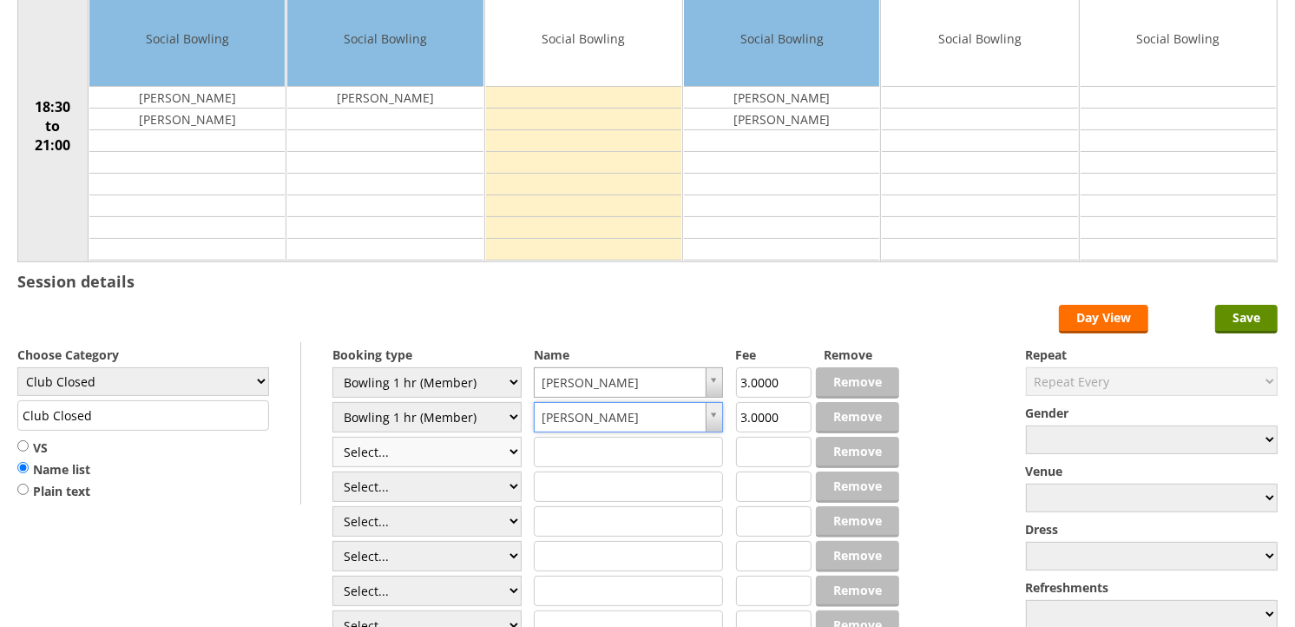
click at [508, 457] on select "Select... Club Competition (Member) Club Competition (Visitor) National (Member…" at bounding box center [426, 452] width 189 height 30
select select "1_54"
click at [332, 437] on select "Select... Club Competition (Member) Club Competition (Visitor) National (Member…" at bounding box center [426, 452] width 189 height 30
type input "3.0000"
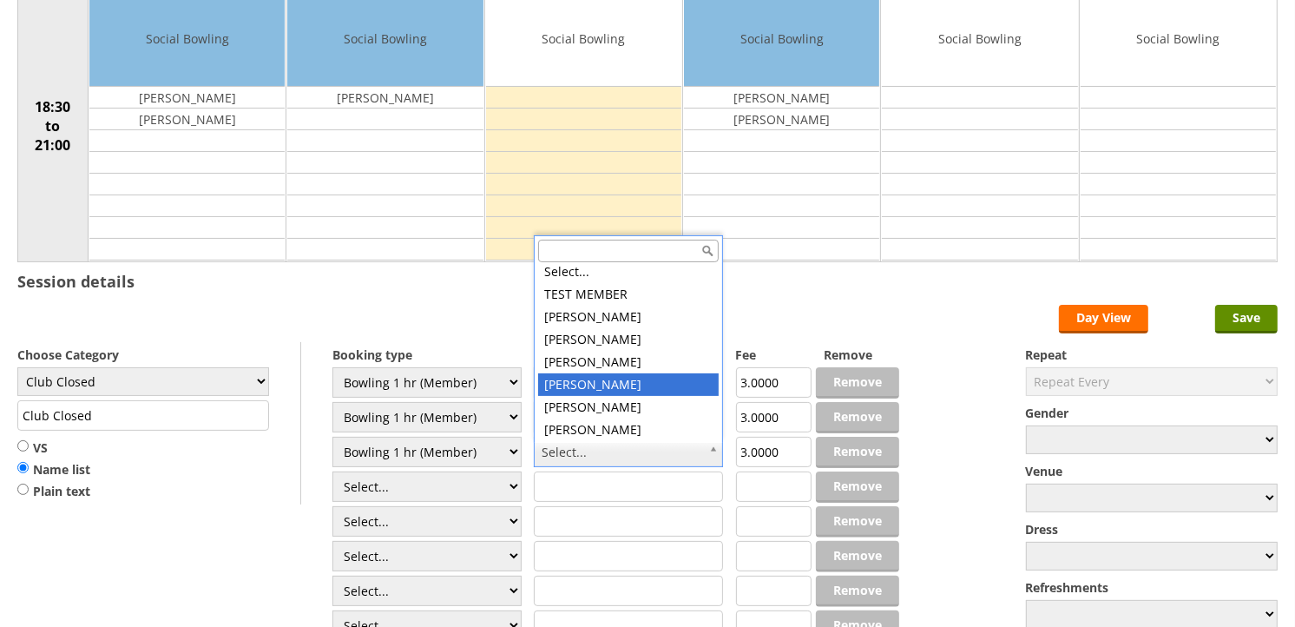
scroll to position [0, 0]
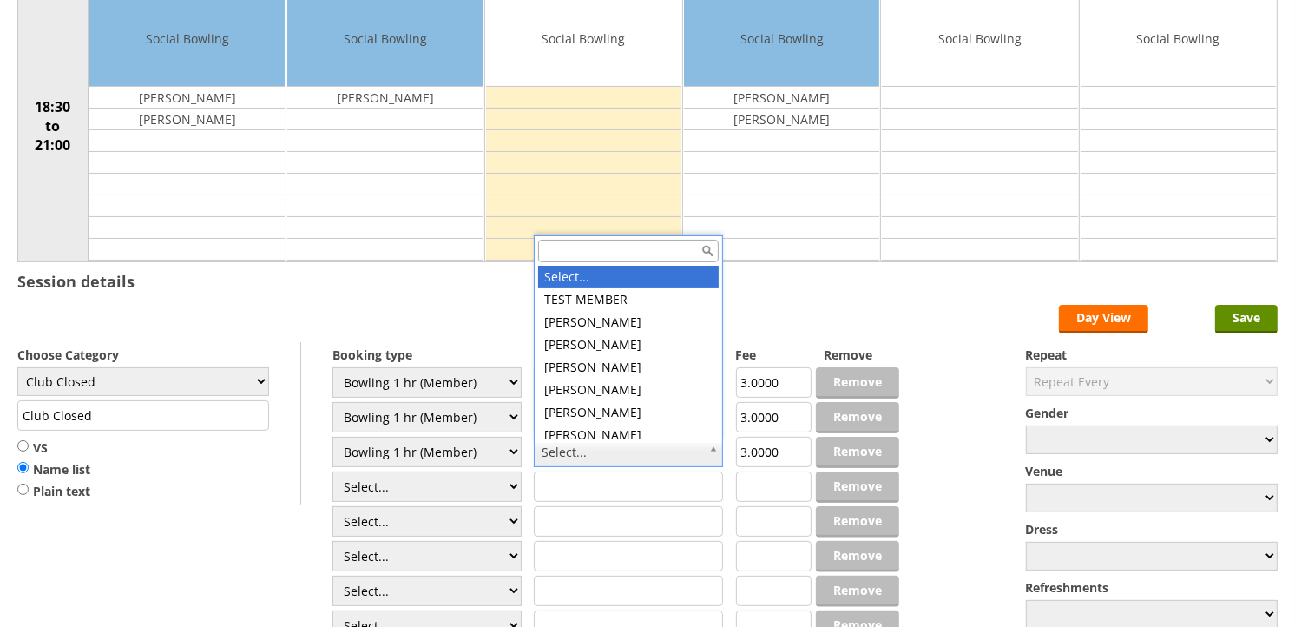
click at [587, 246] on input "text" at bounding box center [628, 251] width 181 height 23
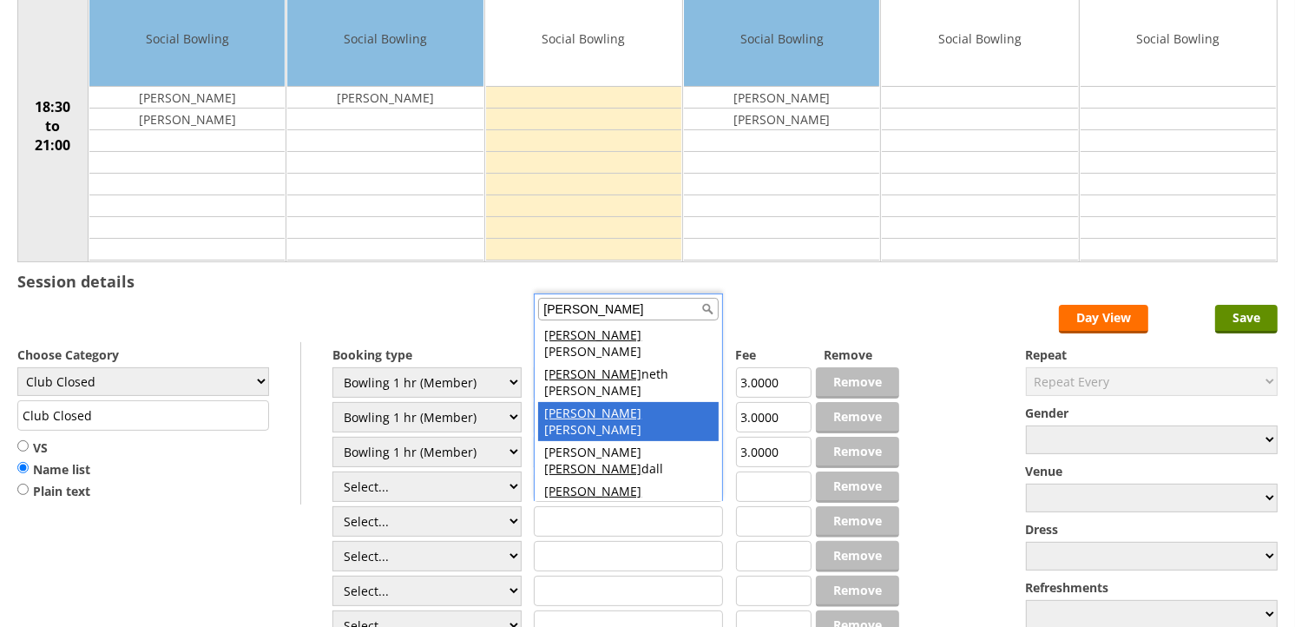
type input "KEN"
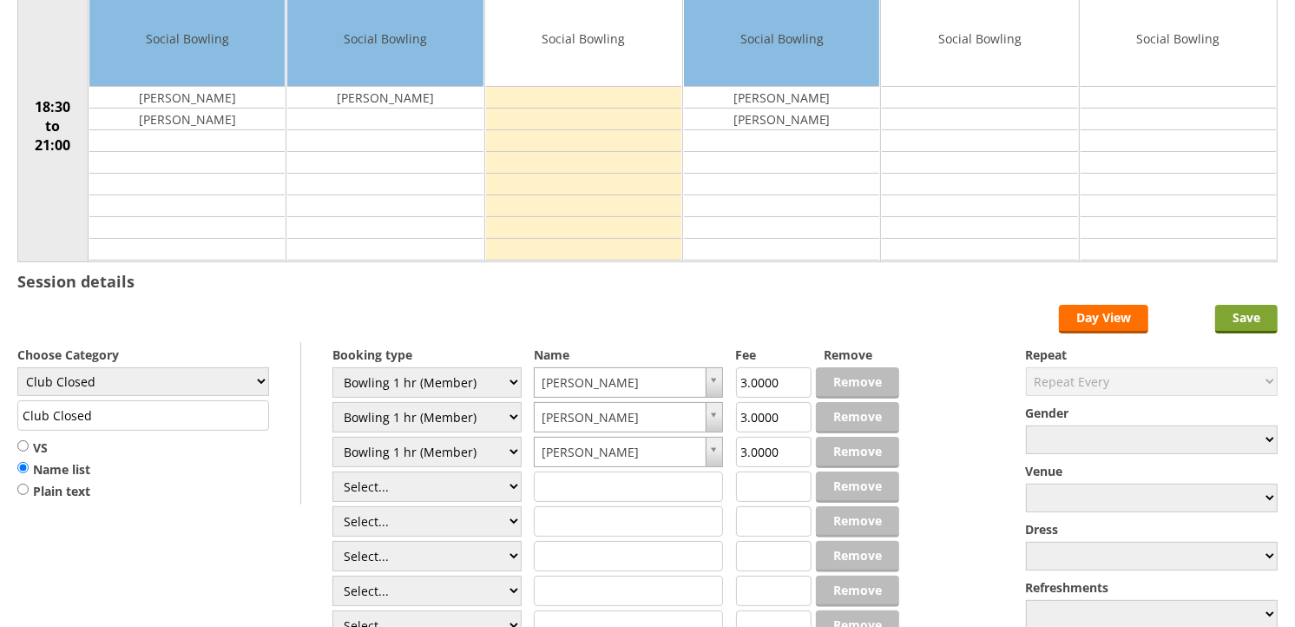
click at [1256, 326] on input "Save" at bounding box center [1246, 319] width 62 height 29
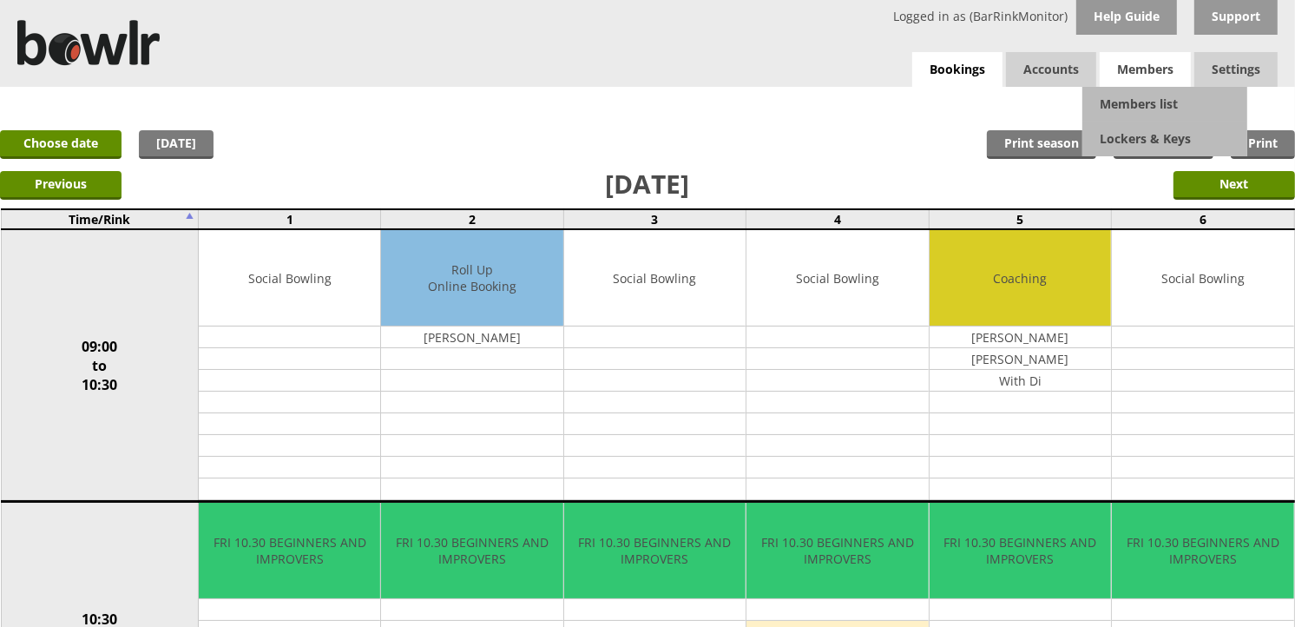
click at [1152, 64] on span "Members" at bounding box center [1145, 69] width 91 height 35
click at [1134, 102] on link "Members list" at bounding box center [1164, 104] width 165 height 35
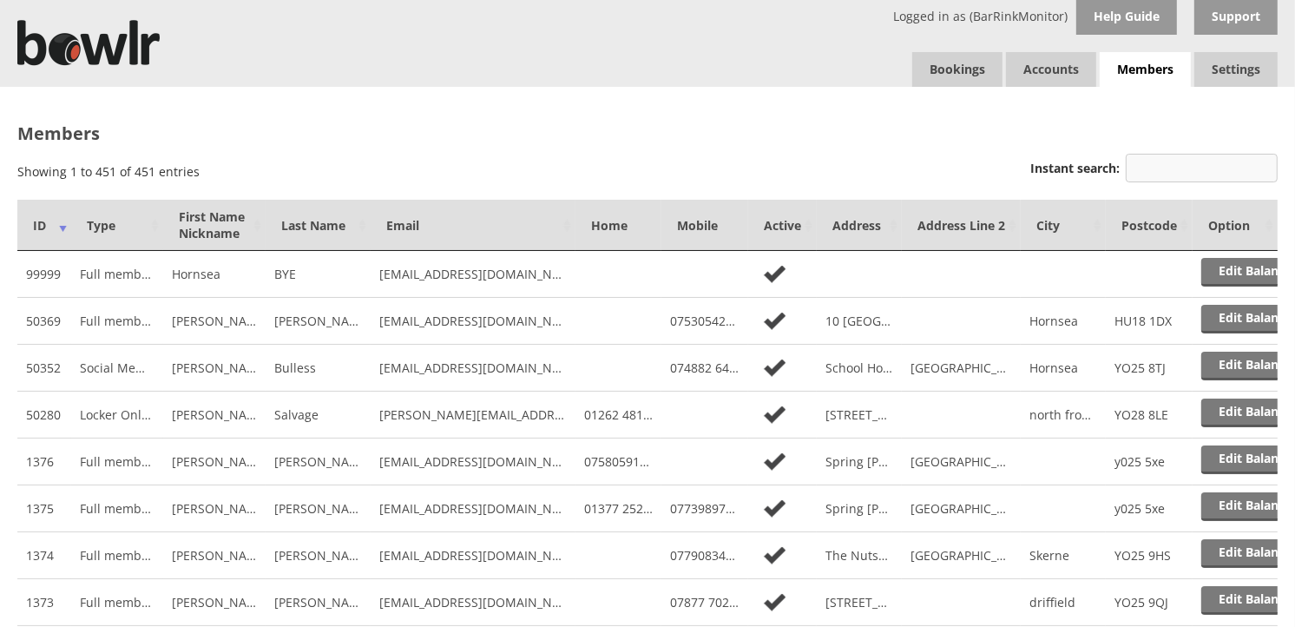
click at [1190, 171] on input "Instant search:" at bounding box center [1202, 168] width 152 height 29
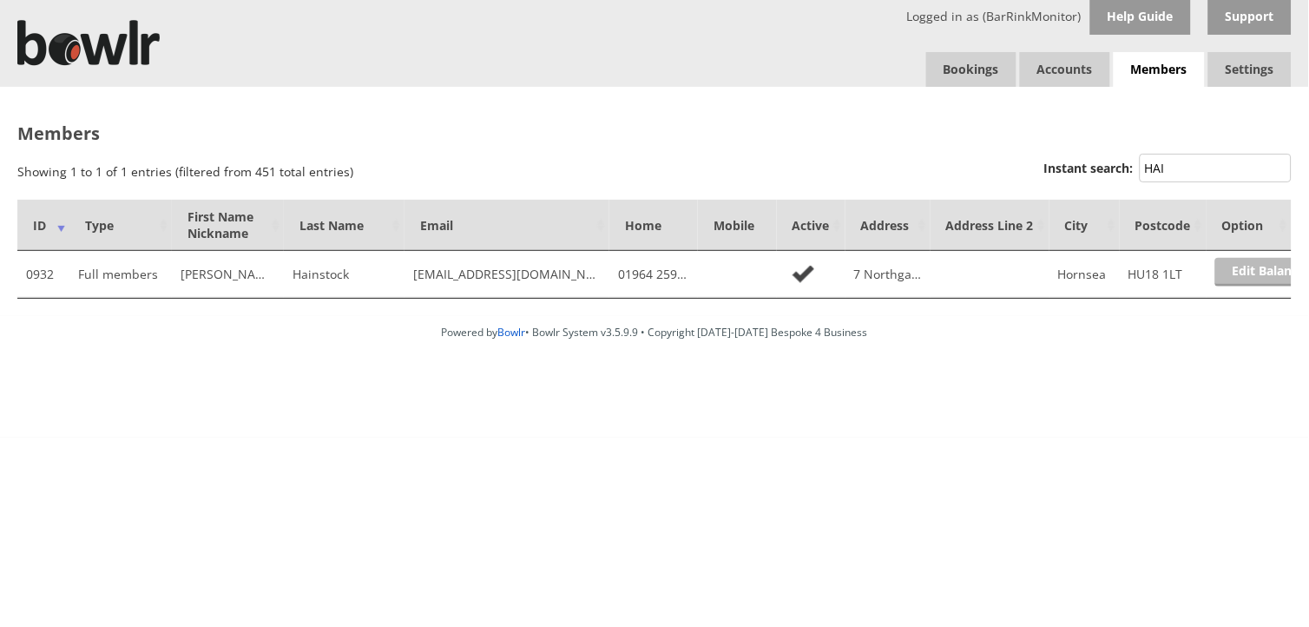
type input "HAI"
click at [1255, 273] on link "Edit Balance" at bounding box center [1269, 272] width 108 height 29
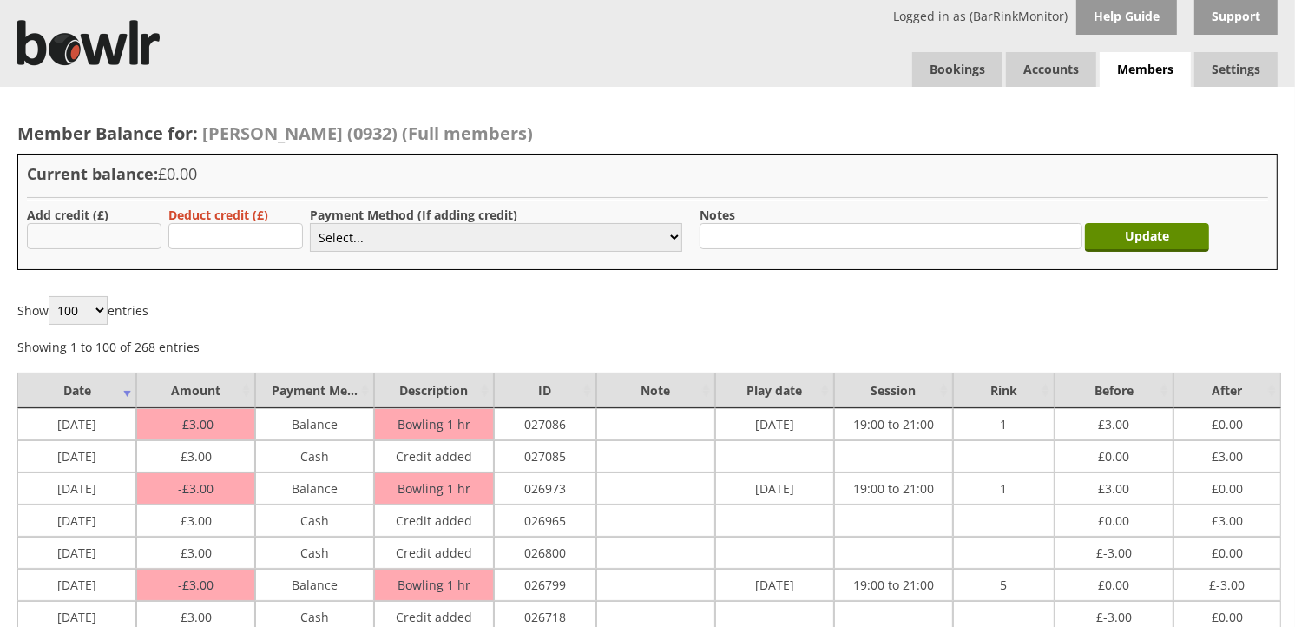
click at [64, 240] on input "text" at bounding box center [94, 236] width 135 height 26
type input "3.00"
click at [343, 235] on select "Select... Cash Card Cheque Bank Transfer Other Member Card Gift Voucher Balance" at bounding box center [496, 237] width 372 height 29
select select "1"
click at [310, 223] on select "Select... Cash Card Cheque Bank Transfer Other Member Card Gift Voucher Balance" at bounding box center [496, 237] width 372 height 29
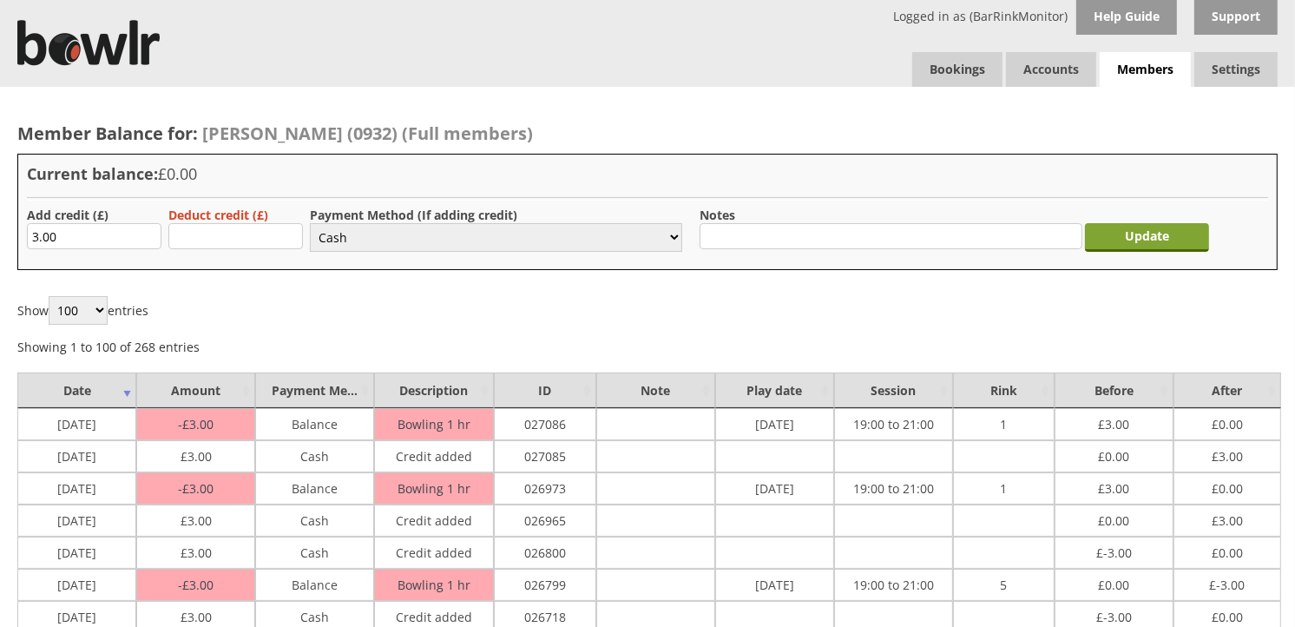
click at [1161, 237] on input "Update" at bounding box center [1147, 237] width 124 height 29
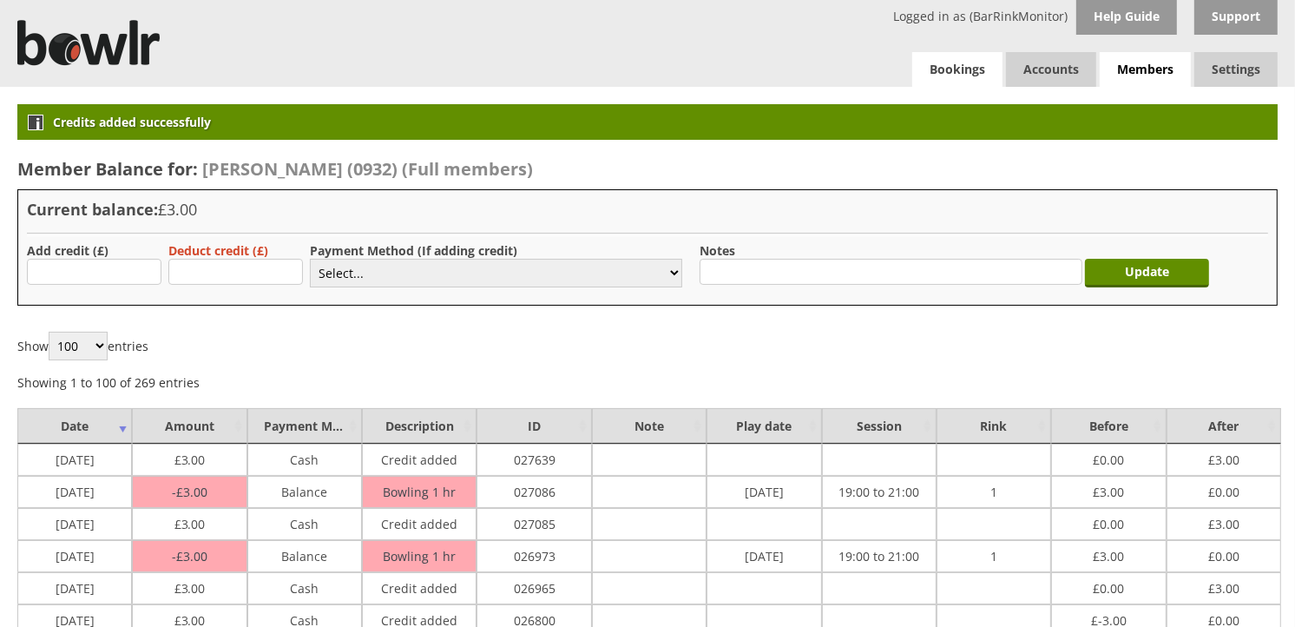
click at [937, 85] on link "Bookings" at bounding box center [957, 69] width 90 height 35
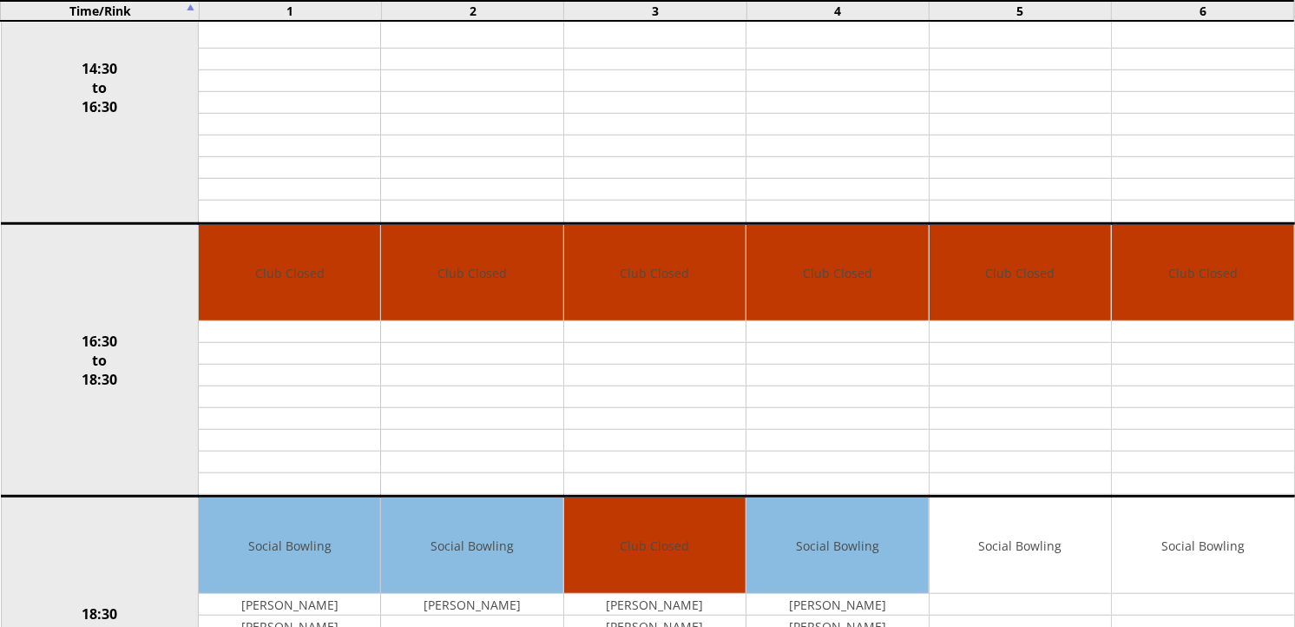
scroll to position [1643, 0]
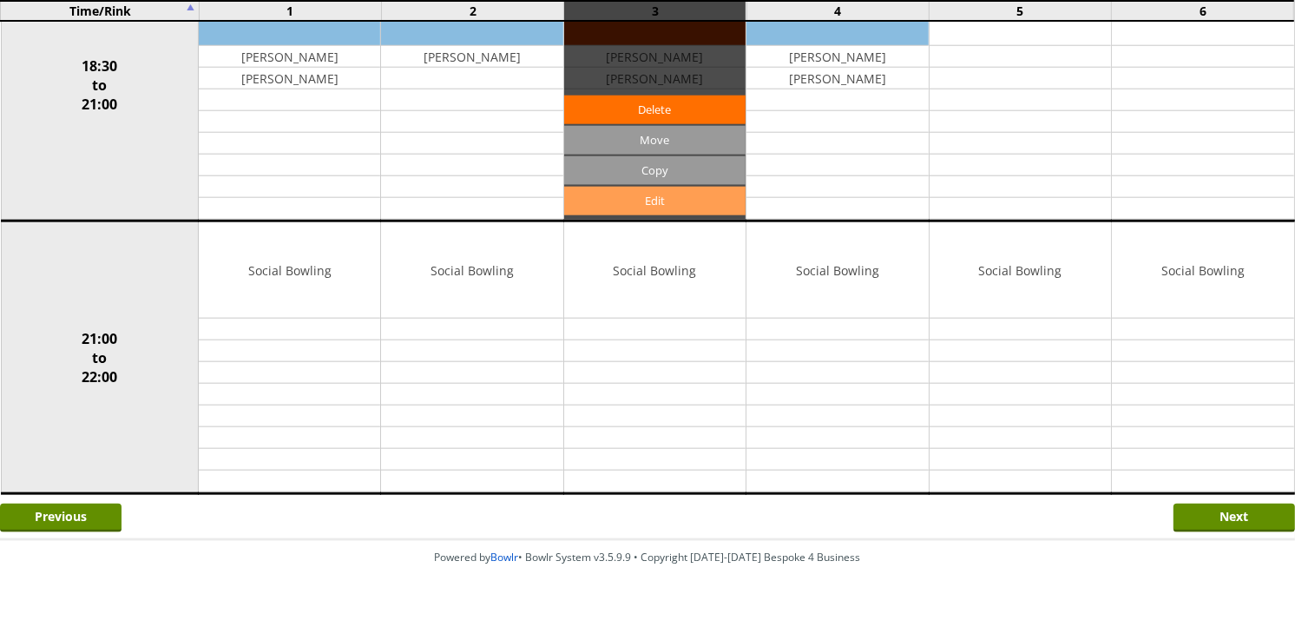
click at [643, 201] on link "Edit" at bounding box center [654, 201] width 181 height 29
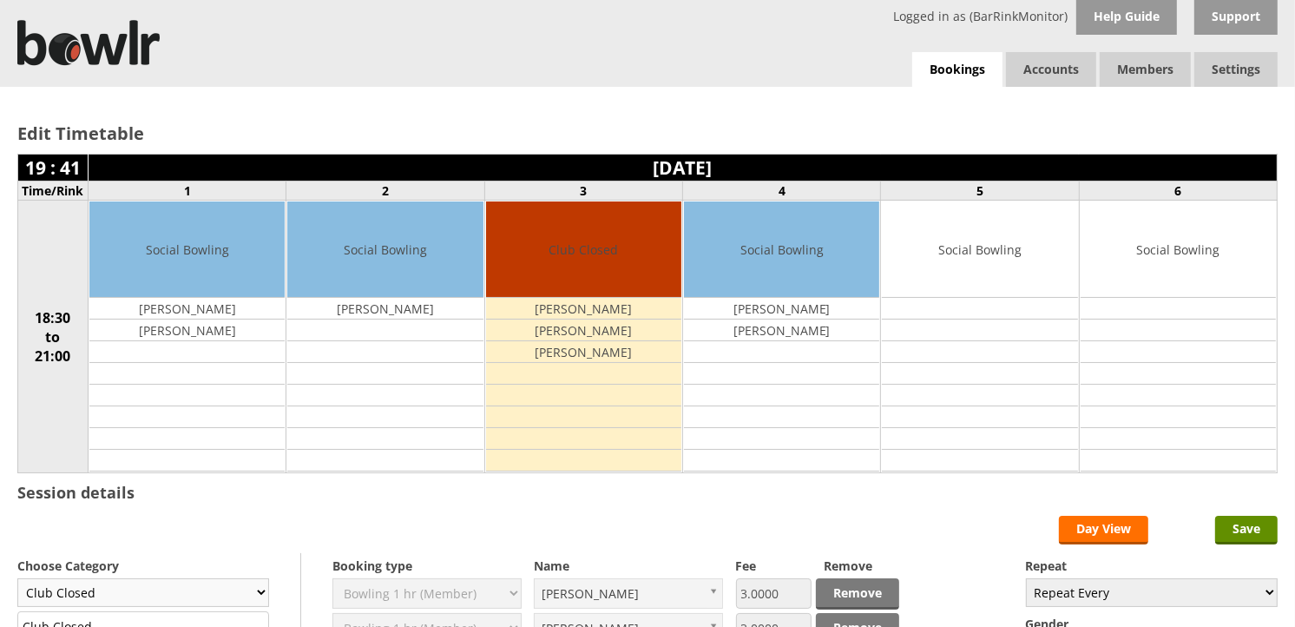
click at [253, 594] on select "Club Closed Singles League Triples League Pairs League Friendly Social Bowling …" at bounding box center [143, 592] width 252 height 29
select select "132"
click at [17, 580] on select "Club Closed Singles League Triples League Pairs League Friendly Social Bowling …" at bounding box center [143, 592] width 252 height 29
type input "Social Bowling"
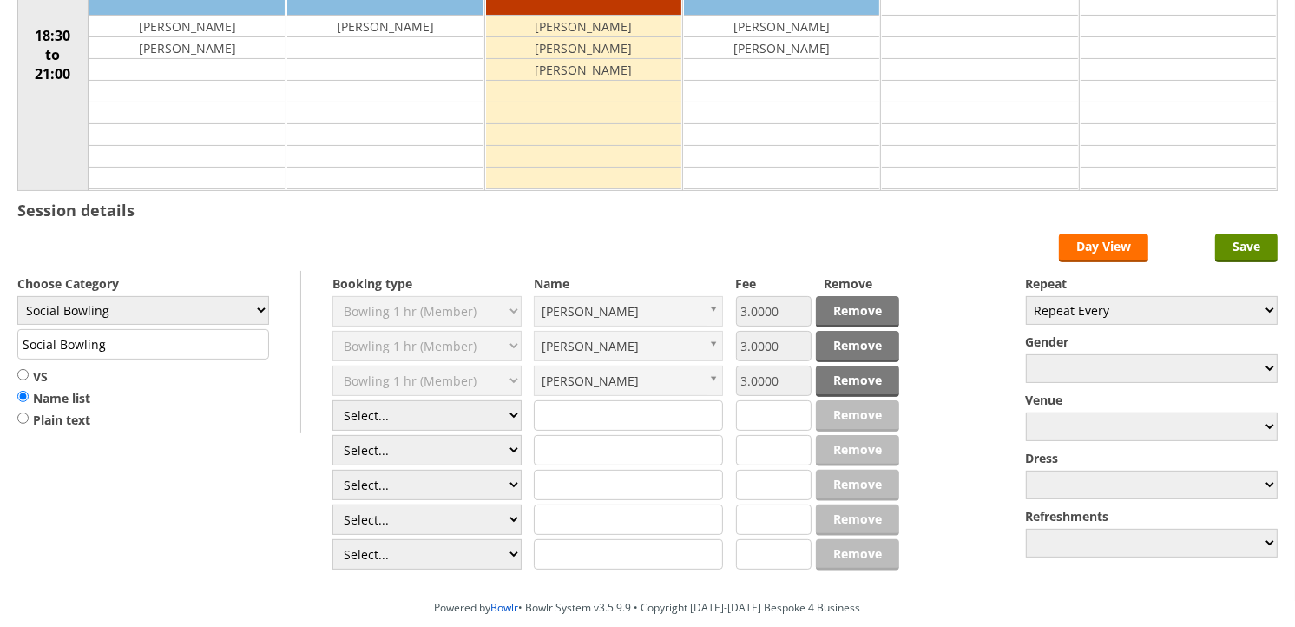
scroll to position [297, 0]
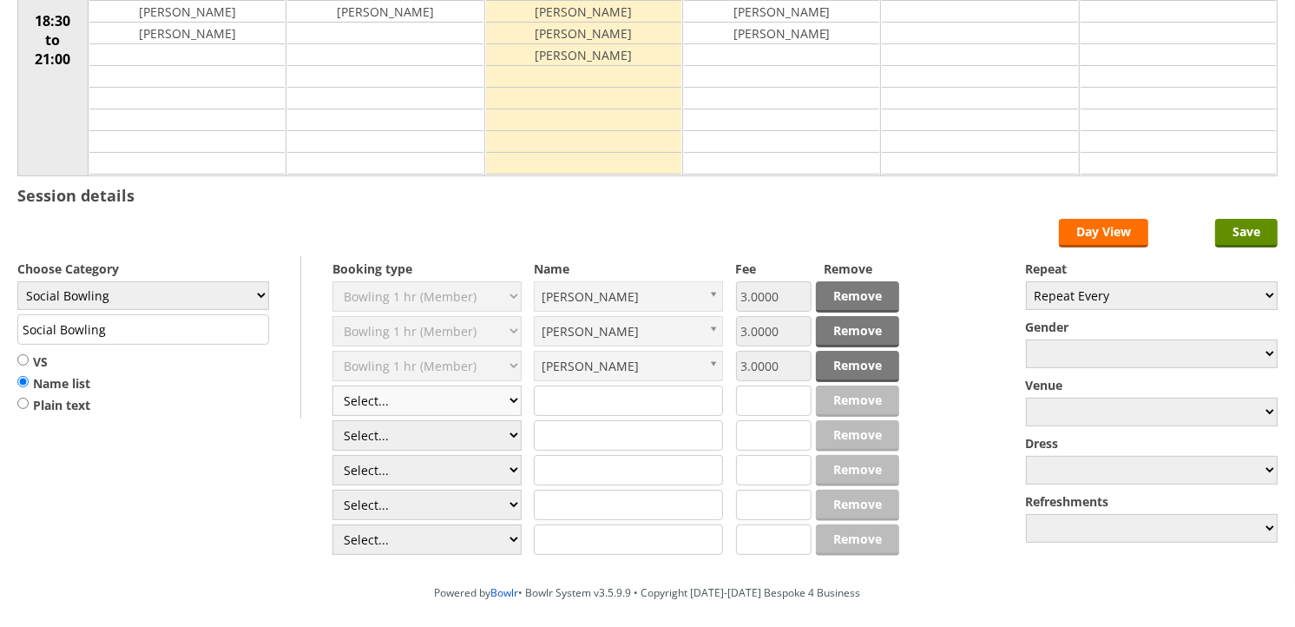
click at [499, 406] on select "Select... Club Competition (Member) Club Competition (Visitor) National (Member…" at bounding box center [426, 400] width 189 height 30
select select "1_54"
click at [332, 386] on select "Select... Club Competition (Member) Club Competition (Visitor) National (Member…" at bounding box center [426, 400] width 189 height 30
type input "3.0000"
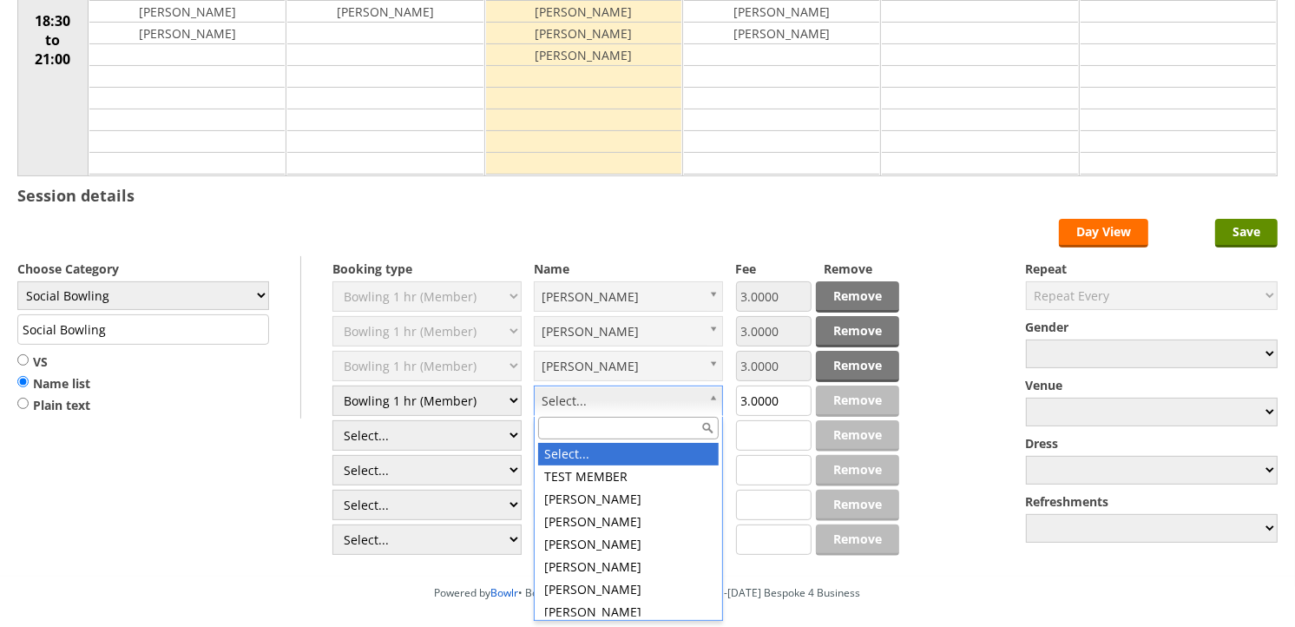
click at [654, 432] on input "text" at bounding box center [628, 428] width 181 height 23
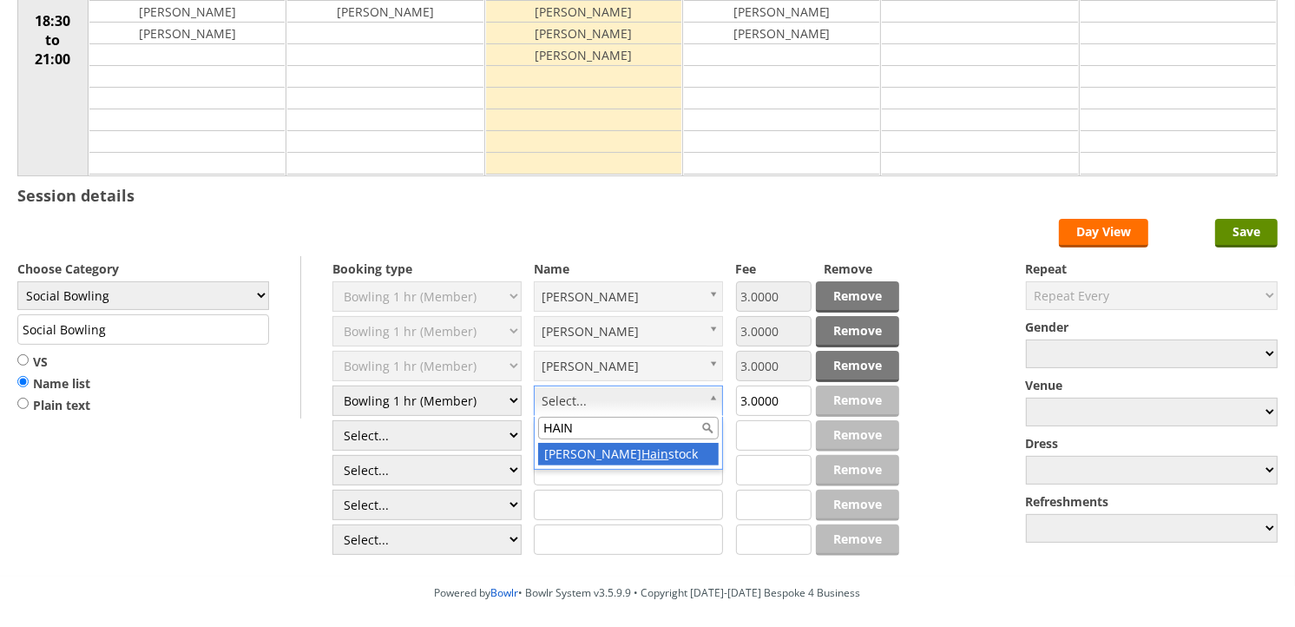
type input "HAIN"
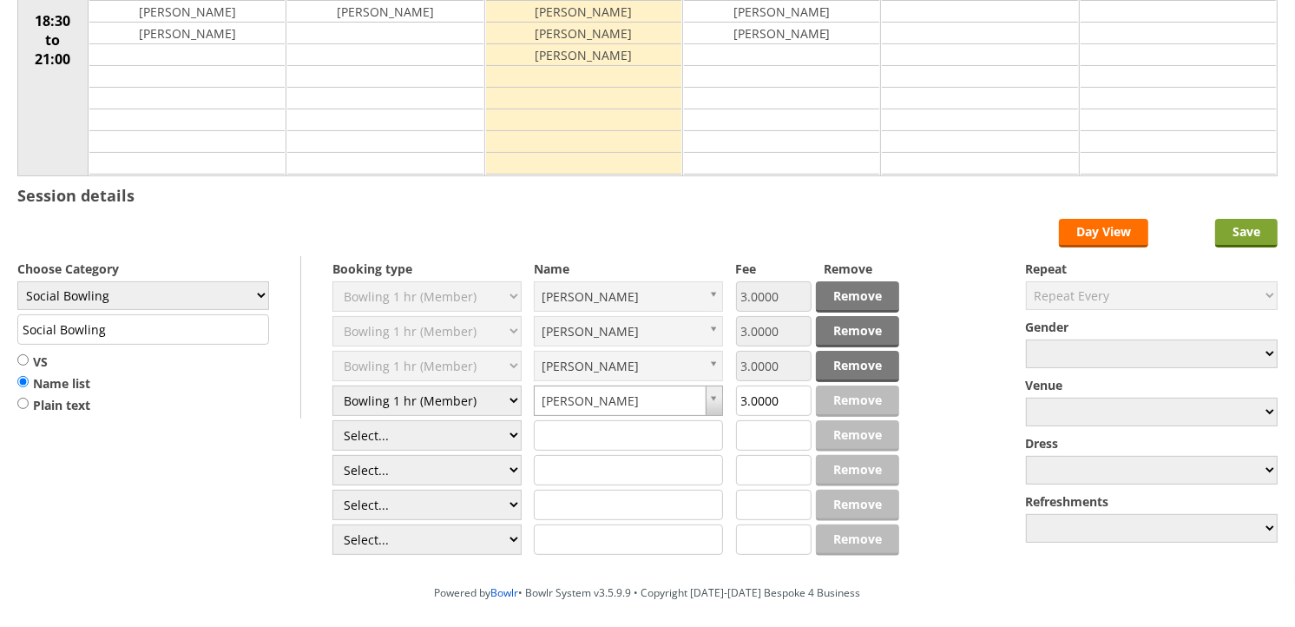
click at [1238, 239] on input "Save" at bounding box center [1246, 233] width 62 height 29
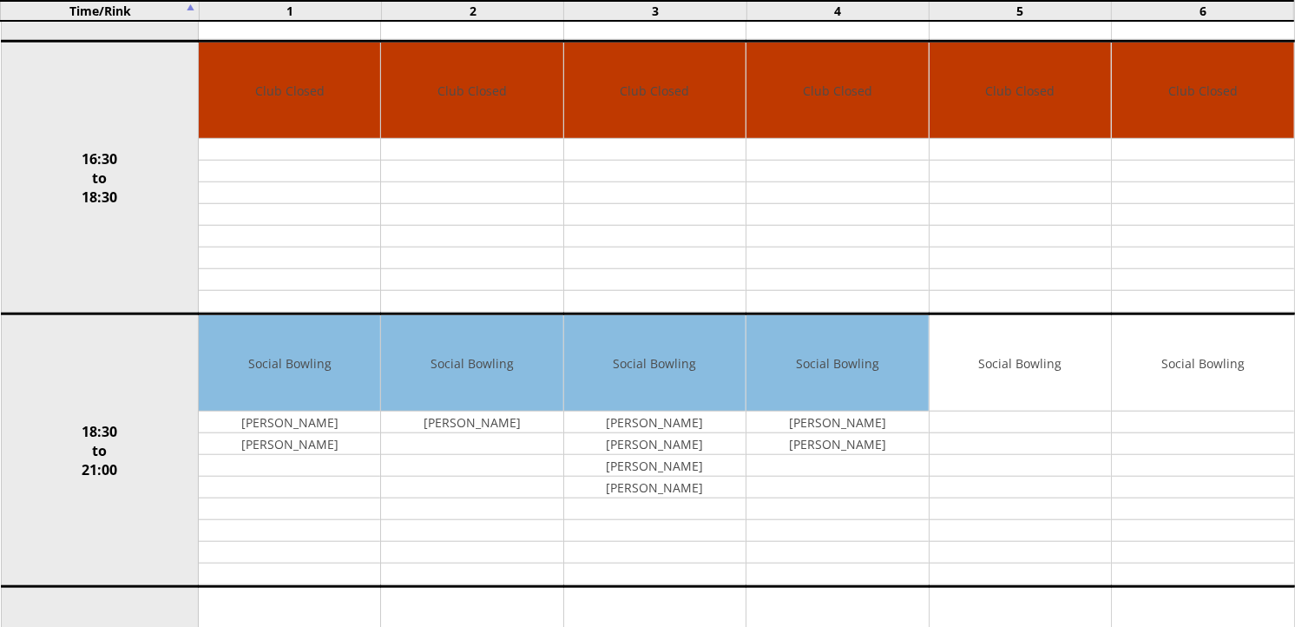
scroll to position [1643, 0]
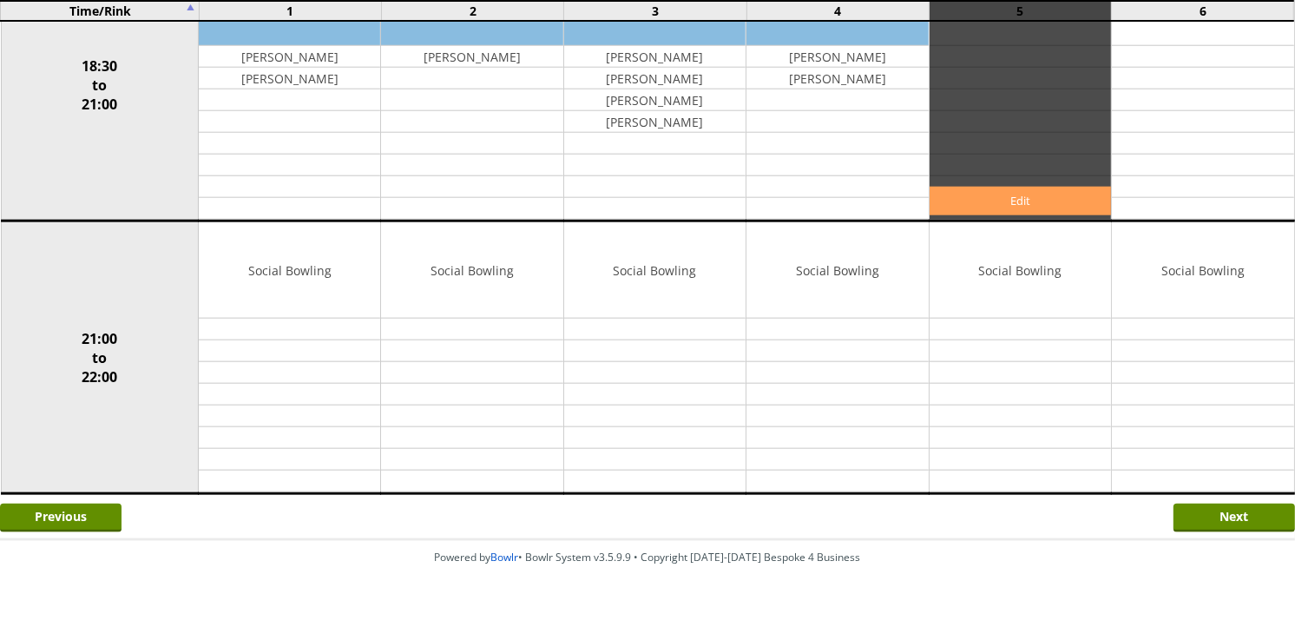
click at [1035, 188] on link "Edit" at bounding box center [1019, 201] width 181 height 29
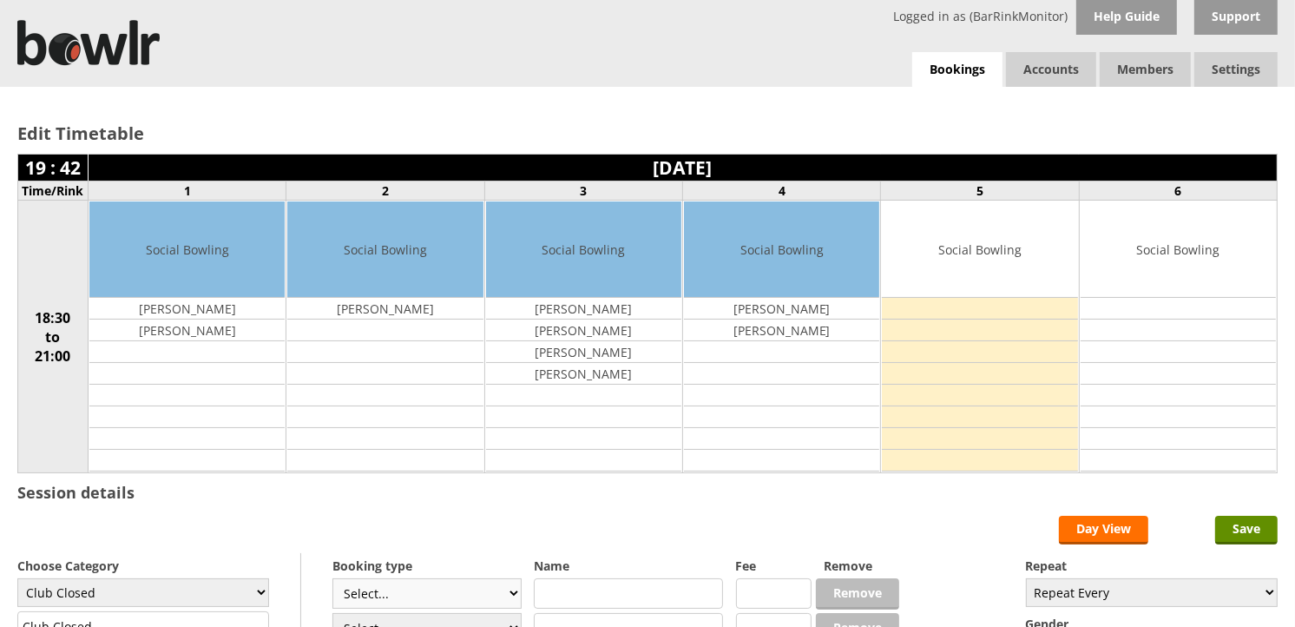
click at [513, 594] on select "Select... Club Competition (Member) Club Competition (Visitor) National (Member…" at bounding box center [426, 593] width 189 height 30
click at [259, 592] on select "Club Closed Singles League Triples League Pairs League Friendly Social Bowling …" at bounding box center [143, 592] width 252 height 29
select select "132"
click at [17, 580] on select "Club Closed Singles League Triples League Pairs League Friendly Social Bowling …" at bounding box center [143, 592] width 252 height 29
type input "Social Bowling"
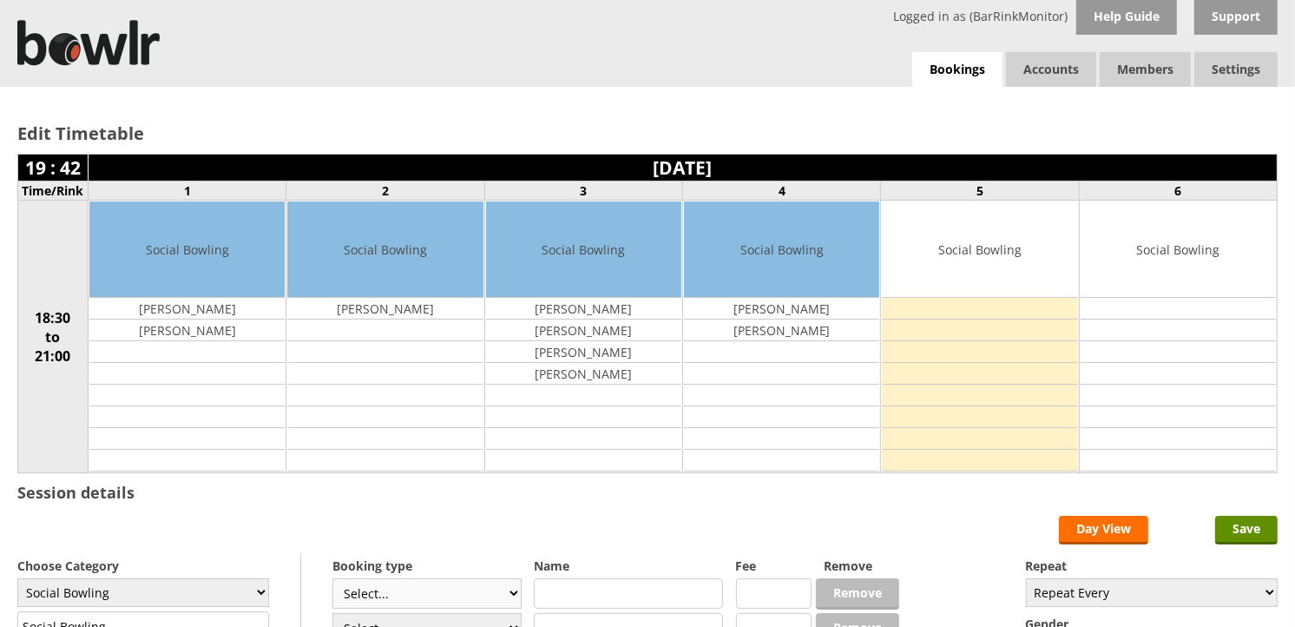
click at [519, 593] on select "Select... Club Competition (Member) Club Competition (Visitor) National (Member…" at bounding box center [426, 593] width 189 height 30
select select "1_54"
click at [332, 580] on select "Select... Club Competition (Member) Club Competition (Visitor) National (Member…" at bounding box center [426, 593] width 189 height 30
type input "3.0000"
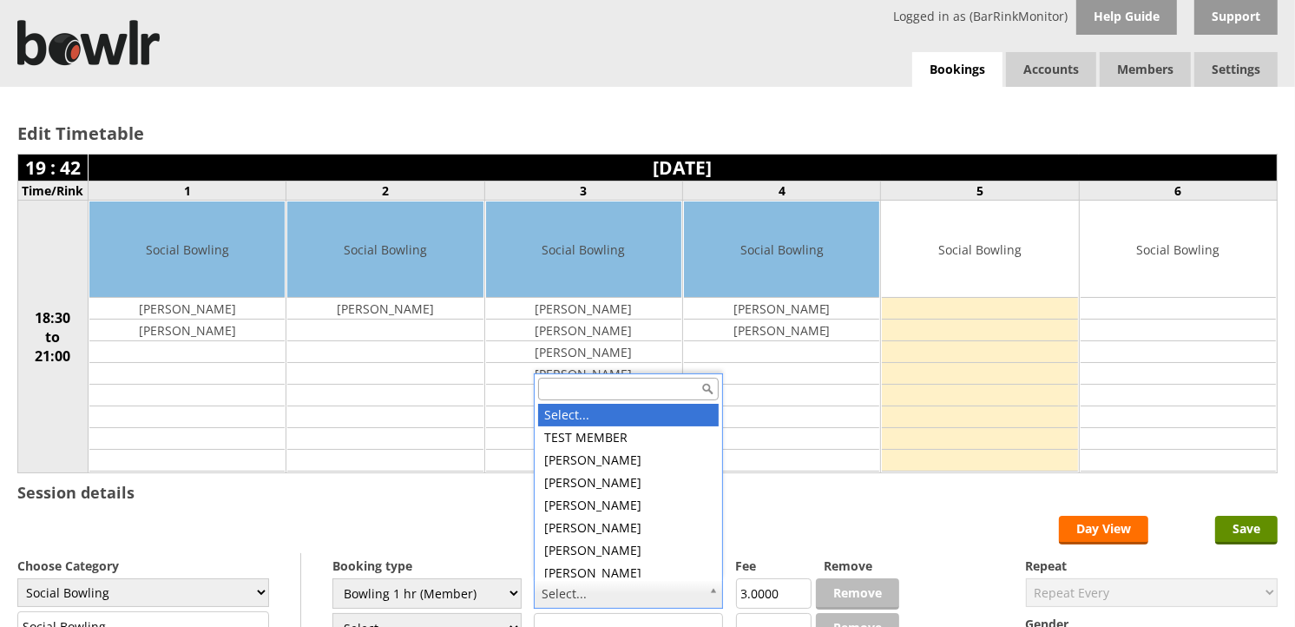
click at [597, 392] on input "text" at bounding box center [628, 389] width 181 height 23
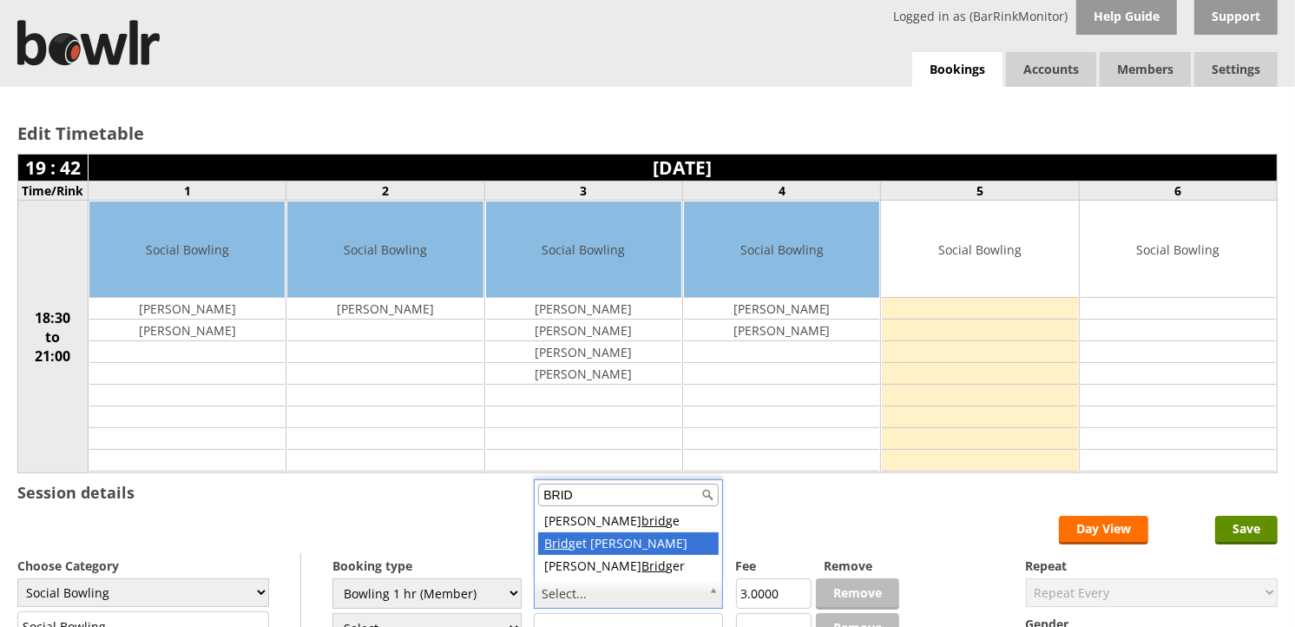
type input "BRID"
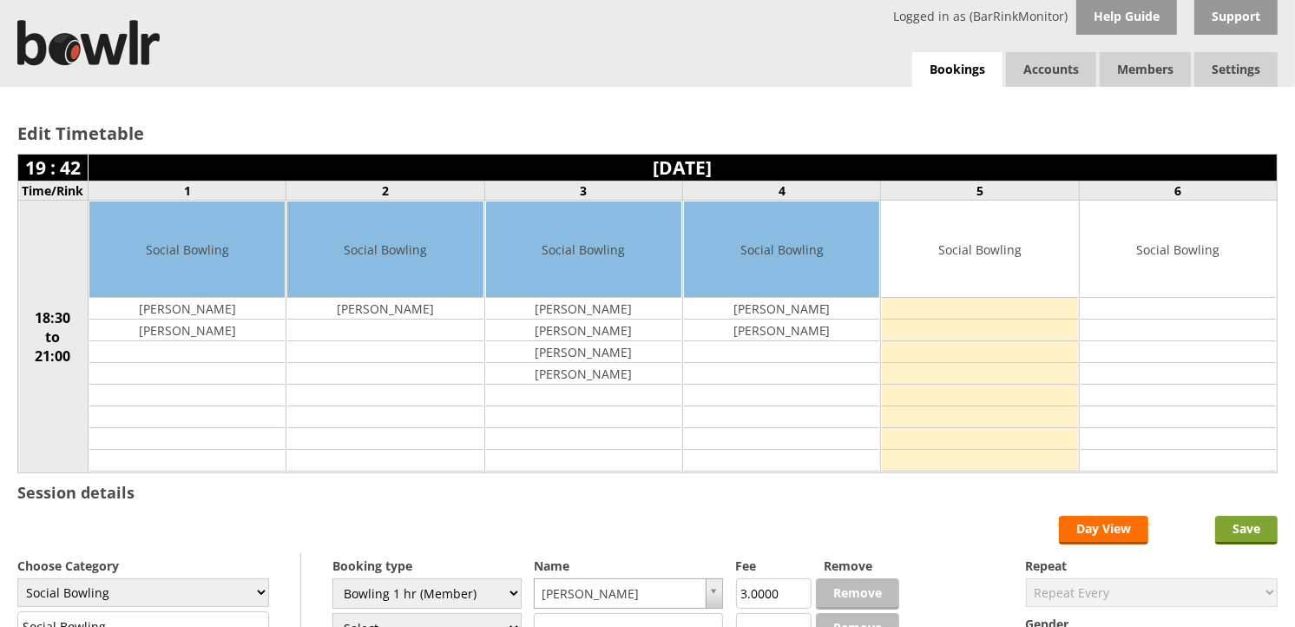
click at [1236, 527] on input "Save" at bounding box center [1246, 530] width 62 height 29
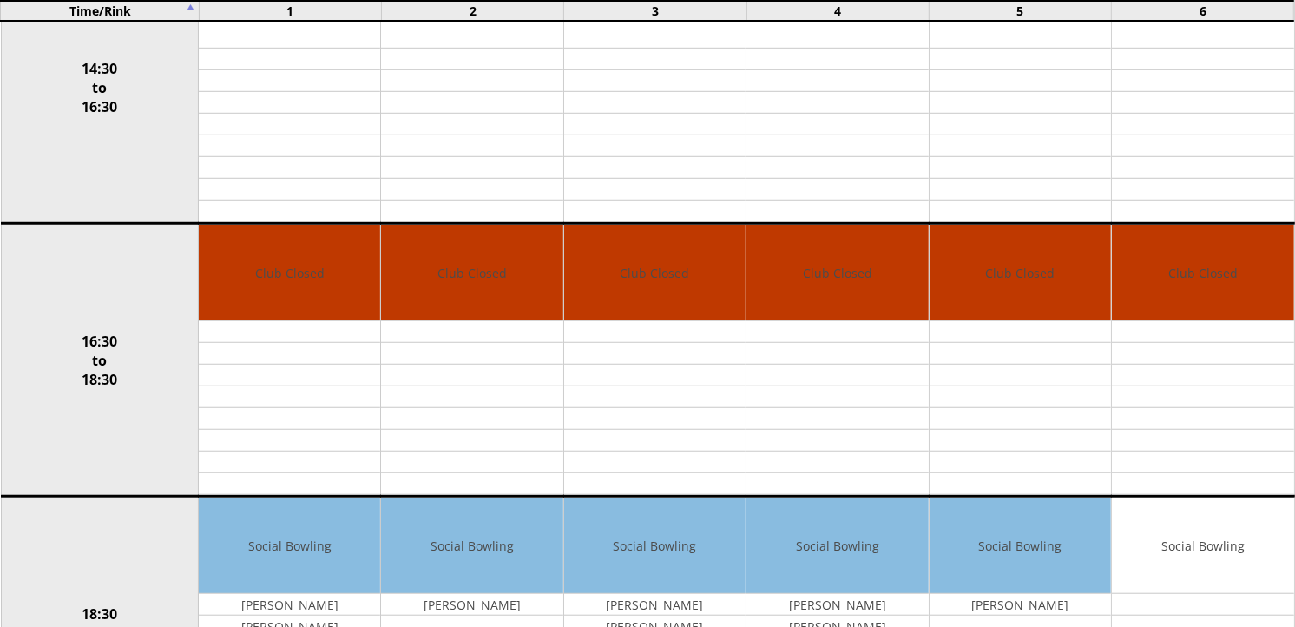
scroll to position [1643, 0]
